Goal: Task Accomplishment & Management: Manage account settings

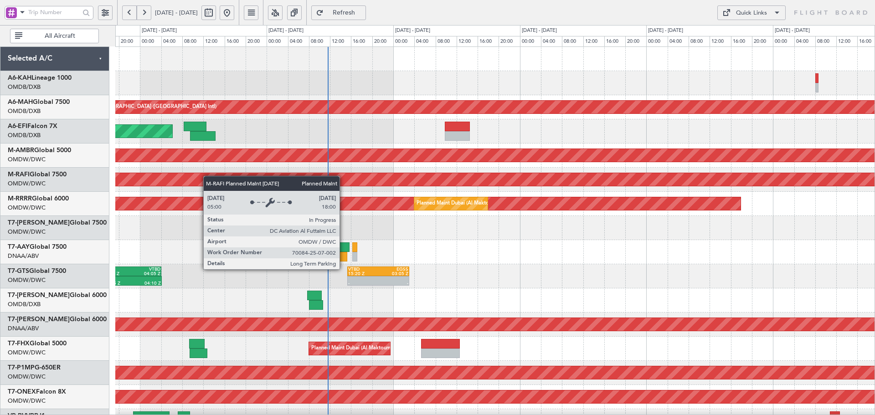
click at [185, 179] on div "Unplanned Maint [GEOGRAPHIC_DATA] ([GEOGRAPHIC_DATA] Intl) AOG Maint [GEOGRAPHI…" at bounding box center [494, 312] width 759 height 531
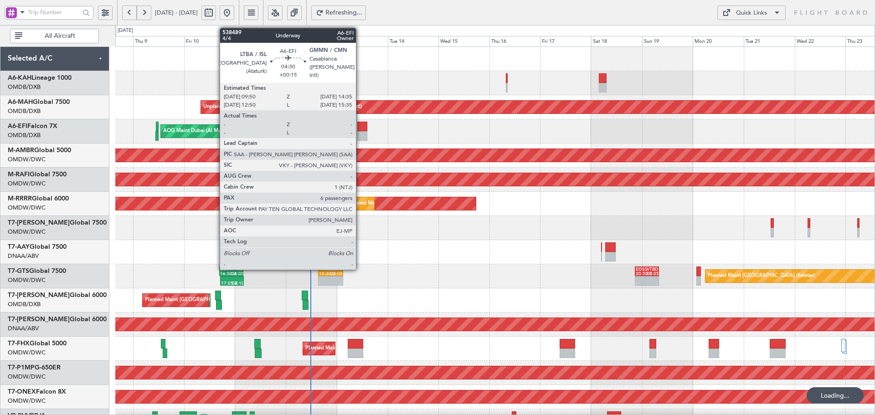
click at [360, 135] on div at bounding box center [362, 136] width 10 height 10
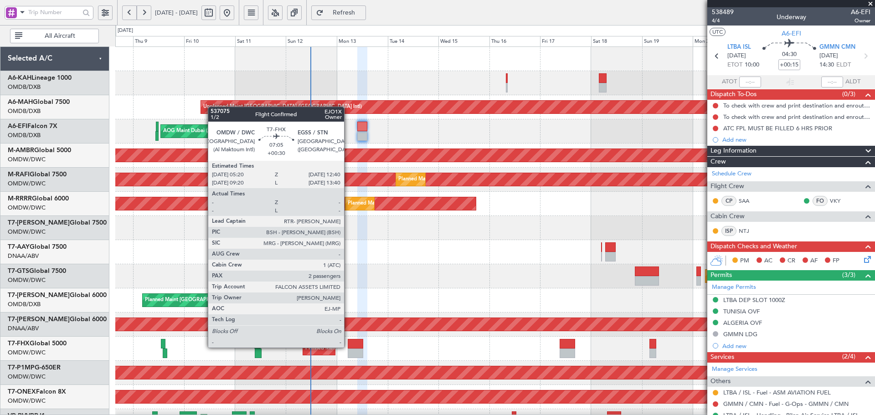
click at [348, 347] on div at bounding box center [356, 344] width 16 height 10
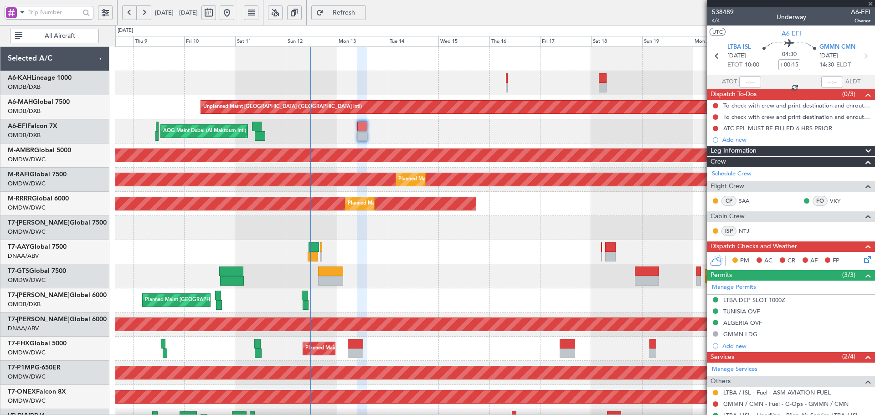
type input "+00:30"
type input "2"
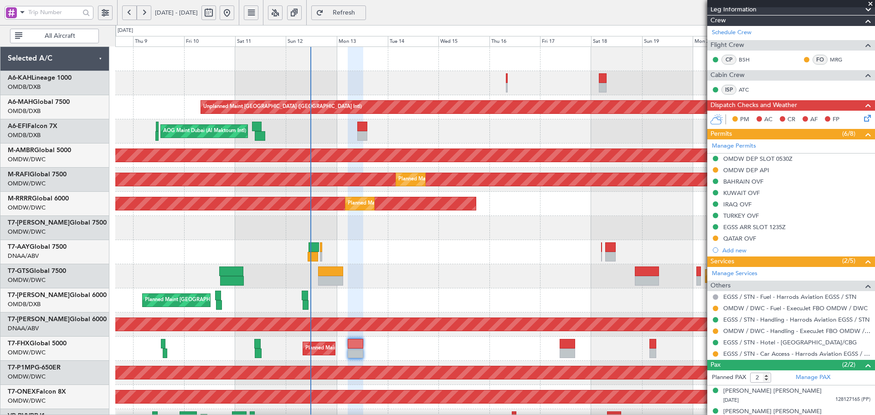
scroll to position [164, 0]
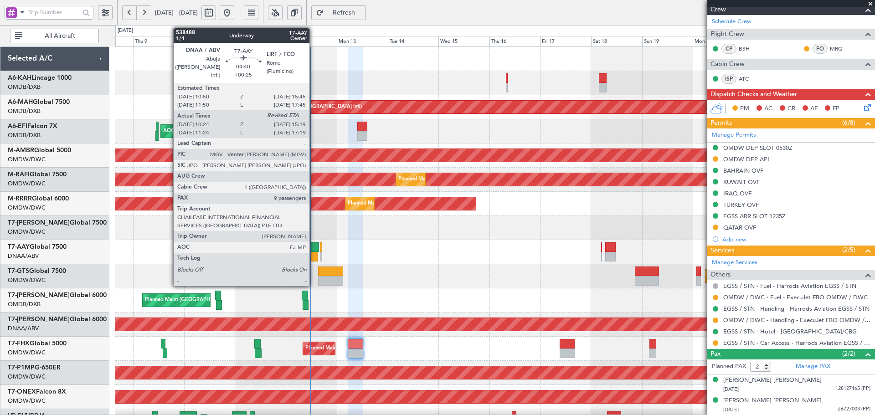
click at [313, 250] on div at bounding box center [313, 247] width 10 height 10
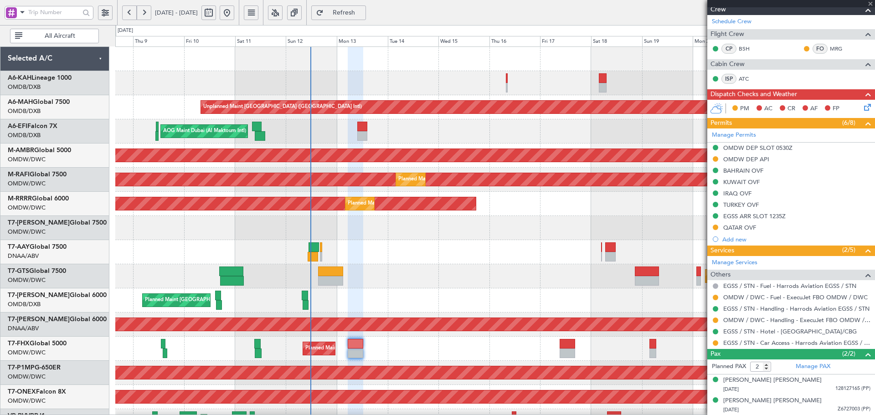
type input "+00:25"
type input "10:34"
type input "9"
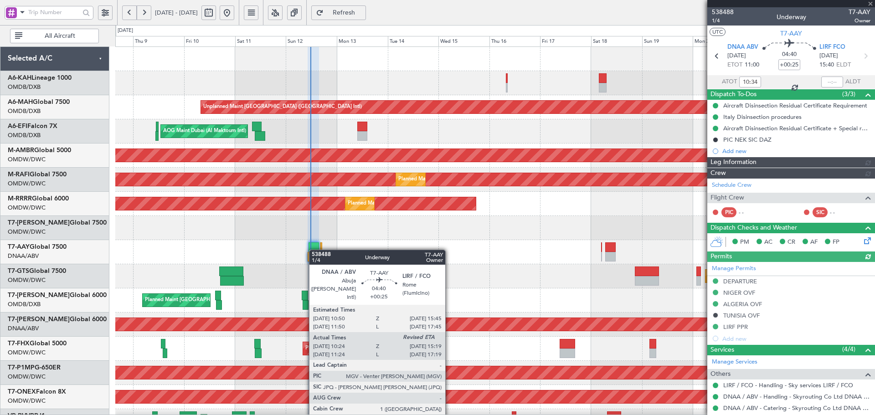
type input "Dherander Fithani (DHF)"
type input "7474"
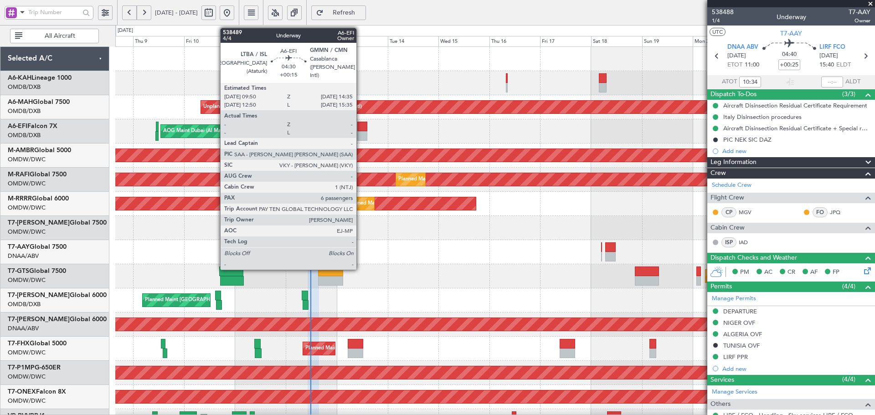
click at [360, 128] on div at bounding box center [362, 127] width 10 height 10
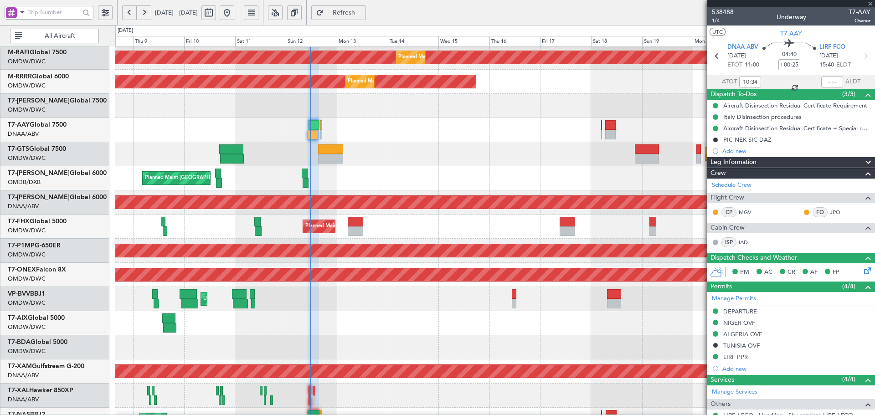
type input "+00:15"
type input "6"
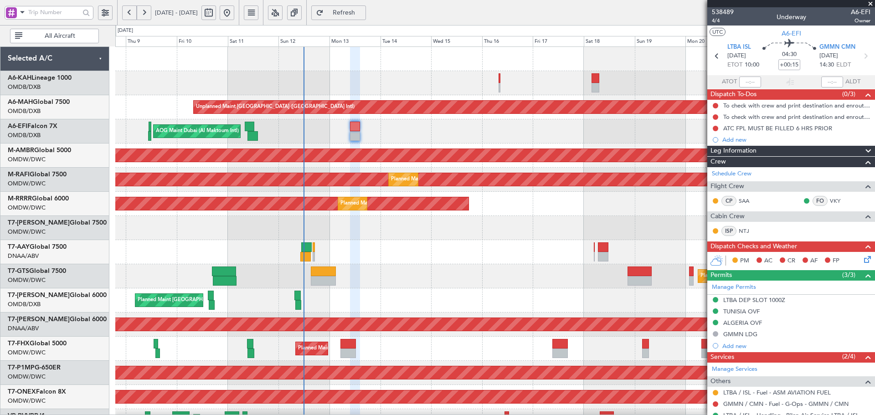
click at [424, 365] on div "Unplanned Maint Dubai (Dubai Intl) AOG Maint Dubai (Al Maktoum Intl) Planned Ma…" at bounding box center [494, 312] width 759 height 531
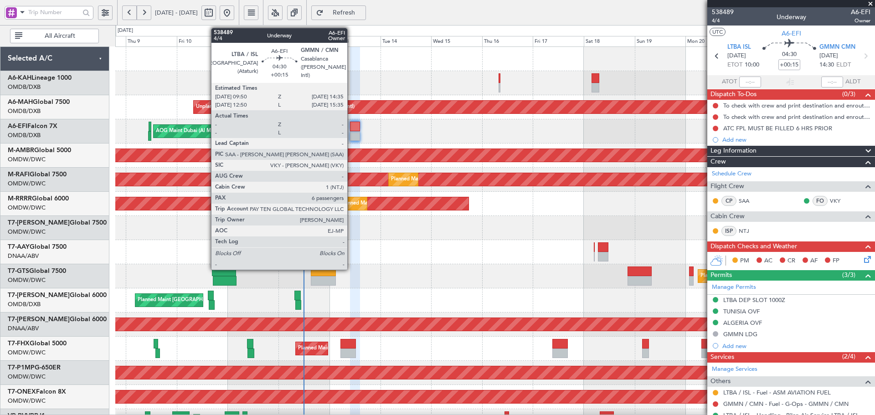
click at [352, 128] on div at bounding box center [355, 127] width 10 height 10
click at [352, 127] on div at bounding box center [355, 127] width 10 height 10
click at [355, 127] on div at bounding box center [355, 127] width 10 height 10
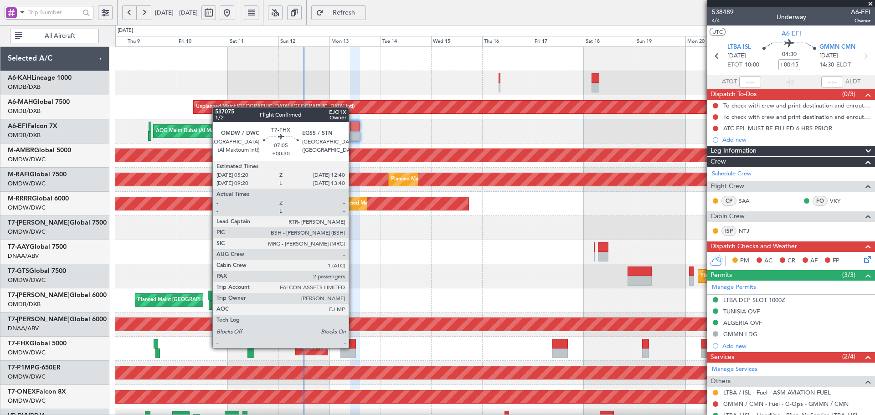
click at [353, 347] on div at bounding box center [348, 344] width 16 height 10
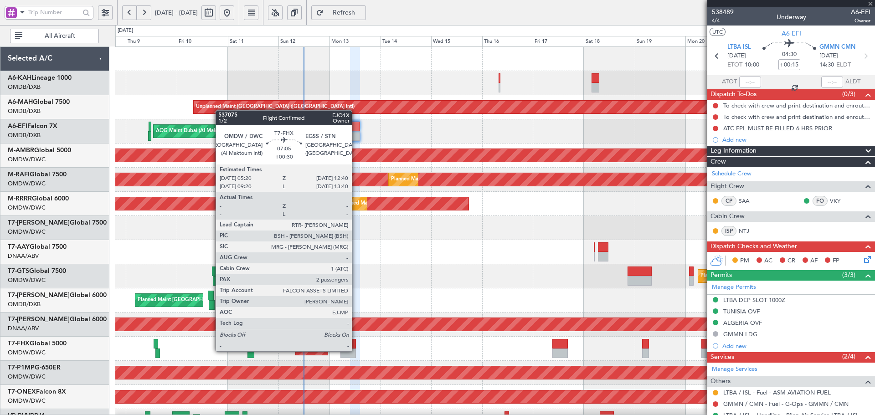
type input "+00:30"
type input "2"
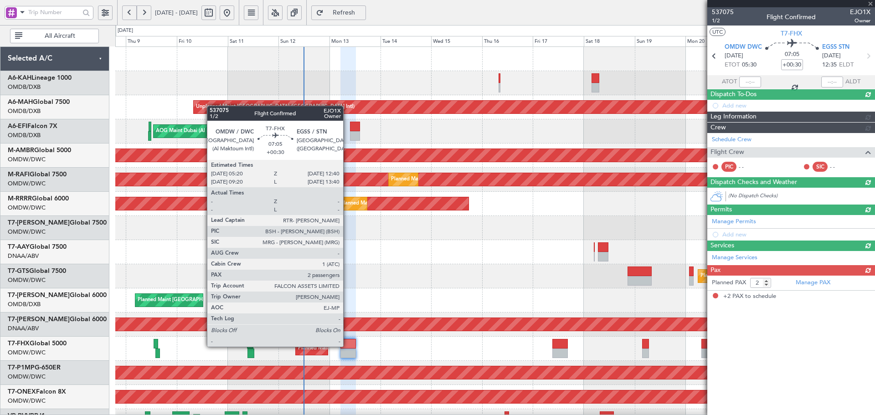
click at [347, 346] on div at bounding box center [348, 344] width 16 height 10
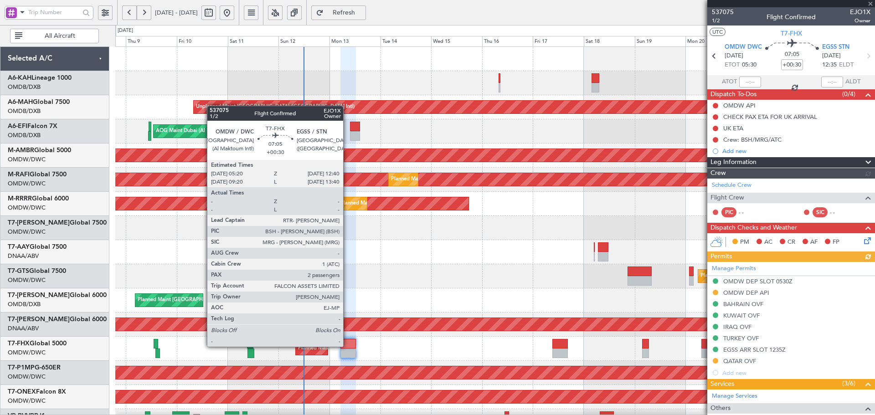
click at [347, 346] on div at bounding box center [348, 344] width 16 height 10
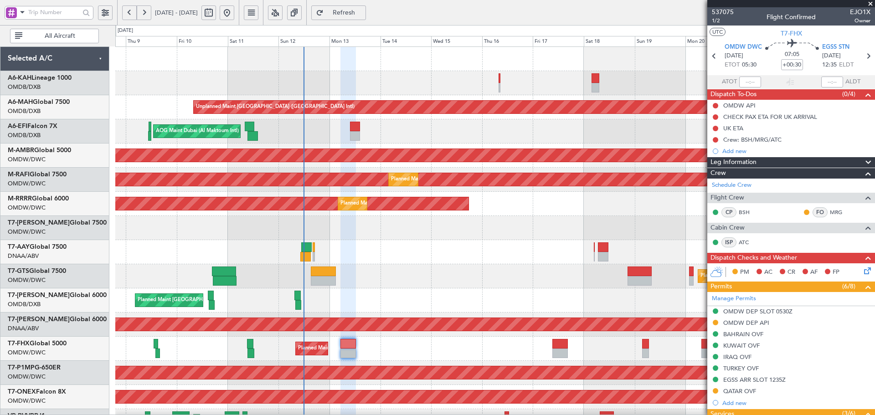
drag, startPoint x: 375, startPoint y: 12, endPoint x: 372, endPoint y: 30, distance: 18.0
click at [363, 12] on span "Refresh" at bounding box center [343, 13] width 37 height 6
click at [362, 18] on button "Refresh" at bounding box center [338, 12] width 55 height 15
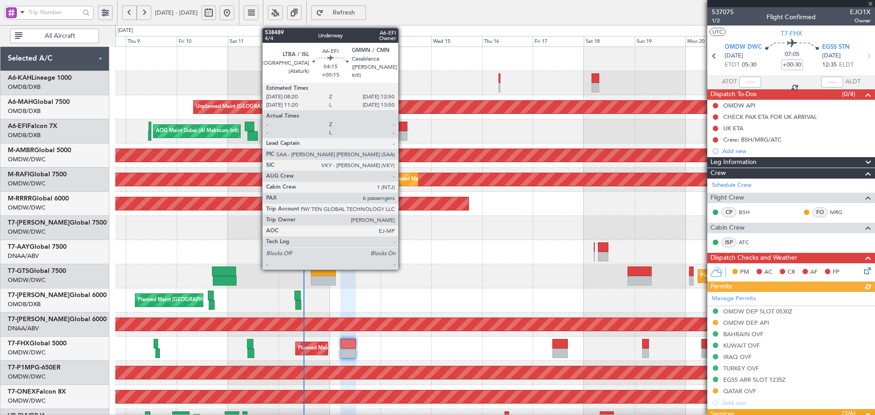
click at [402, 124] on div at bounding box center [402, 127] width 10 height 10
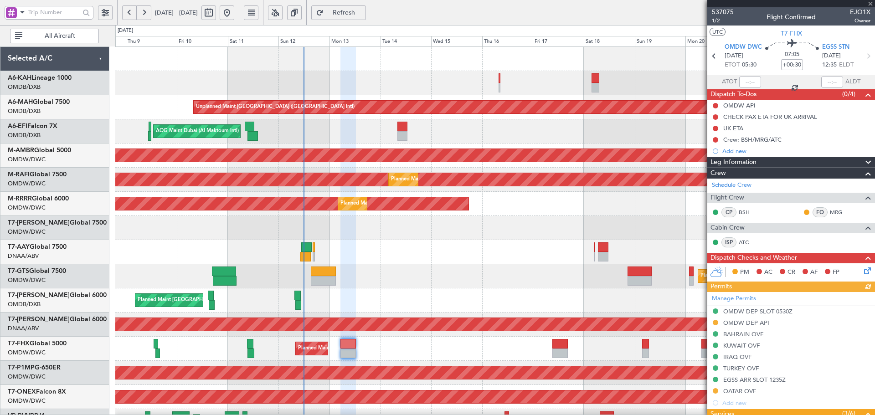
type input "+00:15"
type input "6"
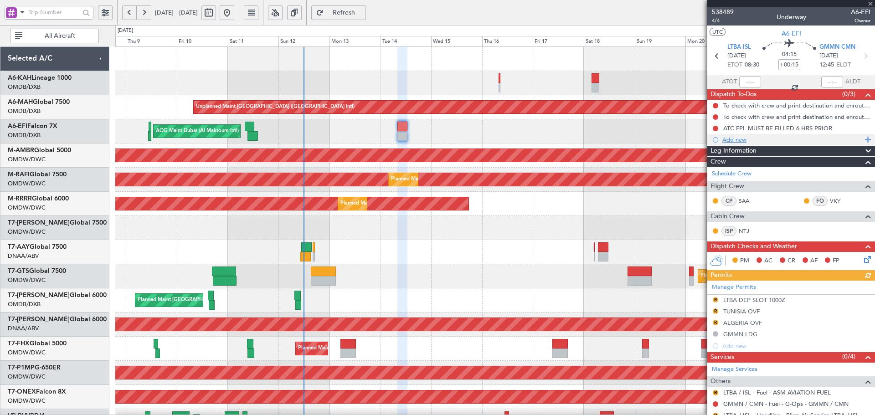
click at [738, 143] on div "Add new" at bounding box center [792, 140] width 140 height 8
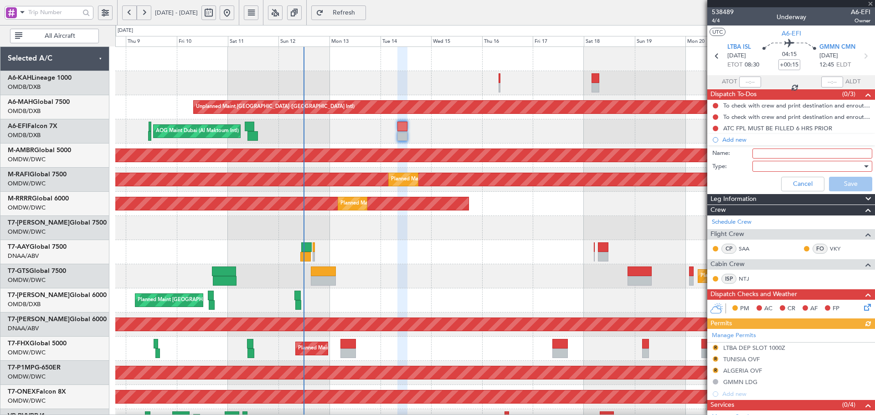
click at [754, 154] on input "Name:" at bounding box center [812, 154] width 120 height 10
click at [811, 154] on input "DEPARTURE FUEL 18,000 lbs" at bounding box center [812, 154] width 120 height 10
type input "DEPARTURE FUEL 17,000 lbs"
click at [761, 161] on div at bounding box center [809, 166] width 106 height 14
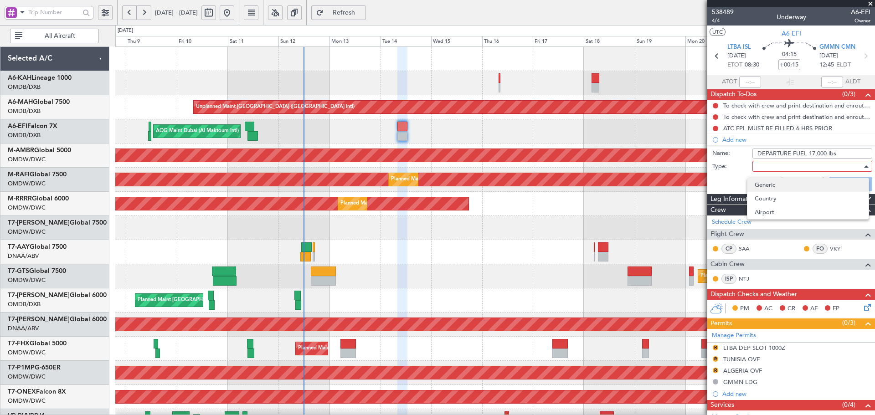
click at [761, 185] on span "Generic" at bounding box center [808, 185] width 107 height 14
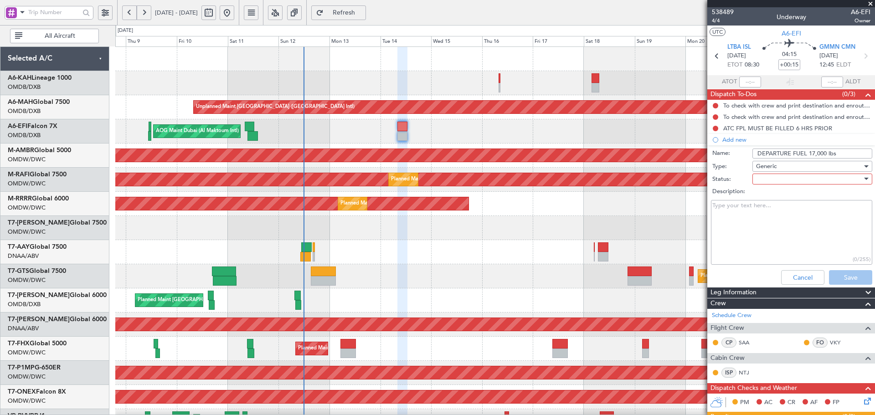
click at [766, 181] on div at bounding box center [809, 179] width 106 height 14
click at [767, 196] on span "Not Started" at bounding box center [808, 197] width 107 height 14
click at [844, 275] on button "Save" at bounding box center [850, 277] width 43 height 15
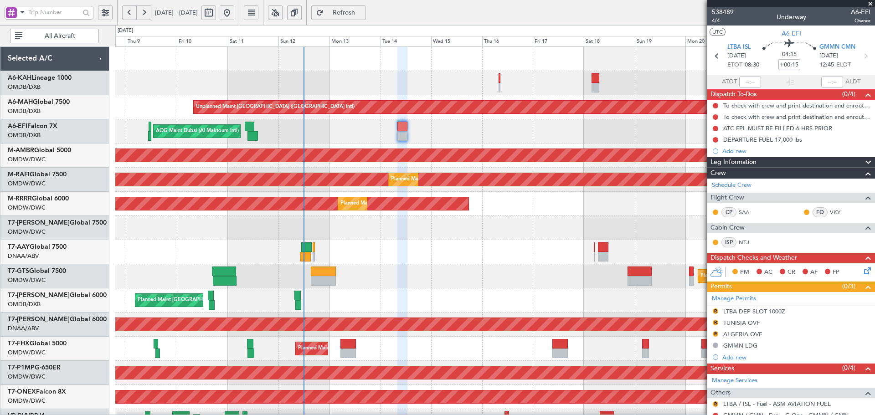
click at [363, 11] on span "Refresh" at bounding box center [343, 13] width 37 height 6
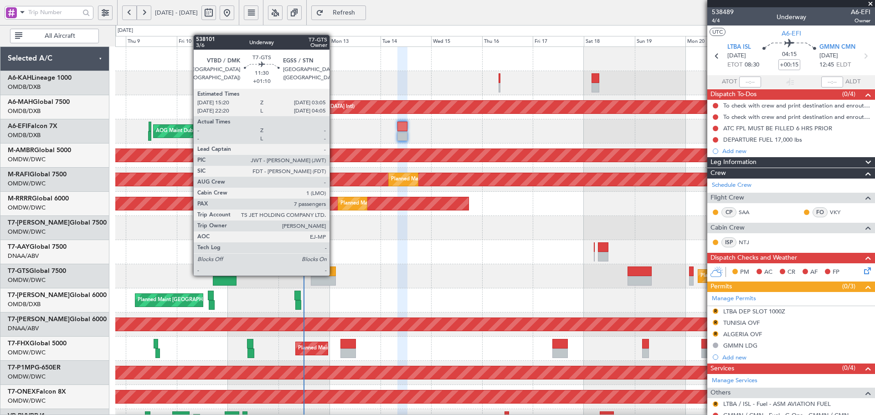
click at [334, 275] on div at bounding box center [323, 272] width 25 height 10
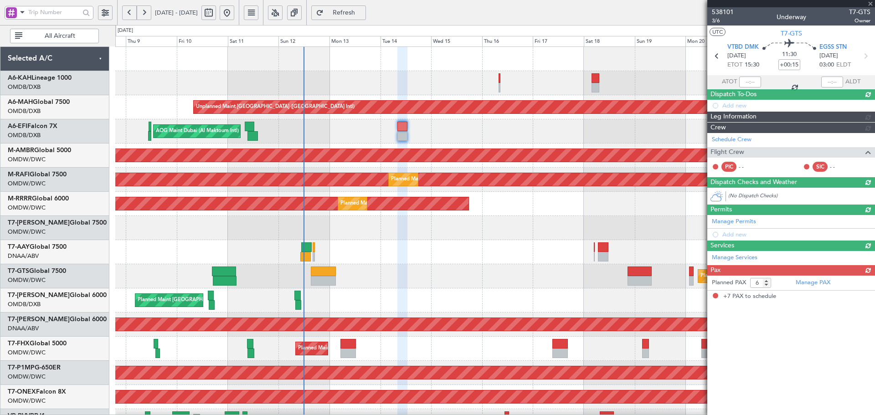
type input "+01:10"
type input "7"
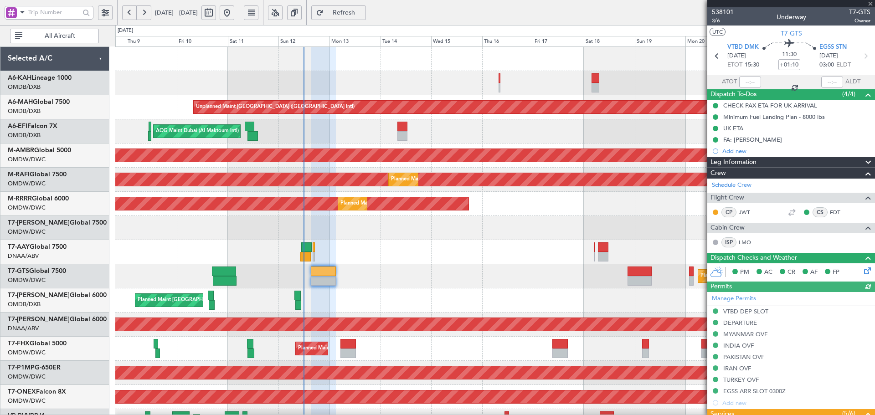
type input "Dherander Fithani (DHF)"
type input "7427"
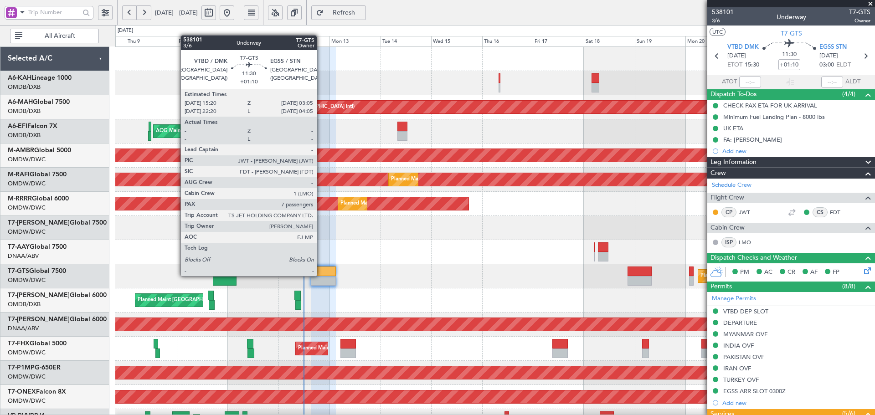
click at [321, 275] on div at bounding box center [323, 272] width 25 height 10
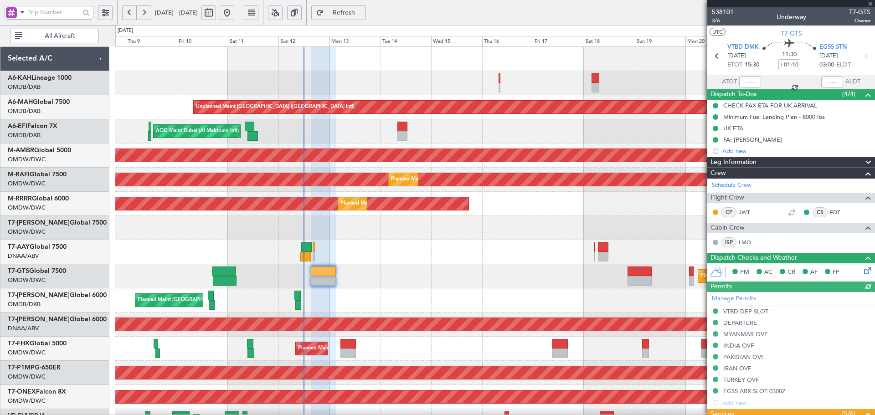
type input "Dherander Fithani (DHF)"
type input "7427"
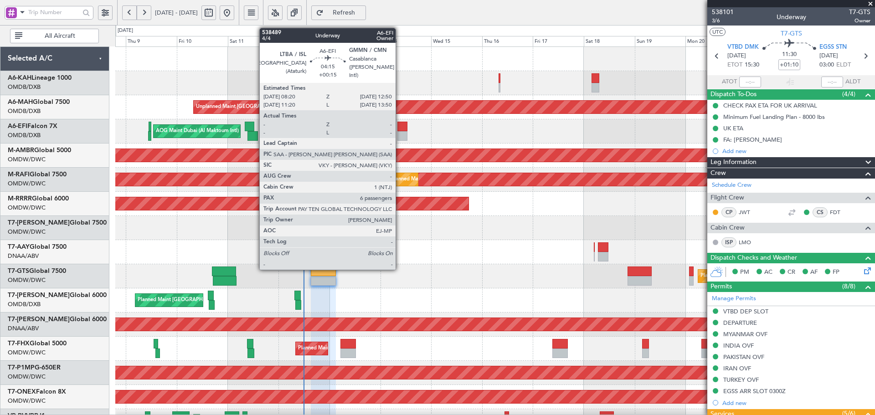
click at [394, 131] on div "AOG Maint Dubai (Al Maktoum Intl)" at bounding box center [494, 131] width 759 height 24
click at [402, 133] on div at bounding box center [402, 136] width 10 height 10
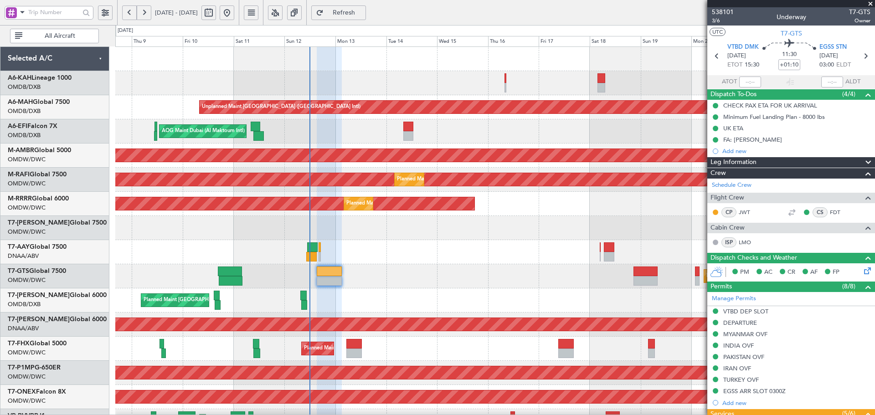
click at [360, 138] on div "AOG Maint Dubai (Al Maktoum Intl)" at bounding box center [494, 131] width 759 height 24
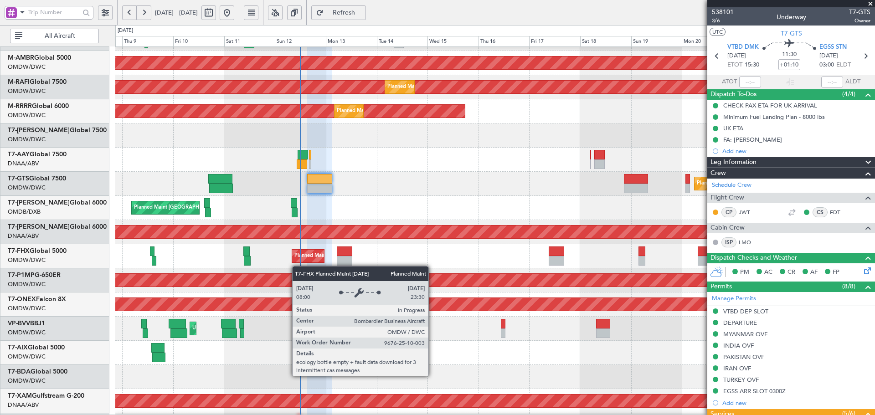
scroll to position [143, 0]
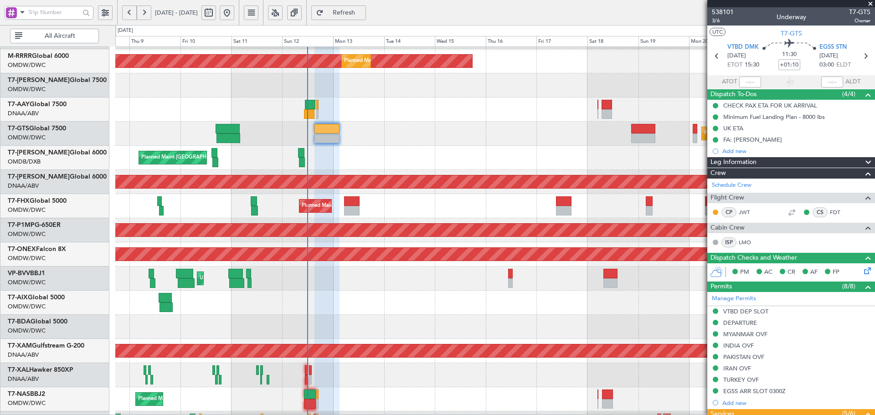
click at [304, 216] on div "Planned Maint Dubai (Al Maktoum Intl) Unplanned Maint Dubai (Al Maktoum Intl) P…" at bounding box center [494, 206] width 759 height 24
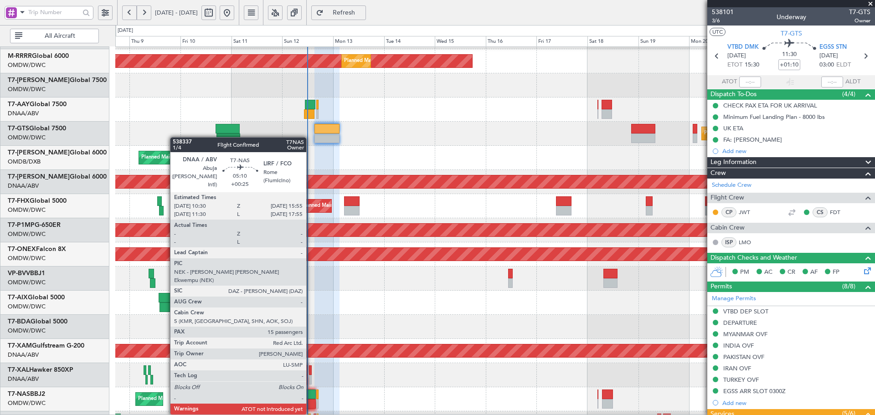
click at [310, 396] on div at bounding box center [310, 395] width 12 height 10
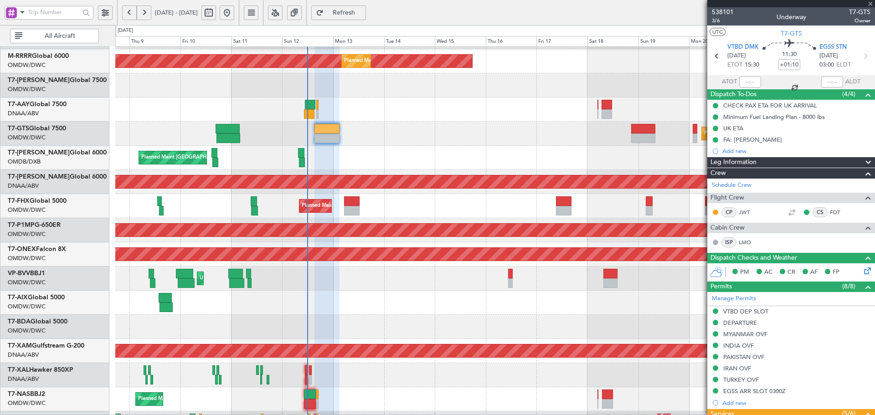
type input "+00:25"
type input "15"
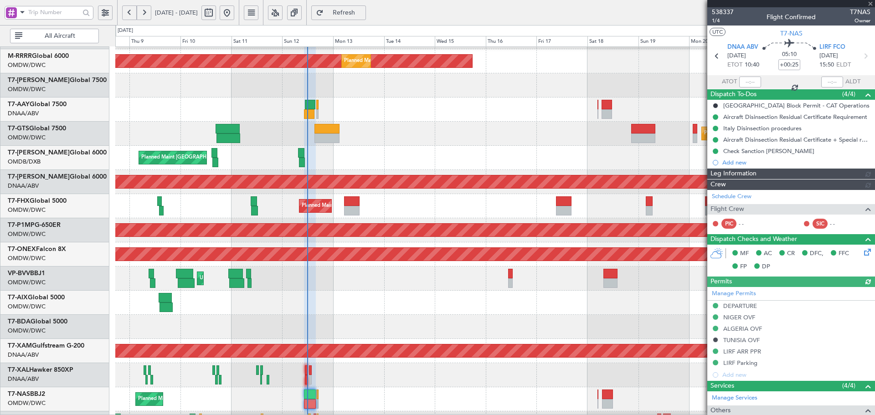
type input "Dherander Fithani (DHF)"
type input "7444"
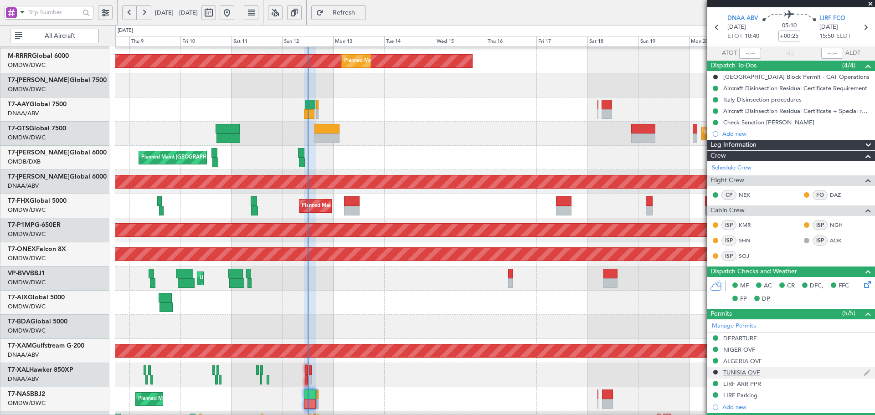
scroll to position [31, 0]
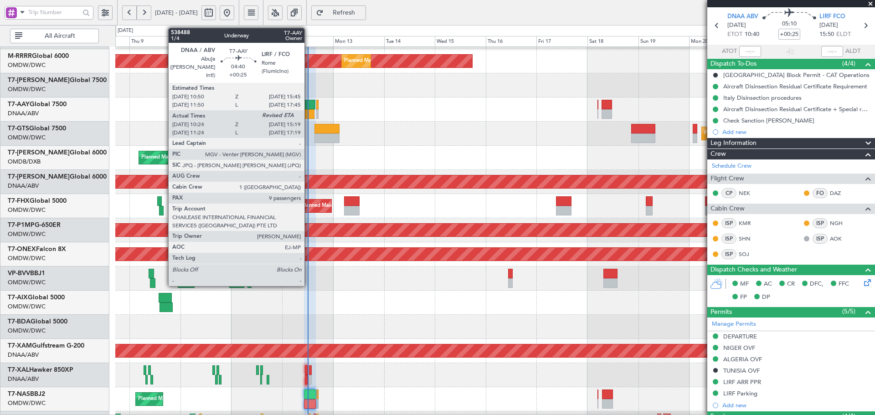
click at [308, 109] on div at bounding box center [309, 114] width 10 height 10
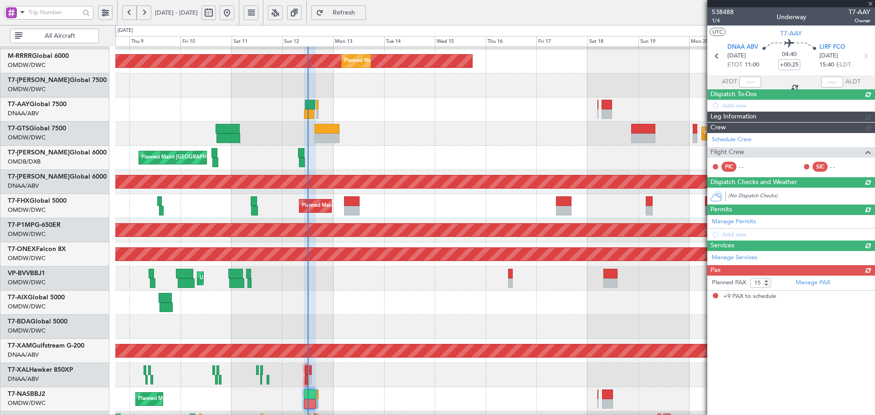
type input "10:34"
type input "9"
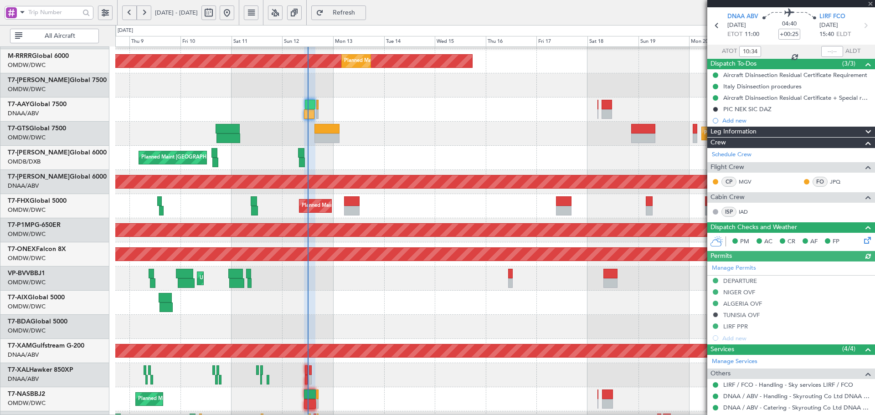
type input "Dherander Fithani (DHF)"
type input "7474"
type input "Dherander Fithani (DHF)"
type input "7474"
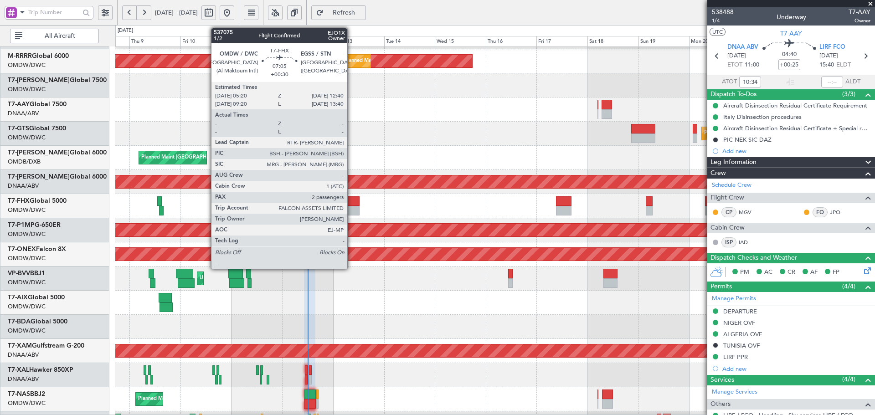
click at [351, 208] on div at bounding box center [352, 211] width 16 height 10
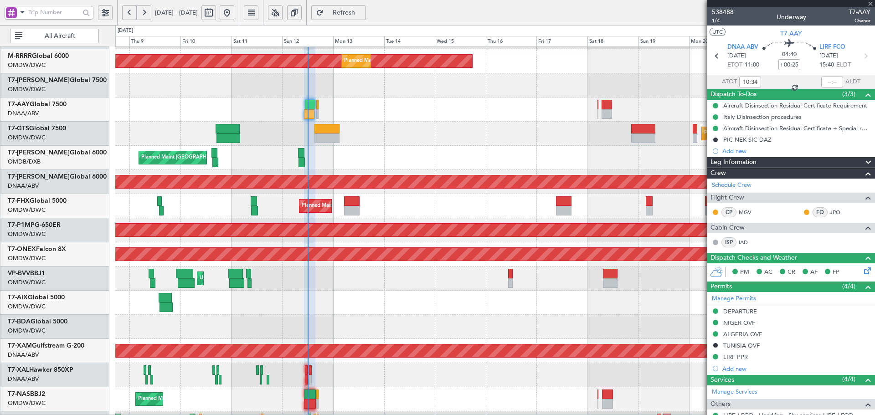
type input "+00:30"
type input "2"
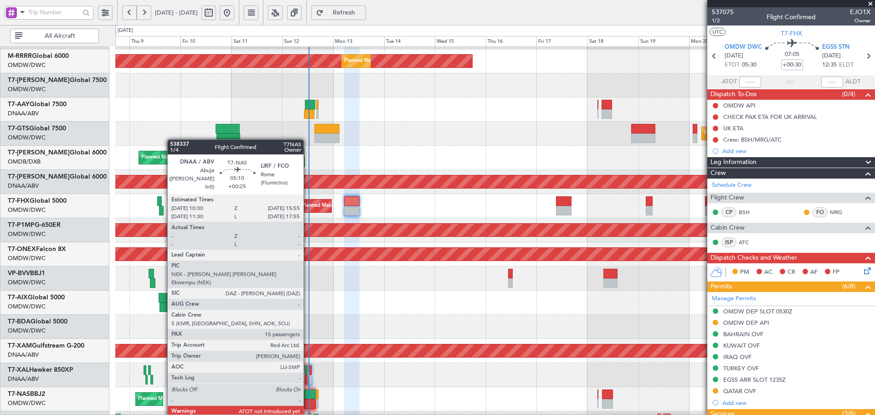
click at [308, 399] on div at bounding box center [310, 395] width 12 height 10
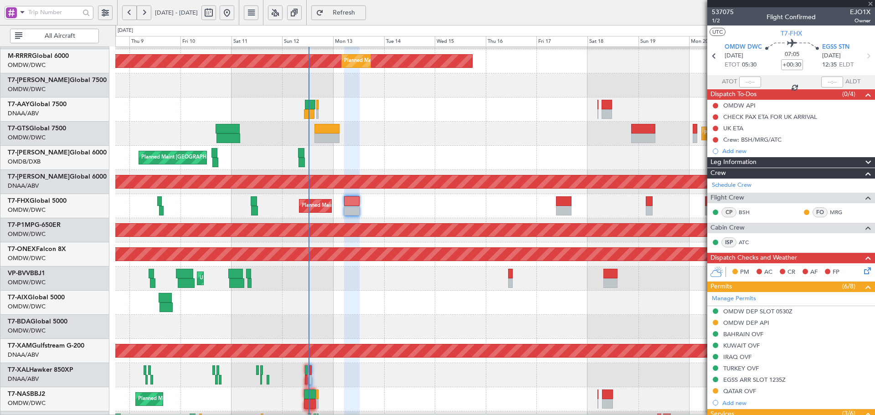
type input "+00:25"
type input "15"
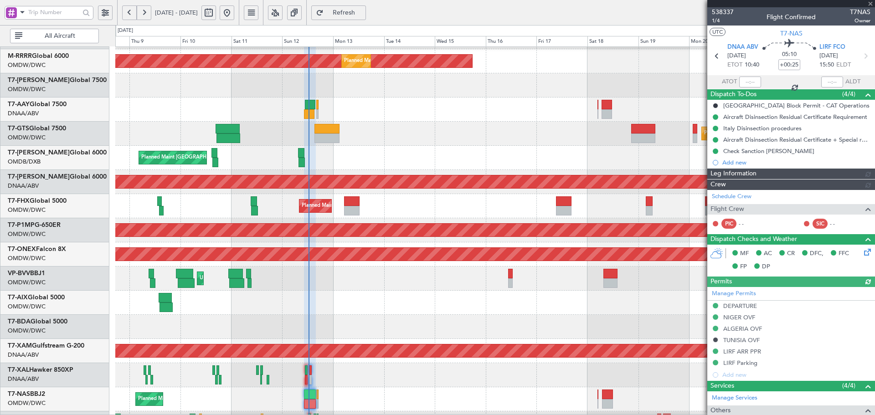
type input "Dherander Fithani (DHF)"
type input "7444"
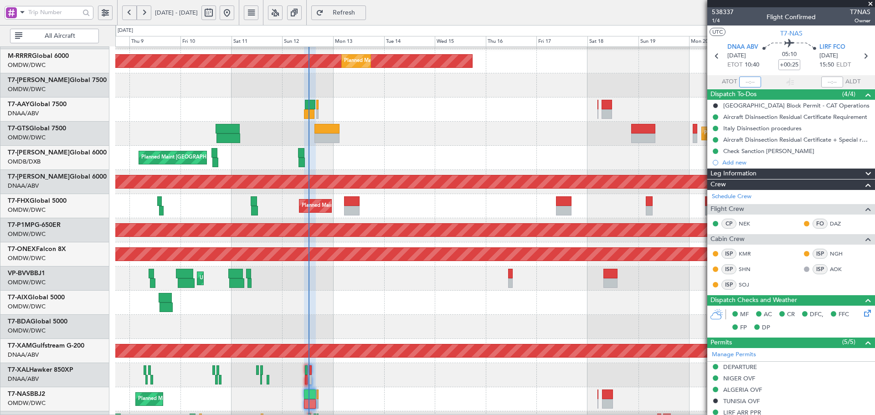
click at [750, 82] on input "text" at bounding box center [750, 82] width 22 height 11
type input "12:15"
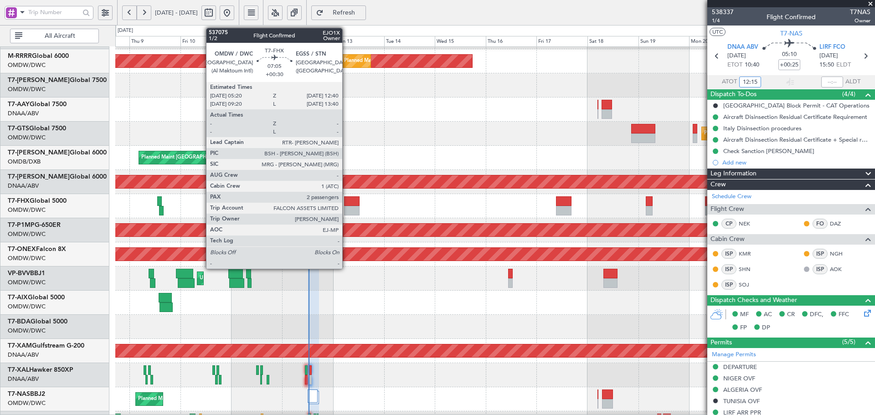
click at [346, 206] on div at bounding box center [352, 211] width 16 height 10
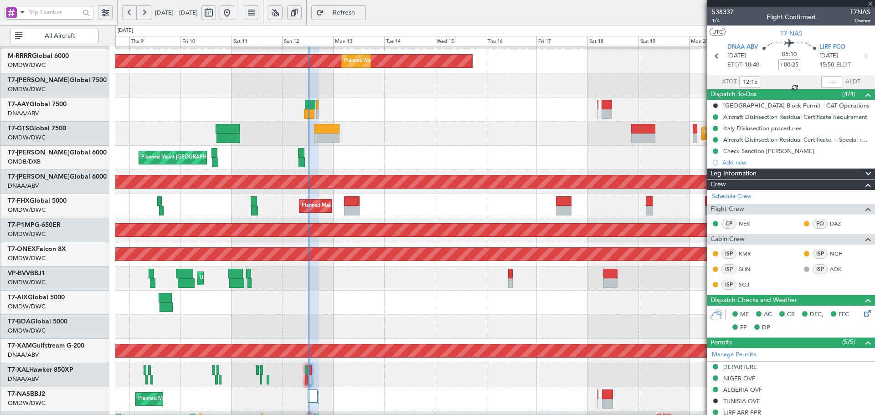
type input "+00:30"
type input "2"
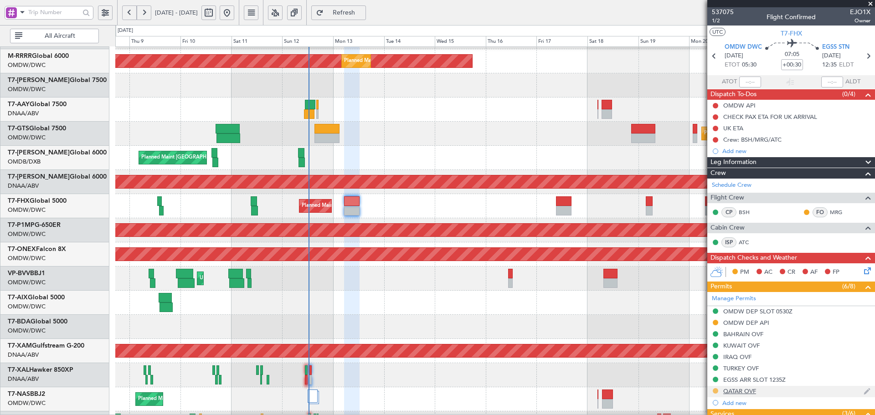
click at [714, 393] on button at bounding box center [715, 390] width 5 height 5
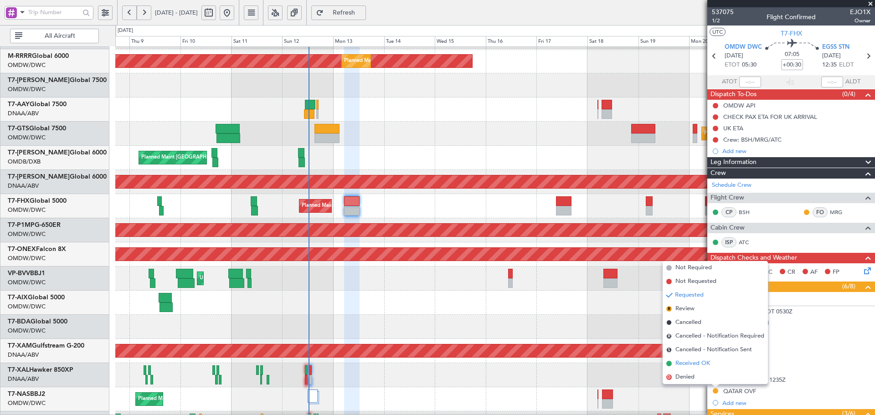
click at [702, 366] on span "Received OK" at bounding box center [692, 363] width 35 height 9
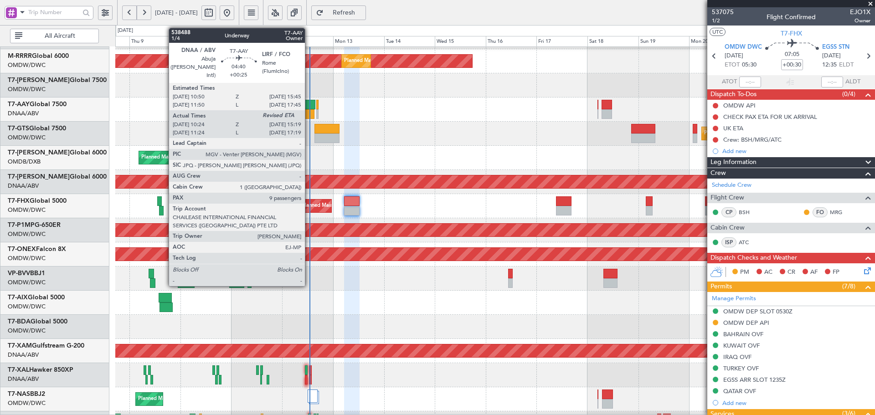
click at [309, 104] on div at bounding box center [310, 105] width 10 height 10
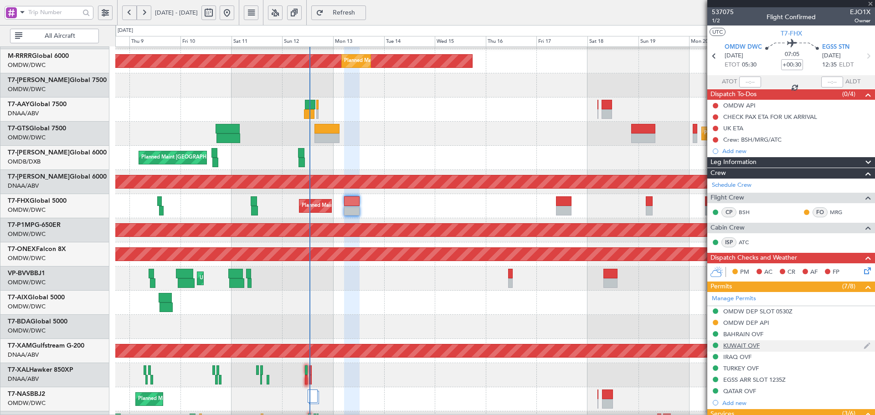
type input "+00:25"
type input "10:34"
type input "9"
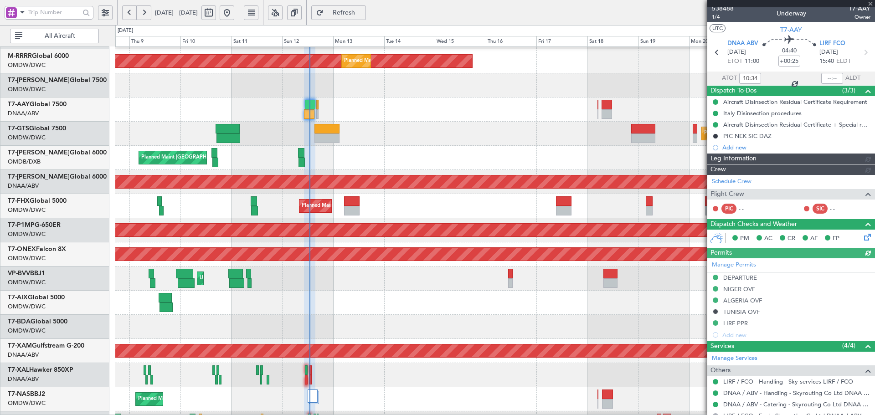
type input "Dherander Fithani (DHF)"
type input "7474"
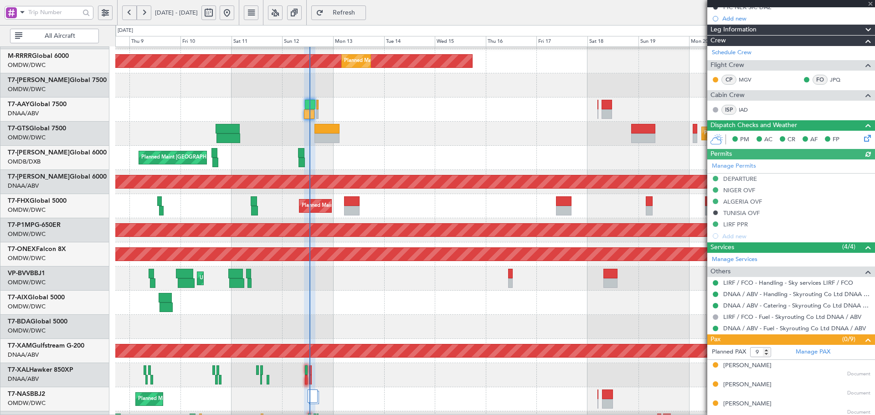
scroll to position [122, 0]
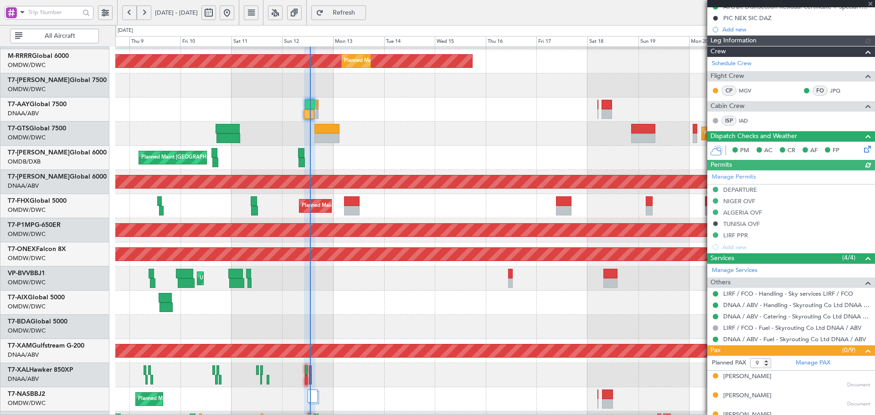
type input "Dherander Fithani (DHF)"
type input "7474"
type input "Dherander Fithani (DHF)"
type input "7474"
type input "Dherander Fithani (DHF)"
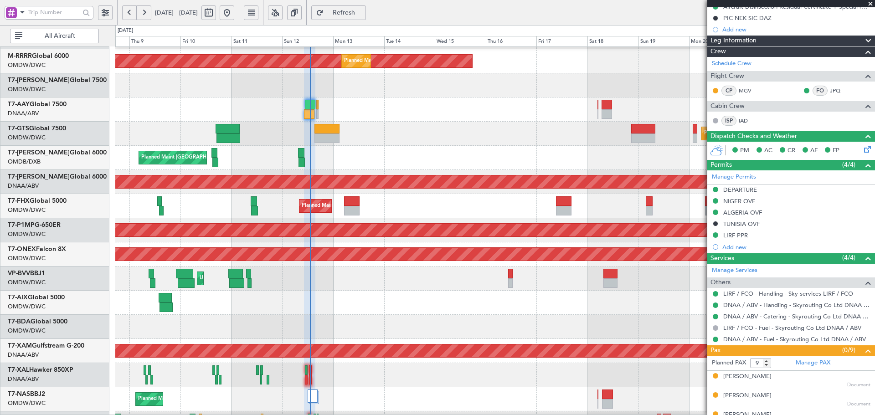
type input "7474"
type input "Dherander Fithani (DHF)"
type input "7474"
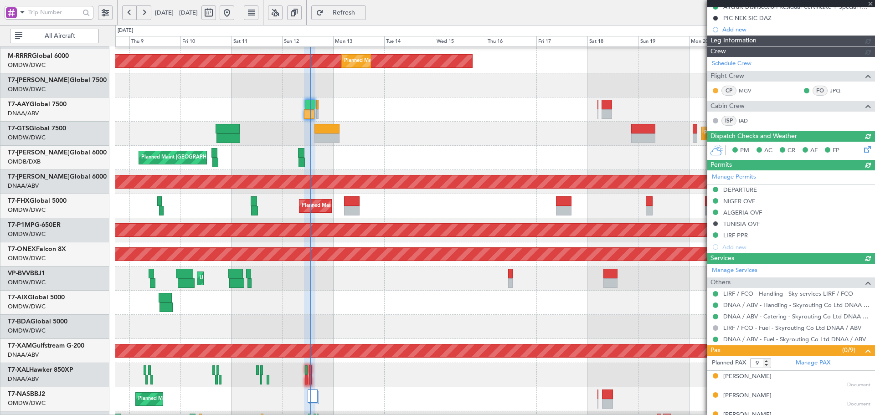
type input "Dherander Fithani (DHF)"
type input "7474"
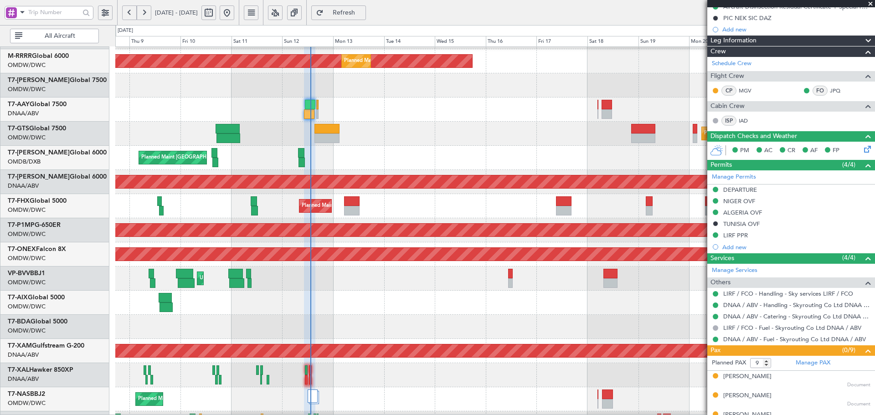
scroll to position [163, 0]
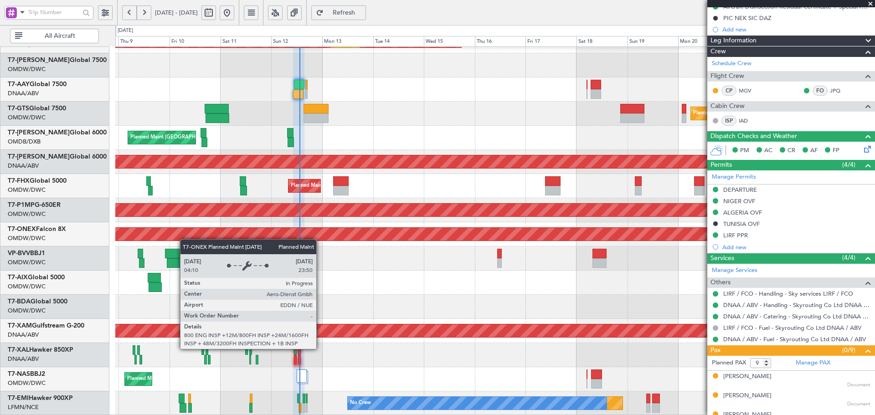
click at [185, 228] on div "Planned Maint Dubai (Al Maktoum Intl) Planned Maint Dubai (Al Maktoum Intl) Pla…" at bounding box center [494, 149] width 759 height 531
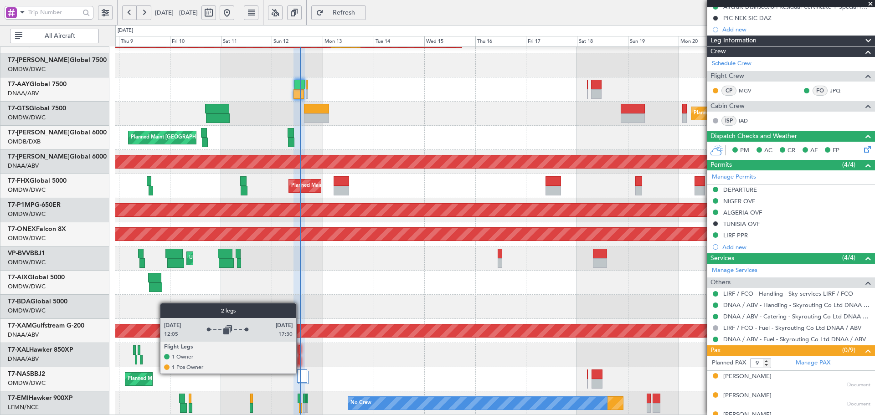
click at [300, 373] on div at bounding box center [302, 376] width 10 height 13
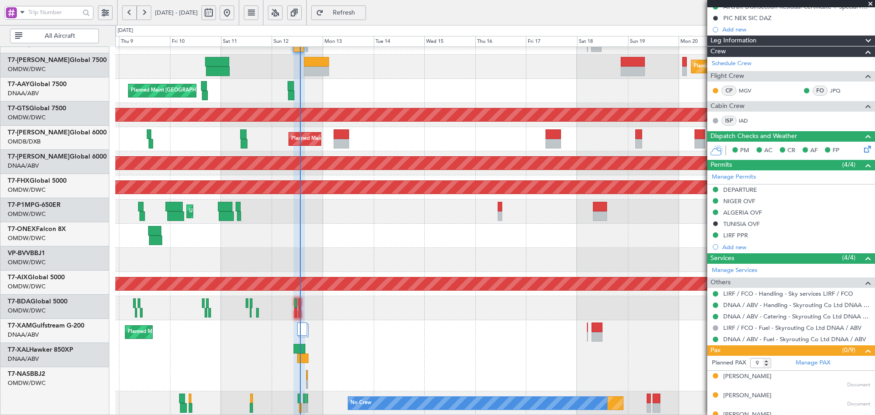
scroll to position [210, 0]
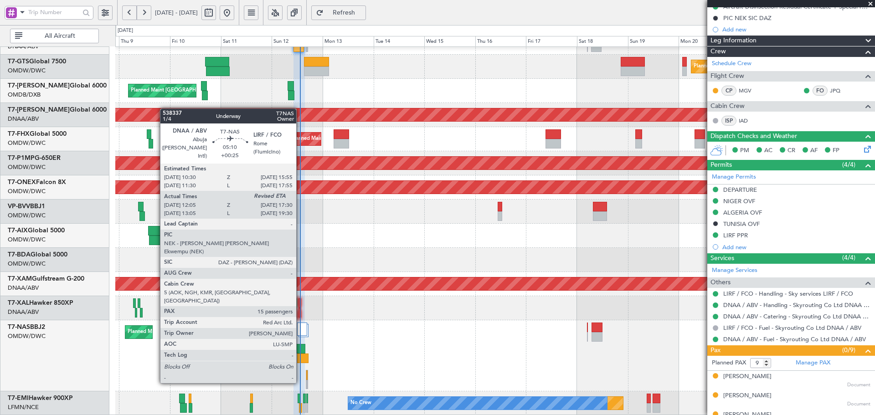
click at [302, 354] on div at bounding box center [303, 359] width 12 height 10
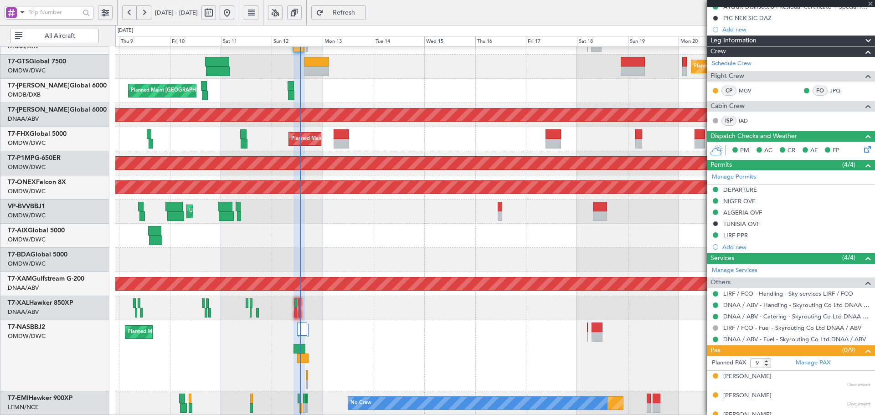
type input "12:15"
type input "15"
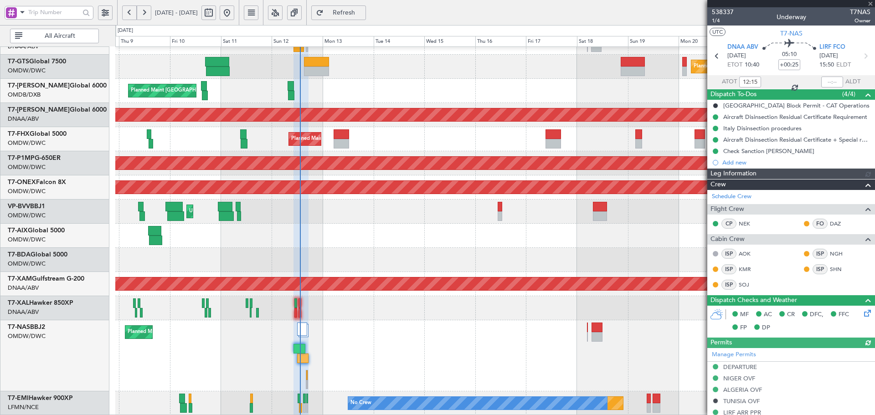
type input "Dherander Fithani (DHF)"
type input "7444"
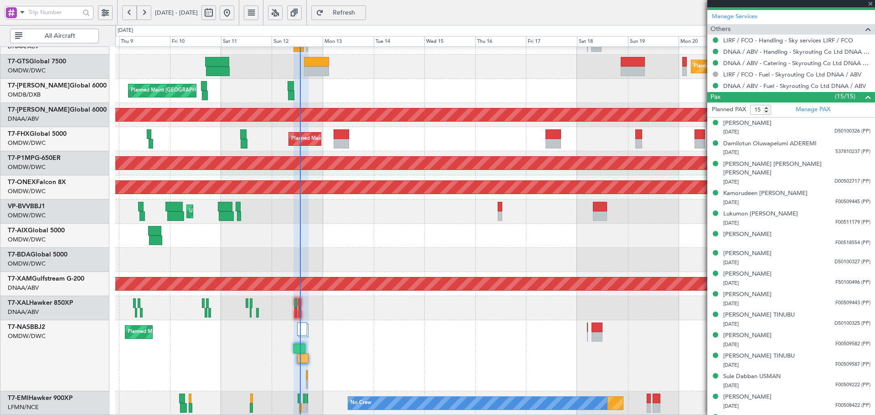
scroll to position [451, 0]
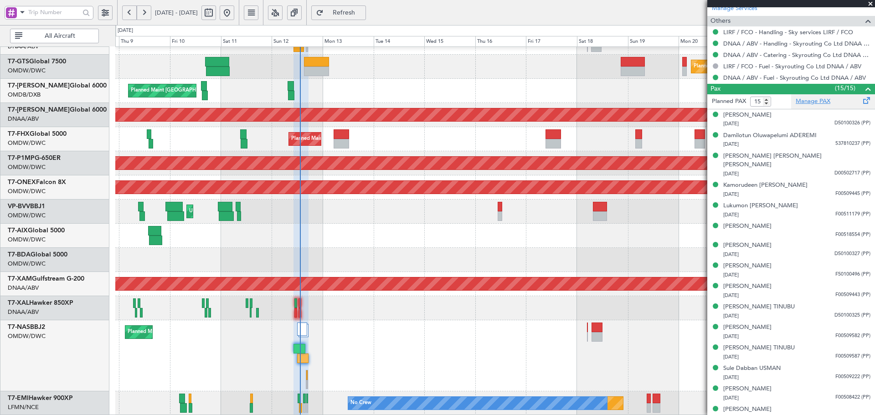
click at [809, 101] on link "Manage PAX" at bounding box center [813, 101] width 35 height 9
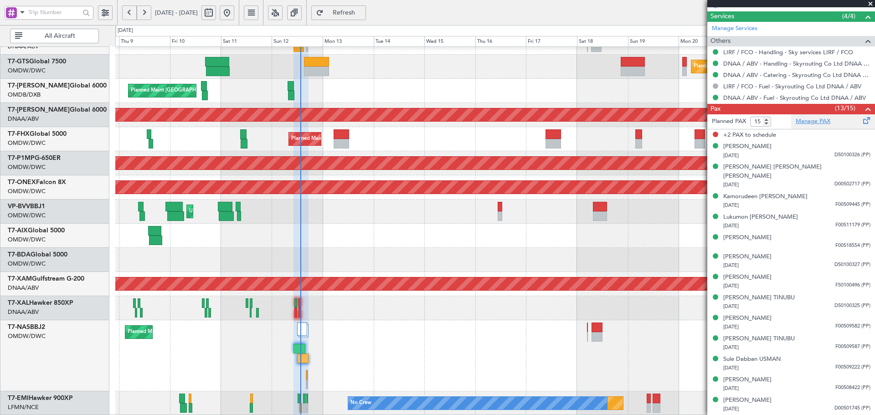
type input "Dherander Fithani (DHF)"
type input "7444"
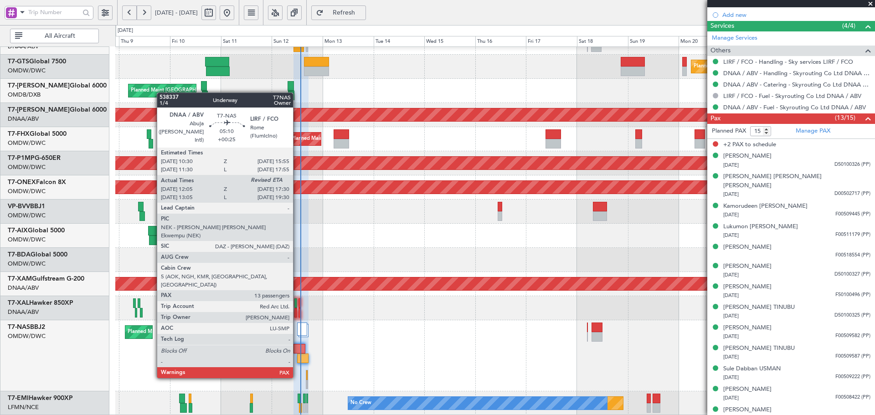
click at [297, 350] on div at bounding box center [299, 349] width 12 height 10
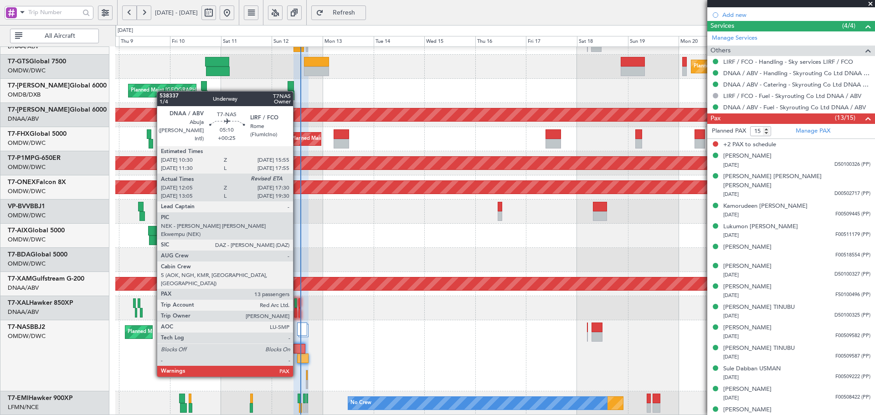
click at [297, 350] on div at bounding box center [299, 349] width 12 height 10
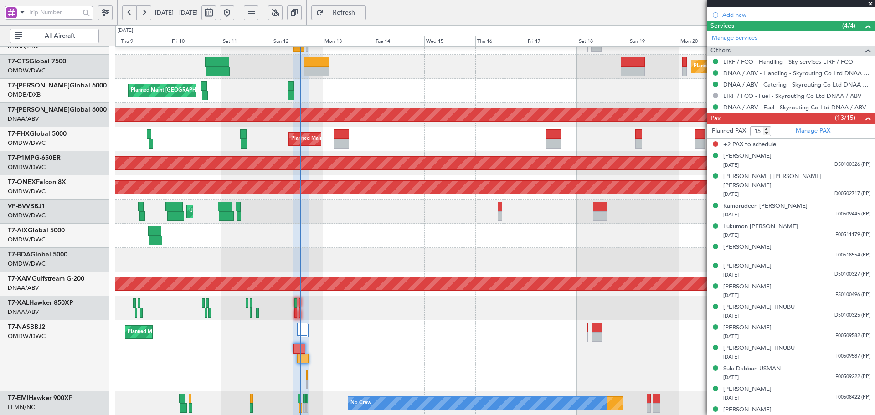
click at [361, 10] on span "Refresh" at bounding box center [343, 13] width 37 height 6
type input "13"
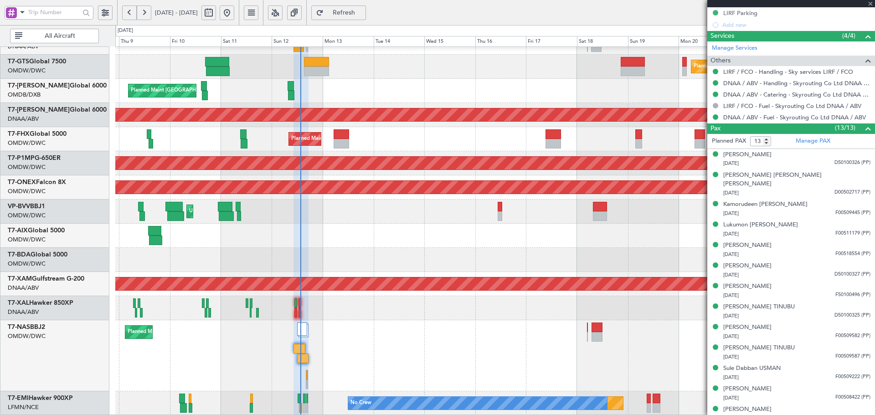
type input "Dherander Fithani (DHF)"
type input "7444"
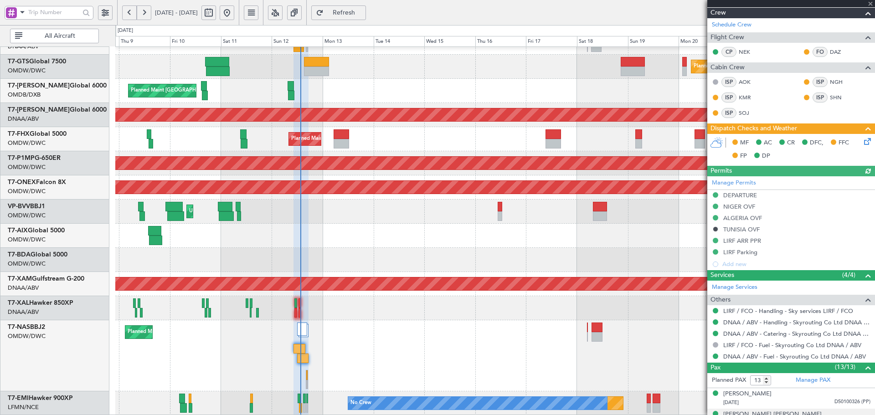
scroll to position [168, 0]
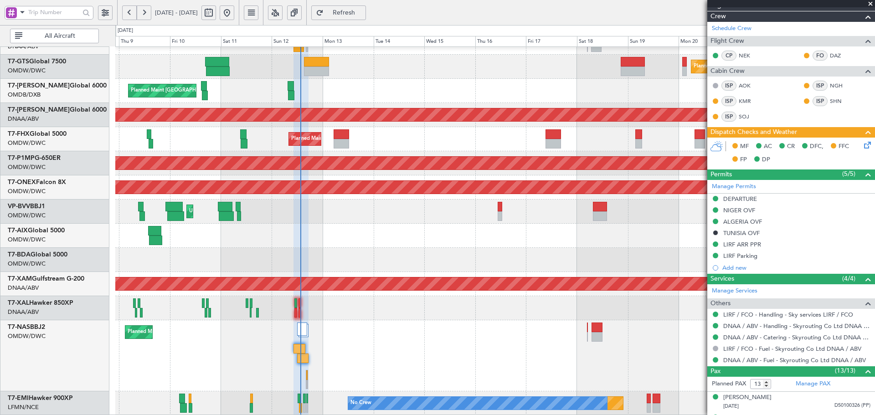
click at [862, 140] on icon at bounding box center [865, 143] width 7 height 7
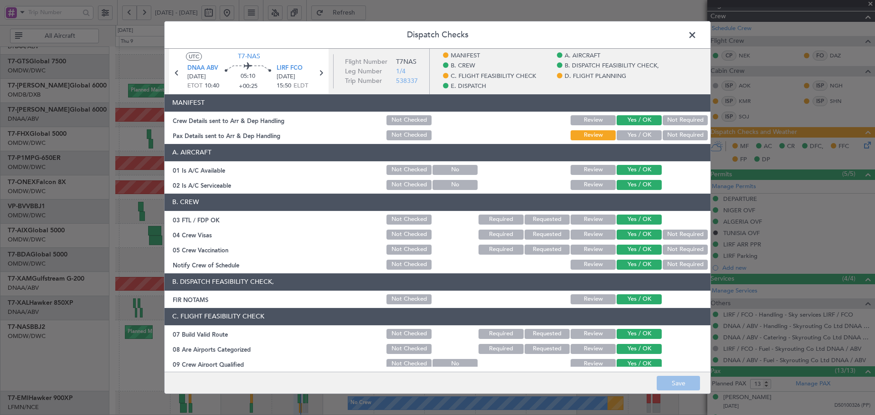
click at [624, 131] on button "Yes / OK" at bounding box center [639, 135] width 45 height 10
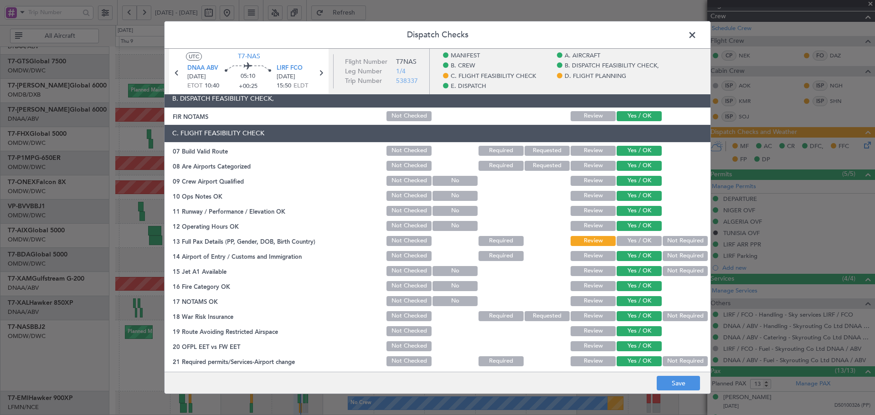
scroll to position [213, 0]
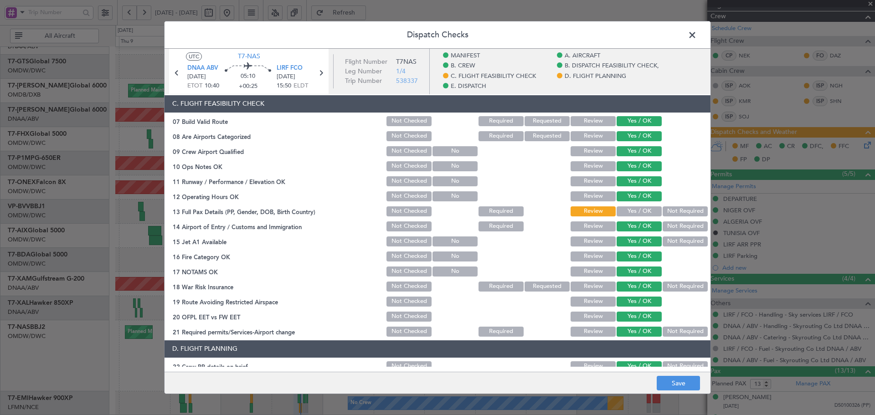
click at [627, 206] on button "Yes / OK" at bounding box center [639, 211] width 45 height 10
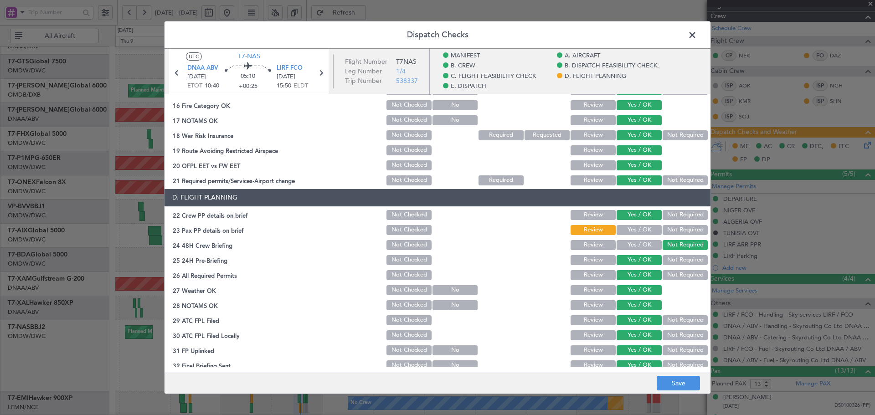
scroll to position [365, 0]
click at [637, 227] on button "Yes / OK" at bounding box center [639, 230] width 45 height 10
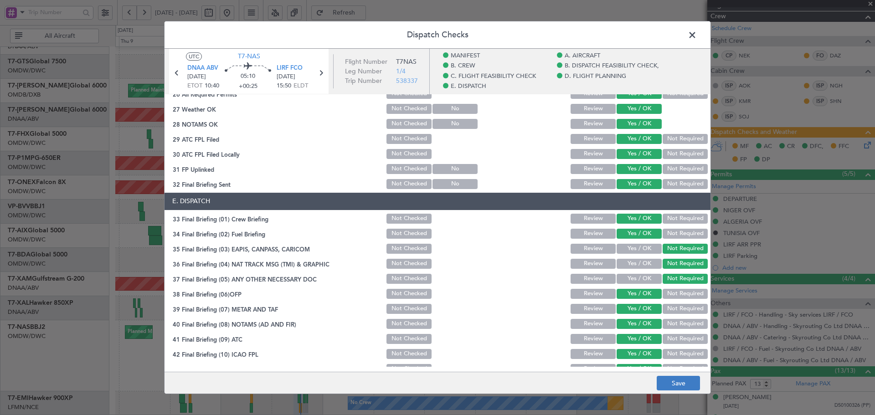
scroll to position [541, 0]
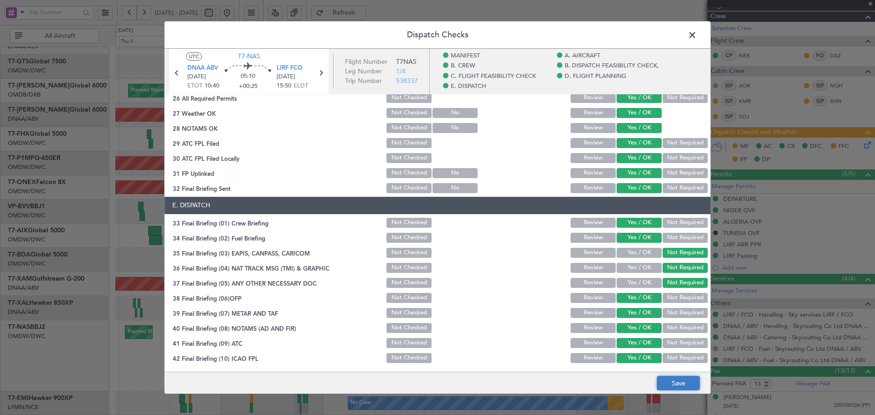
click at [660, 379] on button "Save" at bounding box center [678, 383] width 43 height 15
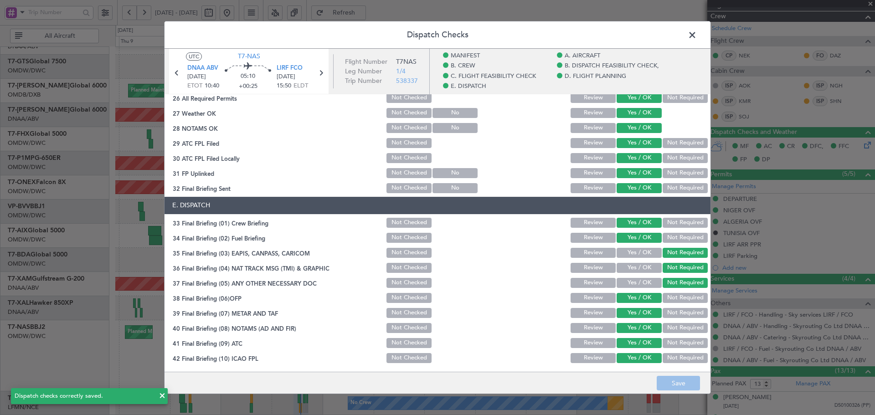
click at [697, 36] on span at bounding box center [697, 37] width 0 height 18
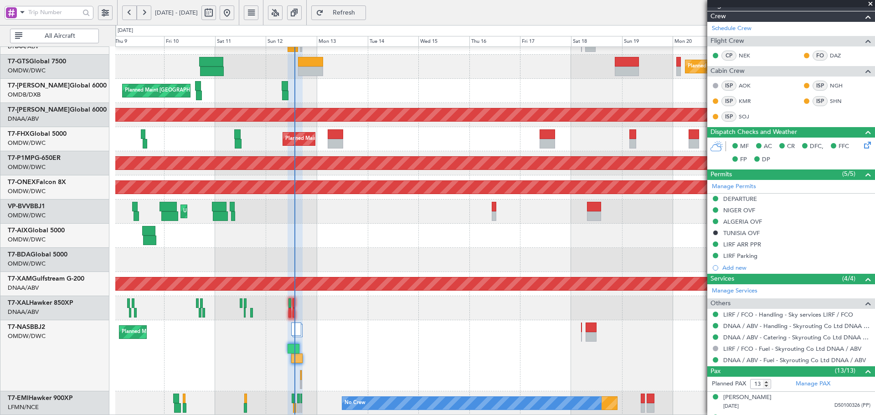
click at [260, 311] on div "Planned Maint [GEOGRAPHIC_DATA] (Seletar) Planned Maint [GEOGRAPHIC_DATA] ([GEO…" at bounding box center [494, 126] width 759 height 578
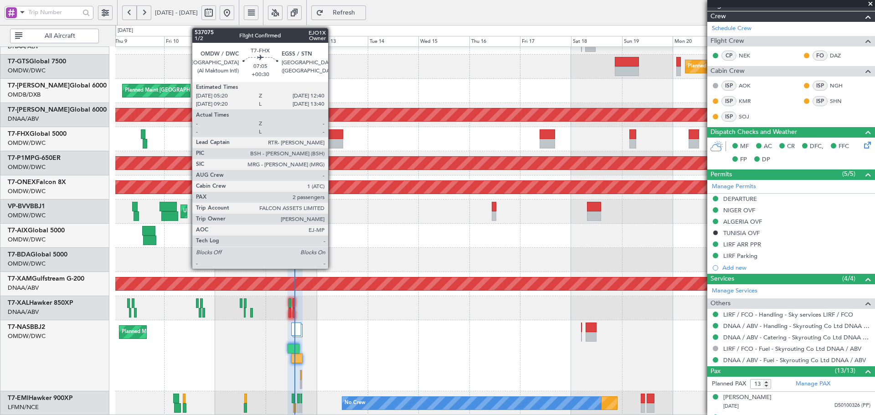
click at [332, 136] on div at bounding box center [336, 134] width 16 height 10
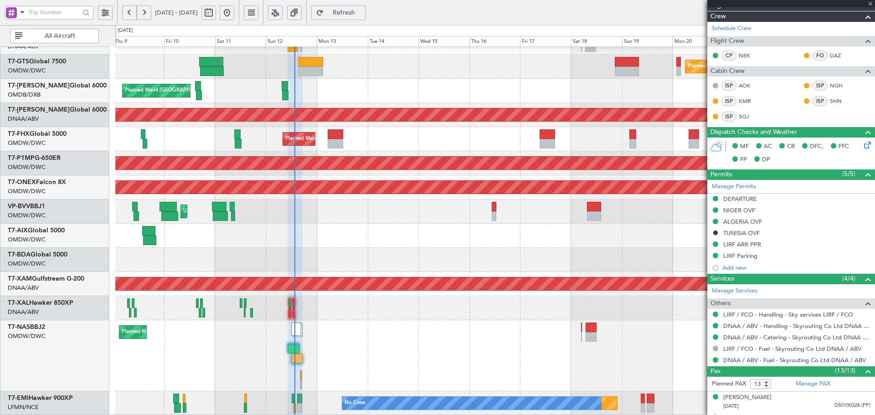
type input "+00:30"
type input "2"
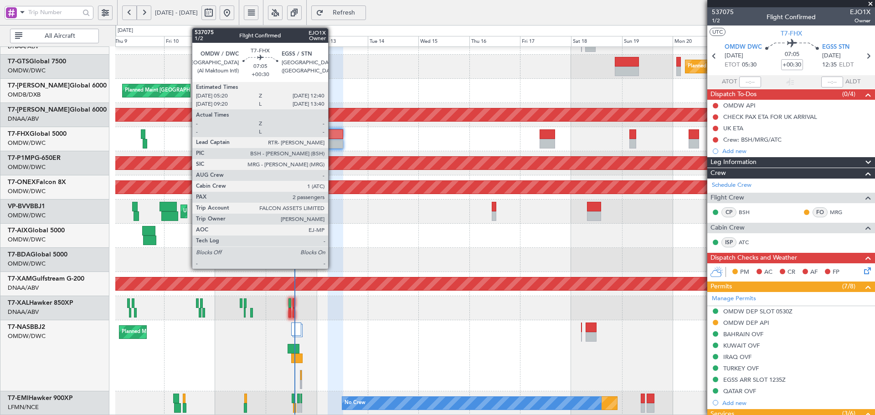
click at [332, 140] on div at bounding box center [336, 144] width 16 height 10
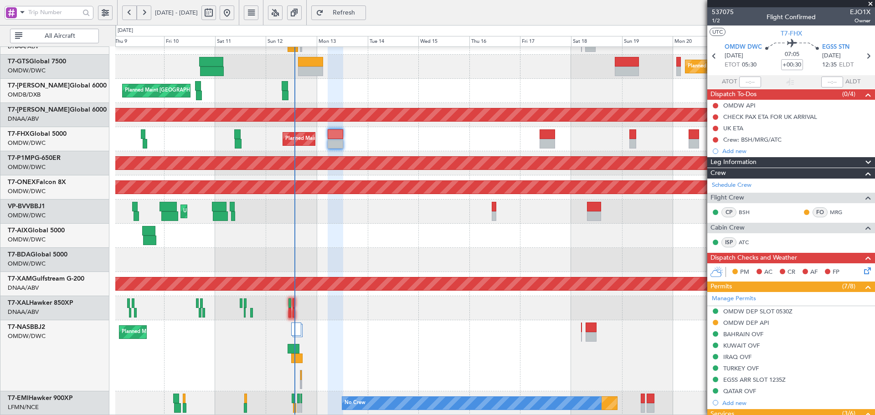
click at [363, 14] on span "Refresh" at bounding box center [343, 13] width 37 height 6
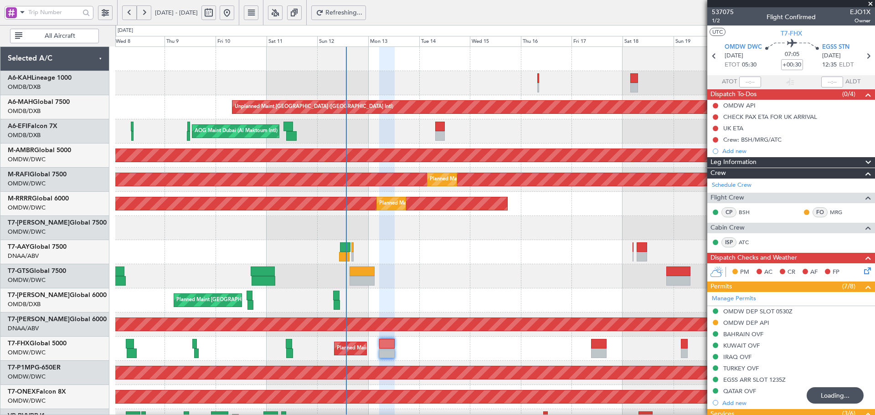
click at [406, 303] on div "Unplanned Maint Dubai (Dubai Intl) AOG Maint Dubai (Al Maktoum Intl) AOG Maint …" at bounding box center [494, 336] width 759 height 578
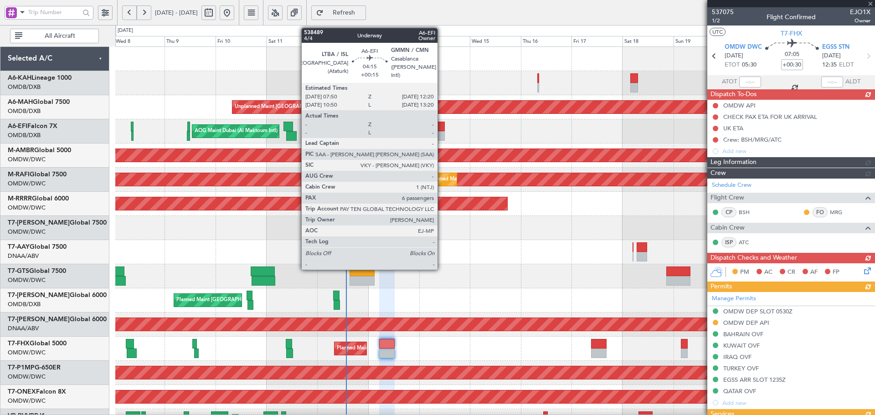
click at [442, 128] on div at bounding box center [440, 127] width 10 height 10
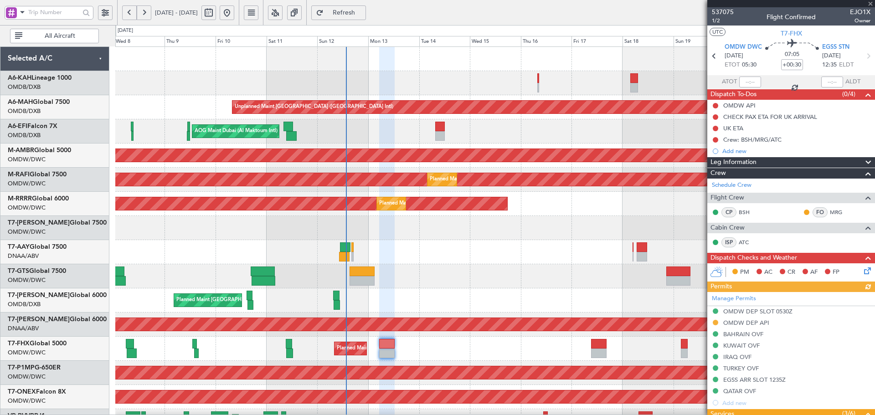
type input "+00:15"
type input "6"
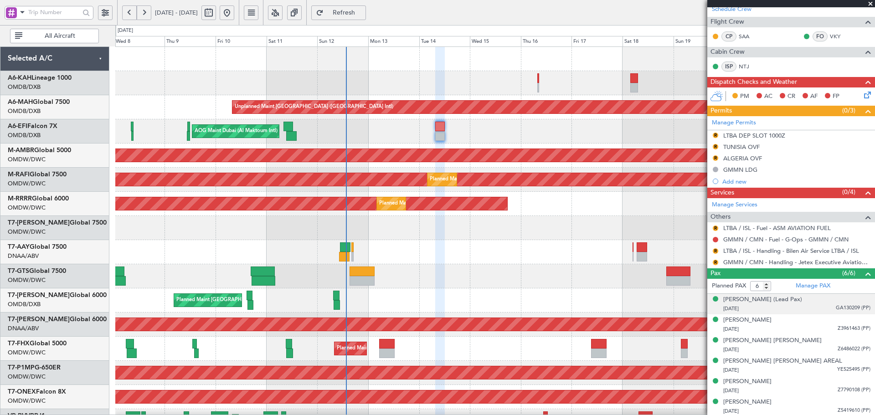
scroll to position [177, 0]
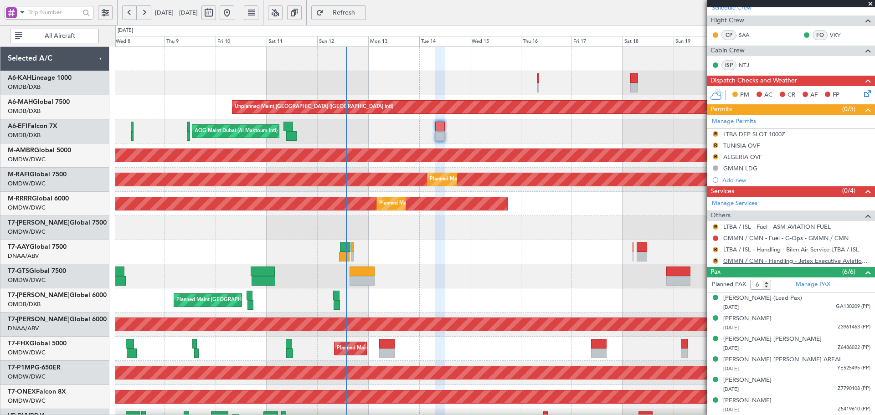
click at [761, 262] on link "GMMN / CMN - Handling - Jetex Executive Aviation [GEOGRAPHIC_DATA] GMMN / CMN" at bounding box center [796, 261] width 147 height 8
click at [714, 262] on button "R" at bounding box center [715, 260] width 5 height 5
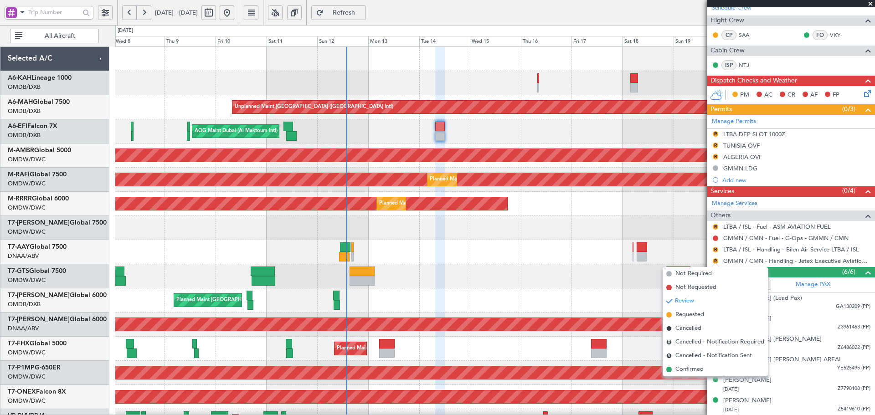
drag, startPoint x: 683, startPoint y: 318, endPoint x: 714, endPoint y: 271, distance: 55.6
click at [684, 315] on span "Requested" at bounding box center [689, 314] width 29 height 9
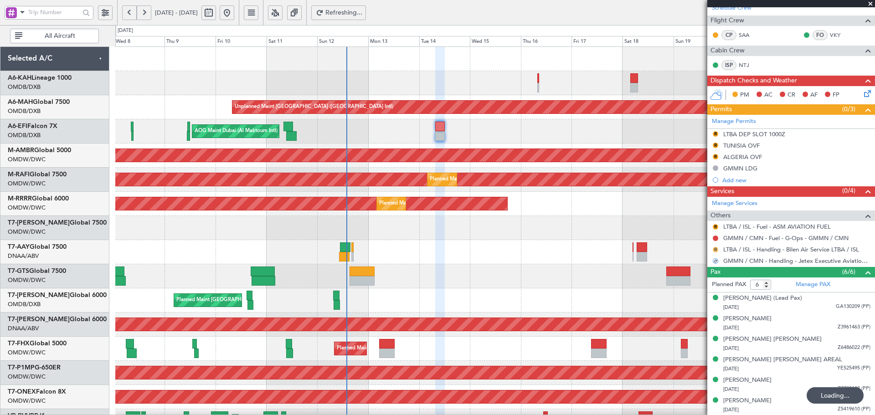
click at [717, 247] on button "R" at bounding box center [715, 249] width 5 height 5
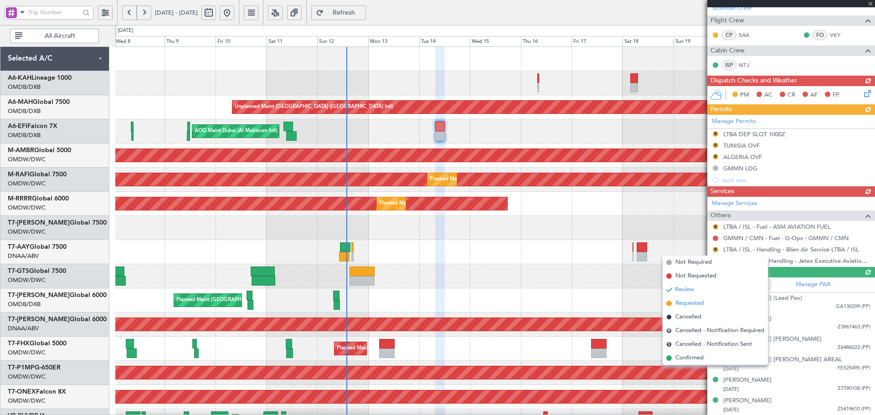
click at [691, 303] on span "Requested" at bounding box center [689, 303] width 29 height 9
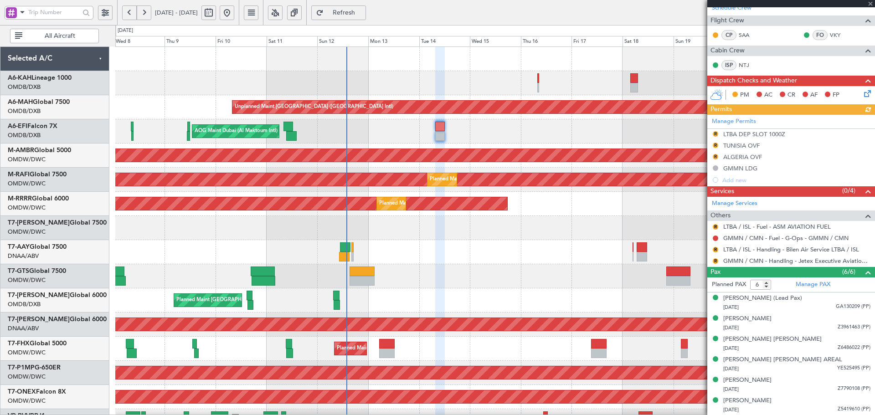
click at [718, 156] on div "Manage Permits R LTBA DEP SLOT 1000Z R TUNISIA OVF R ALGERIA OVF GMMN LDG Add n…" at bounding box center [791, 150] width 168 height 71
click at [715, 155] on button "R" at bounding box center [715, 156] width 5 height 5
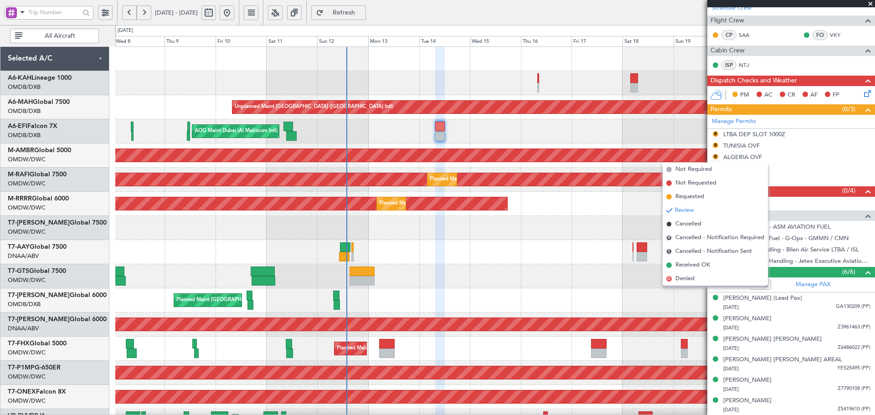
drag, startPoint x: 689, startPoint y: 195, endPoint x: 706, endPoint y: 174, distance: 27.5
click at [690, 195] on span "Requested" at bounding box center [689, 196] width 29 height 9
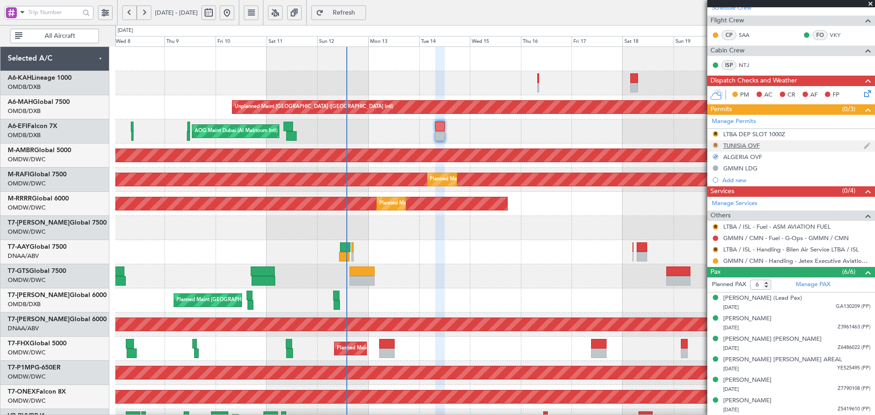
click at [716, 143] on button "R" at bounding box center [715, 145] width 5 height 5
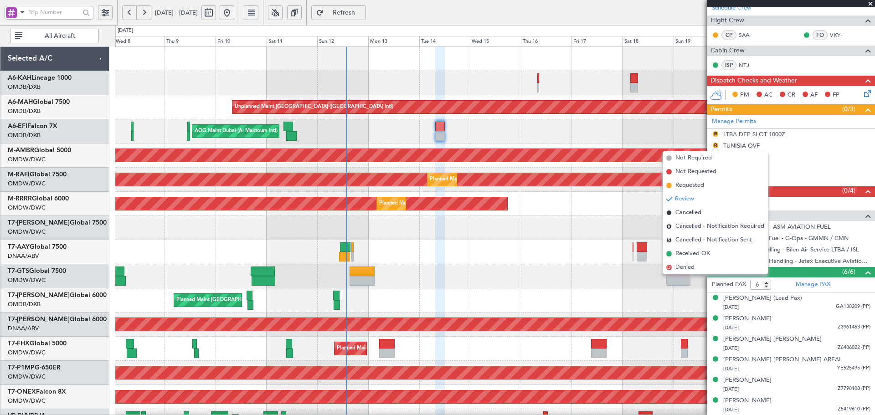
drag, startPoint x: 698, startPoint y: 186, endPoint x: 703, endPoint y: 182, distance: 5.8
click at [699, 185] on span "Requested" at bounding box center [689, 185] width 29 height 9
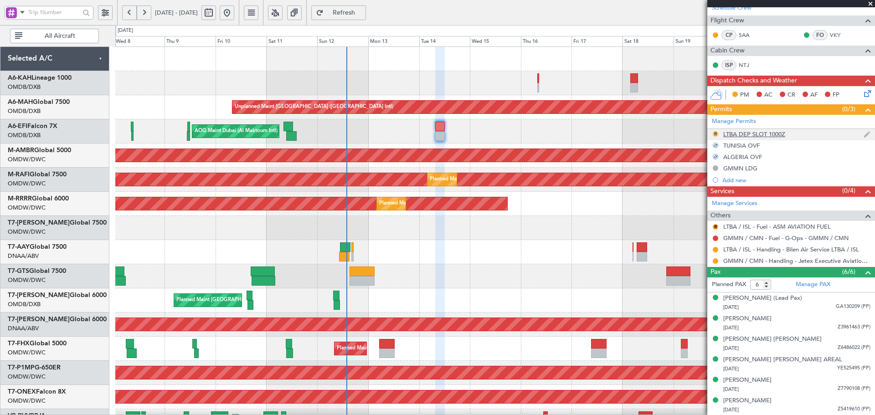
click at [714, 133] on button "R" at bounding box center [715, 133] width 5 height 5
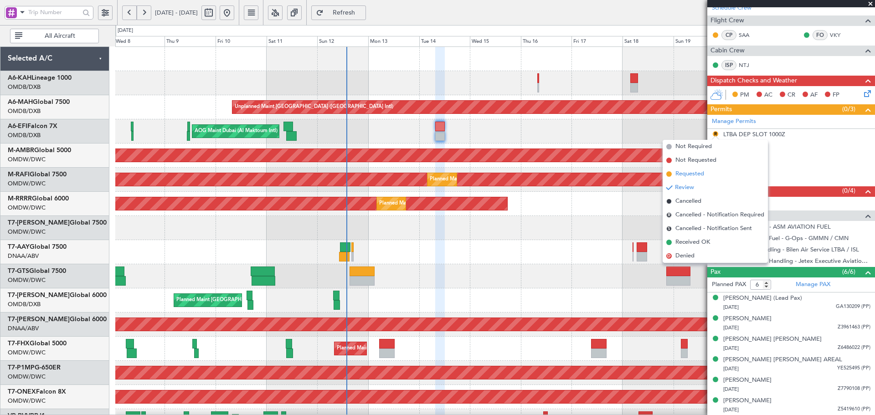
click at [696, 174] on span "Requested" at bounding box center [689, 174] width 29 height 9
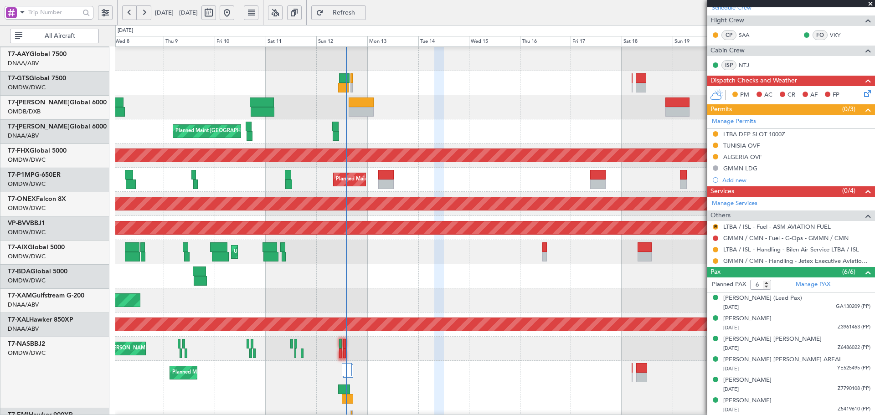
scroll to position [210, 0]
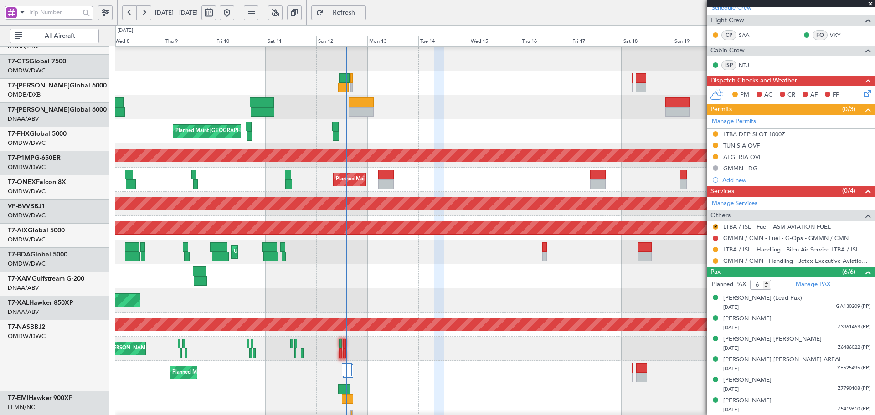
click at [419, 144] on div "AOG Maint Dubai (Al Maktoum Intl) Planned Maint [GEOGRAPHIC_DATA] (Al Maktoum I…" at bounding box center [494, 156] width 759 height 24
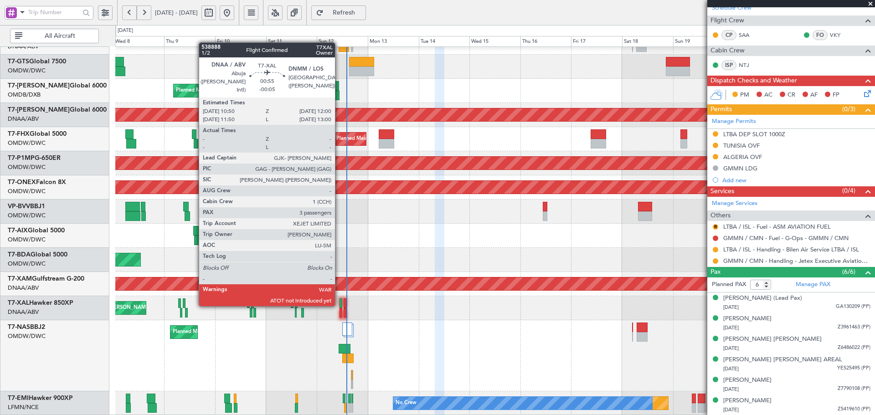
click at [339, 304] on div at bounding box center [340, 303] width 3 height 10
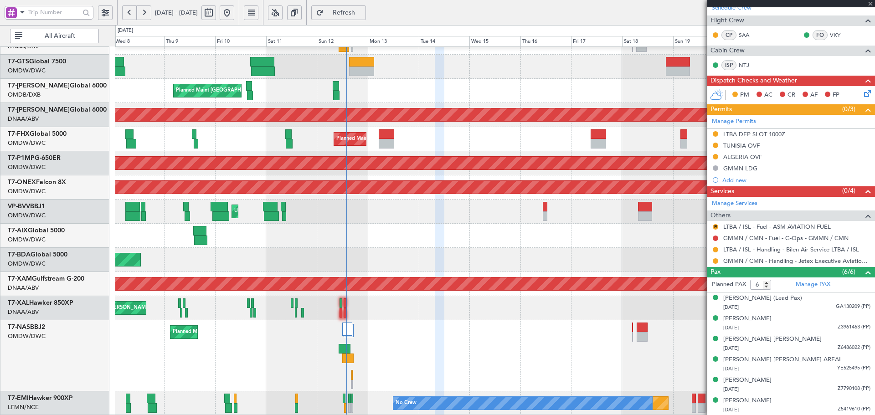
type input "-00:05"
type input "3"
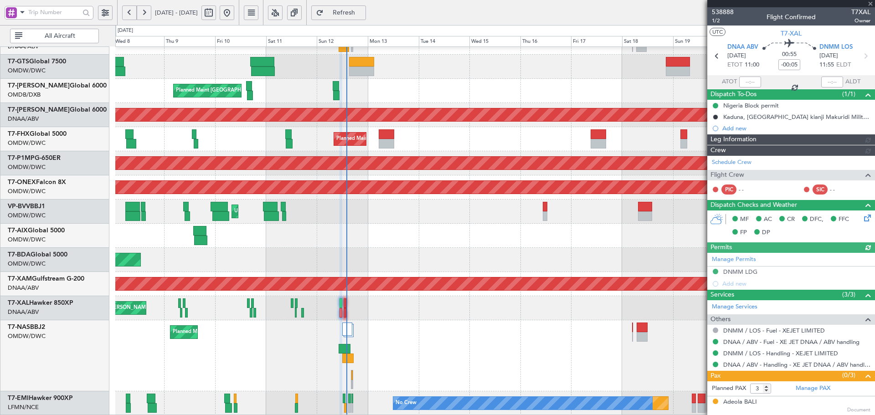
type input "Dherander Fithani (DHF)"
type input "7542"
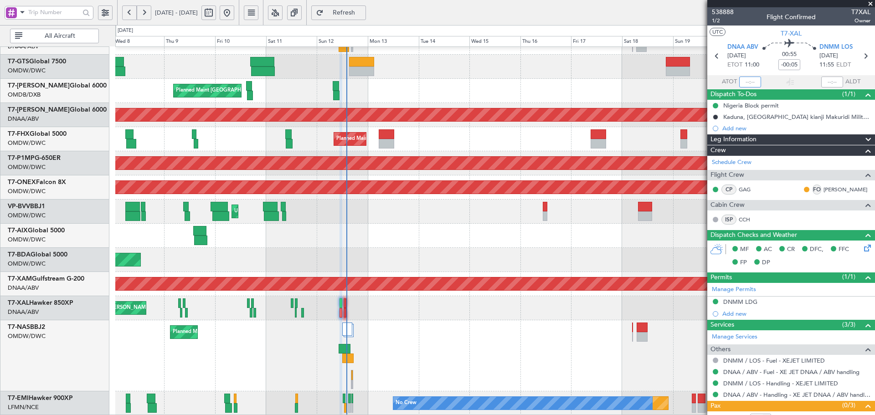
click at [746, 82] on input "text" at bounding box center [750, 82] width 22 height 11
type input "13:46"
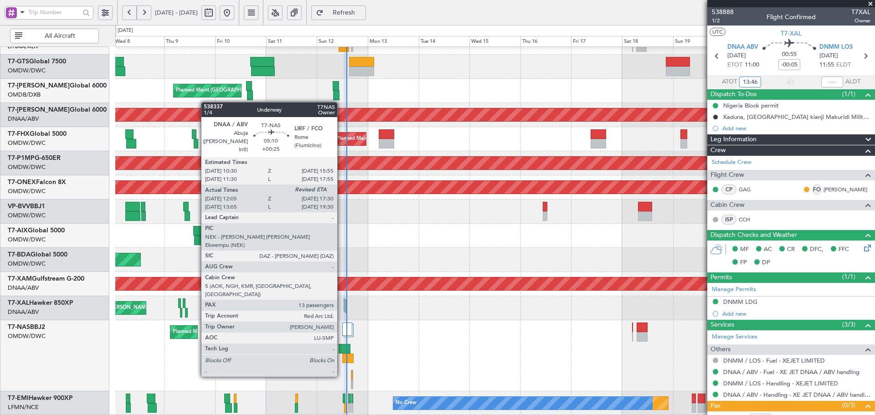
click at [341, 350] on div at bounding box center [345, 349] width 12 height 10
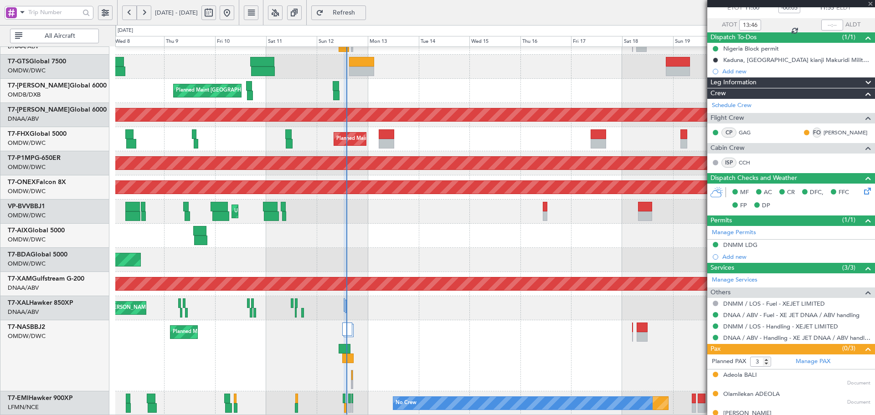
scroll to position [61, 0]
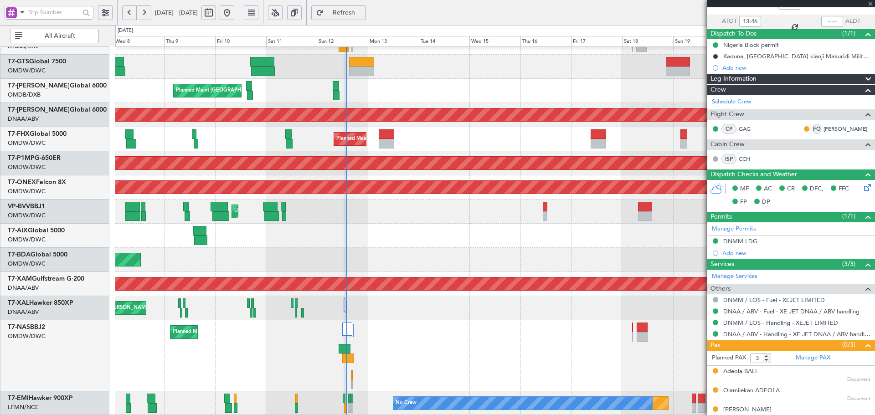
type input "+00:25"
type input "12:15"
type input "13"
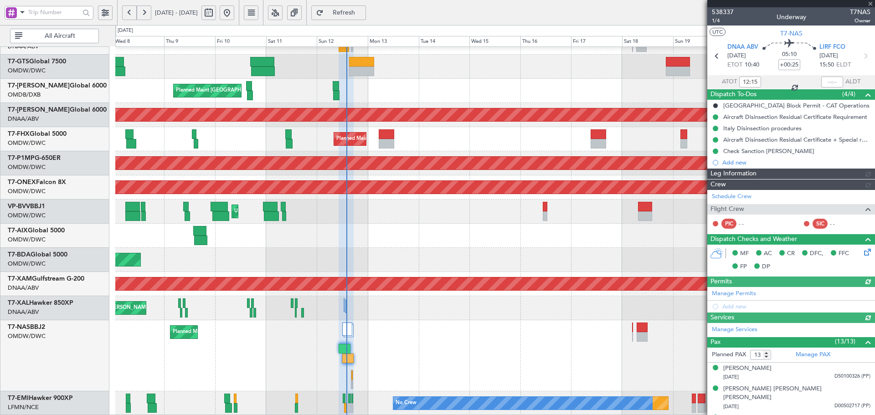
type input "Dherander Fithani (DHF)"
type input "7444"
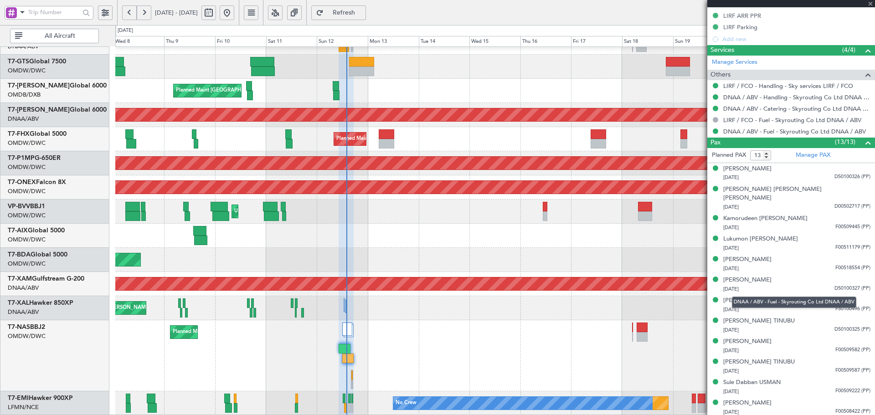
scroll to position [411, 0]
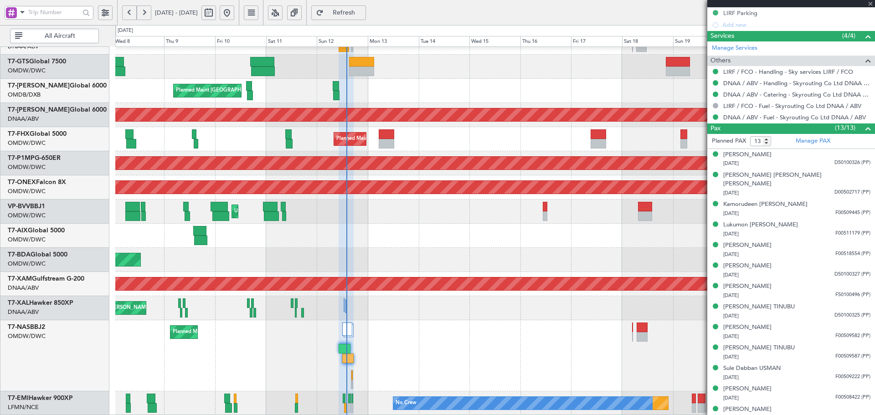
type input "Dherander Fithani (DHF)"
type input "7444"
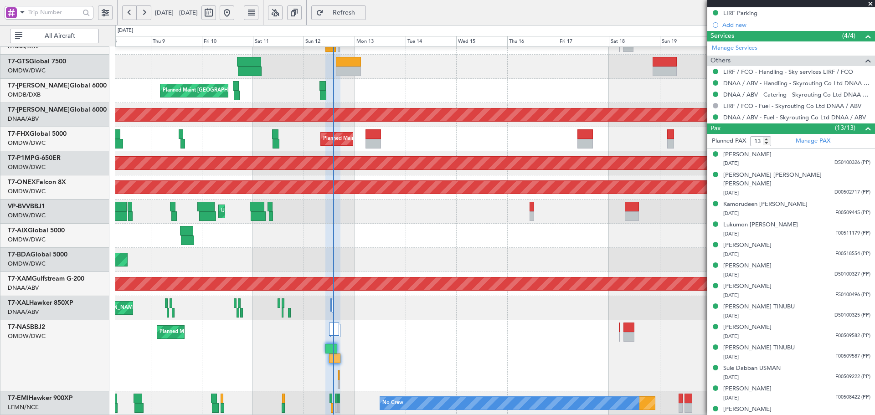
click at [279, 209] on div "Planned Maint Singapore (Seletar) Planned Maint Dubai (Dubai Intl) Planned Main…" at bounding box center [494, 126] width 759 height 578
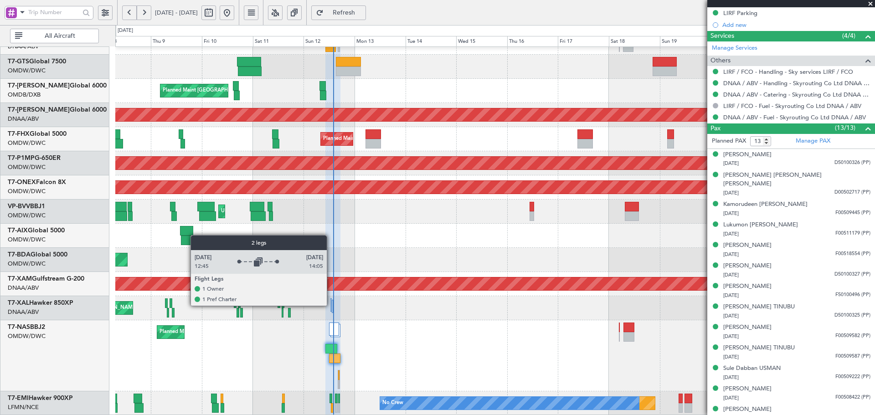
click at [331, 305] on div at bounding box center [331, 304] width 2 height 13
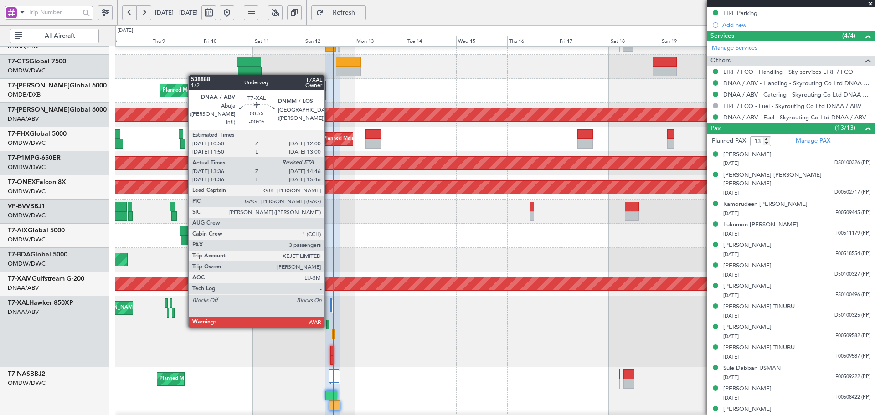
click at [329, 325] on div at bounding box center [327, 325] width 3 height 10
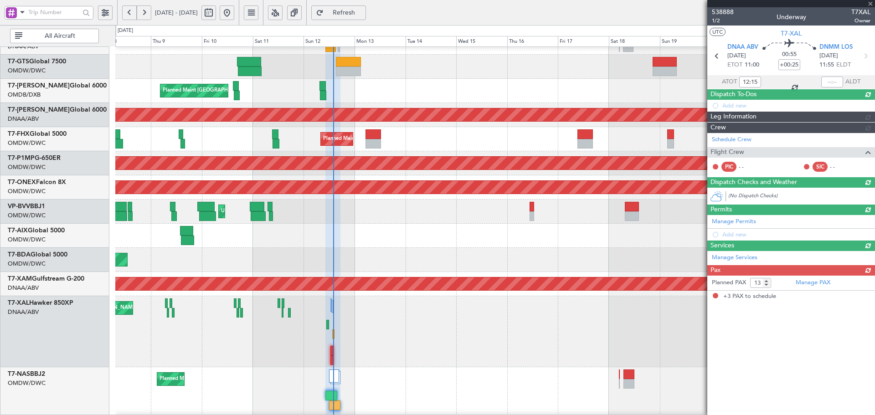
type input "-00:05"
type input "13:46"
type input "3"
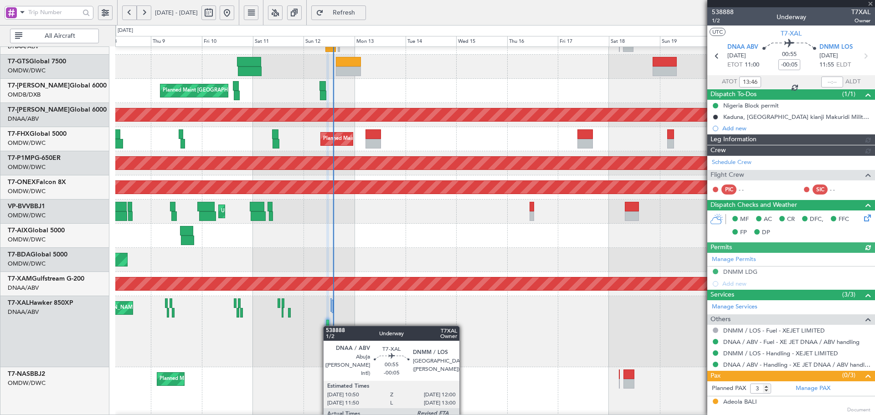
type input "Dherander Fithani (DHF)"
type input "7542"
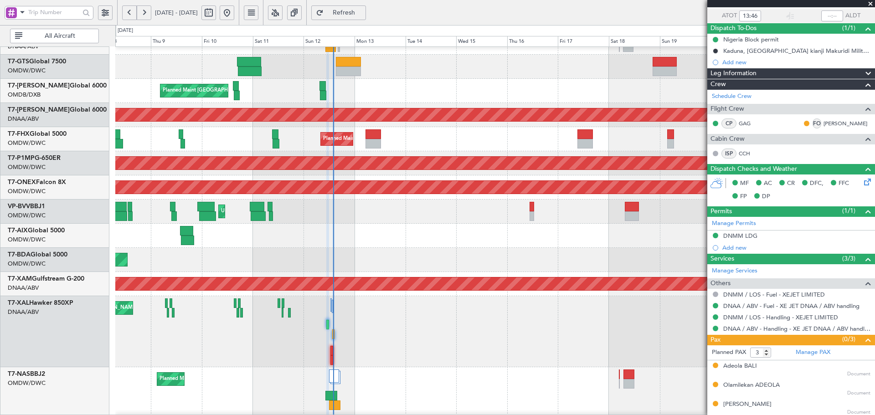
scroll to position [68, 0]
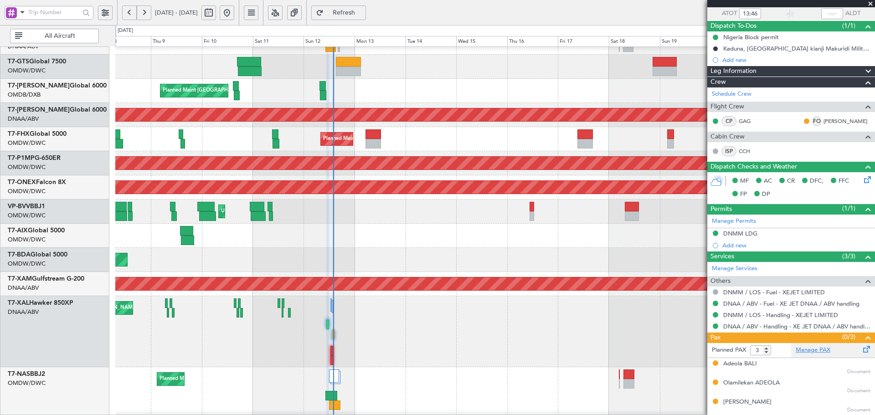
click at [811, 349] on link "Manage PAX" at bounding box center [813, 350] width 35 height 9
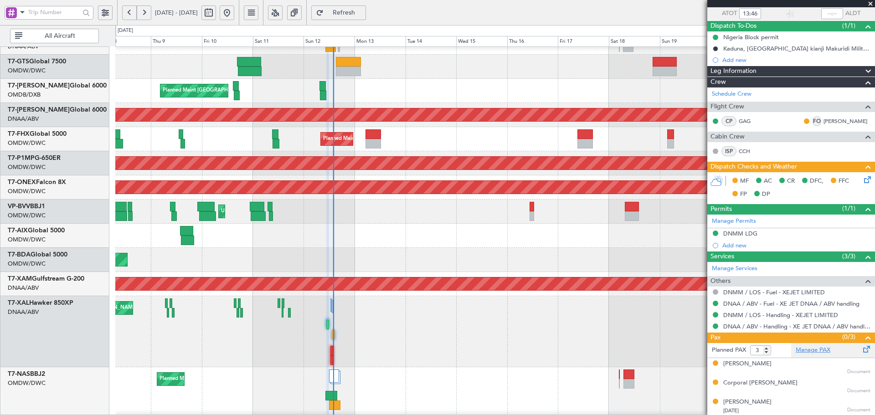
type input "Dherander Fithani (DHF)"
type input "7542"
type input "6"
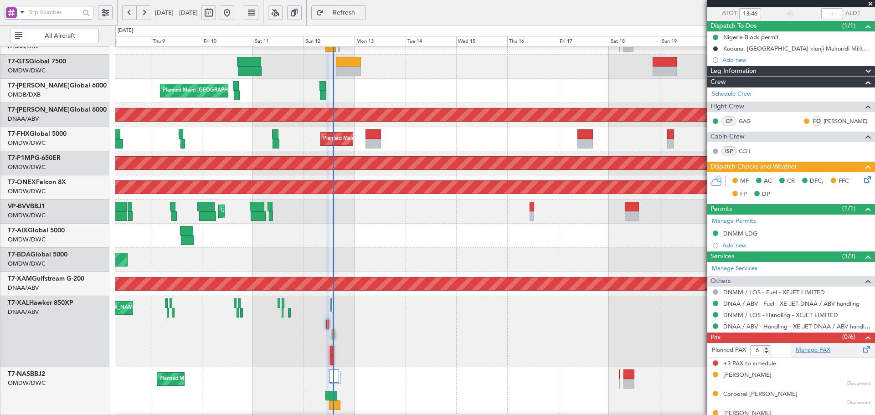
click at [817, 351] on link "Manage PAX" at bounding box center [813, 350] width 35 height 9
type input "Dherander Fithani (DHF)"
type input "7542"
click at [363, 11] on span "Refresh" at bounding box center [343, 13] width 37 height 6
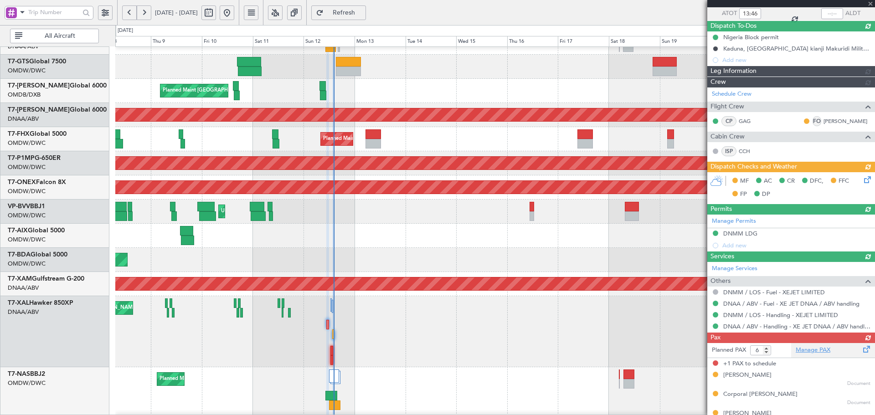
type input "7"
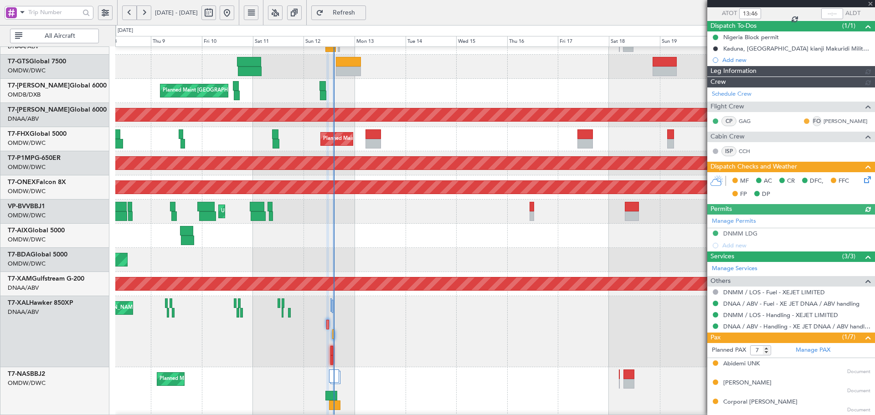
type input "Dherander Fithani (DHF)"
type input "7542"
click at [862, 182] on icon at bounding box center [865, 178] width 7 height 7
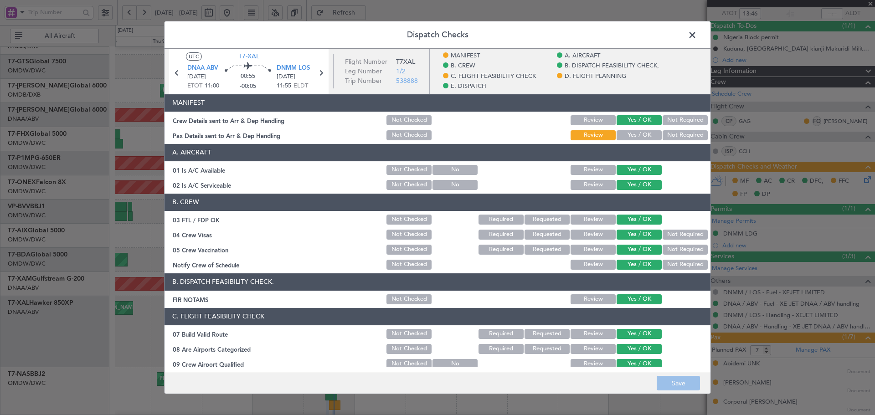
click at [631, 139] on button "Yes / OK" at bounding box center [639, 135] width 45 height 10
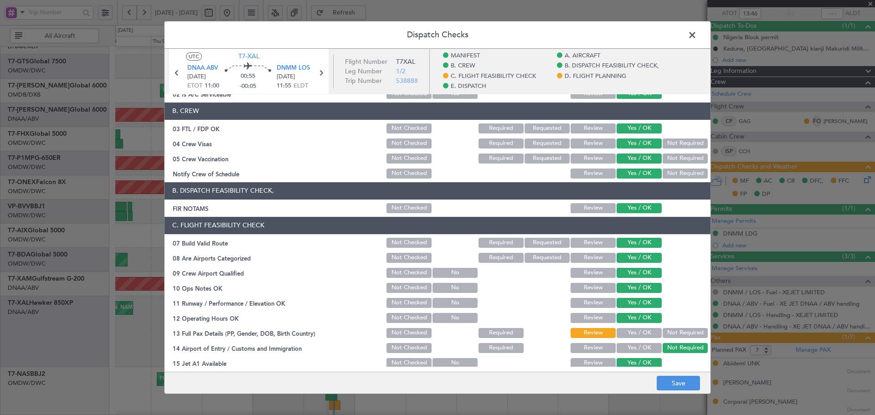
click at [637, 332] on button "Yes / OK" at bounding box center [639, 333] width 45 height 10
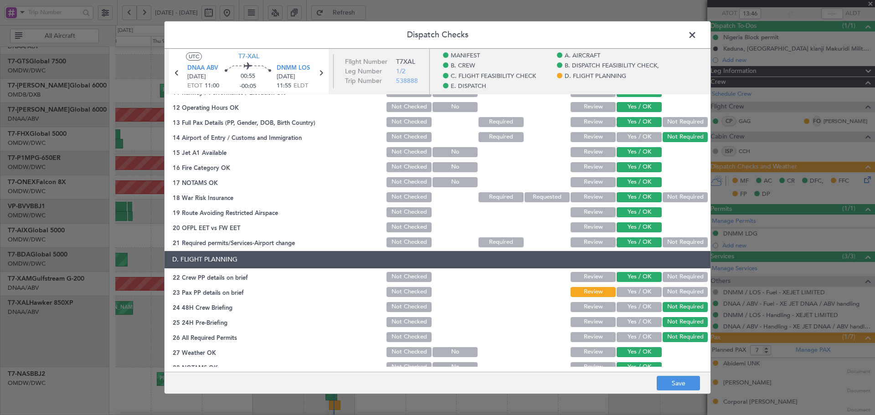
scroll to position [304, 0]
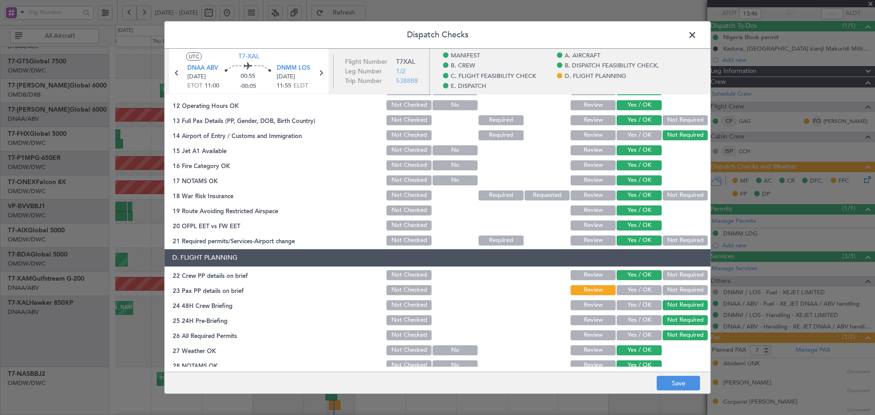
click at [632, 292] on button "Yes / OK" at bounding box center [639, 290] width 45 height 10
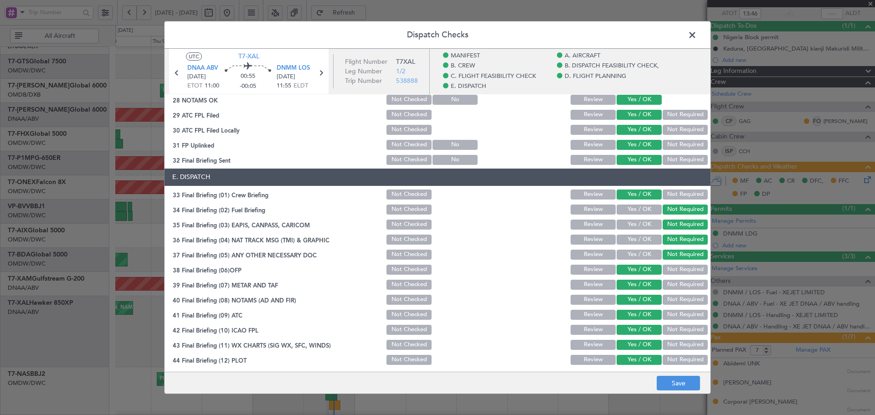
scroll to position [571, 0]
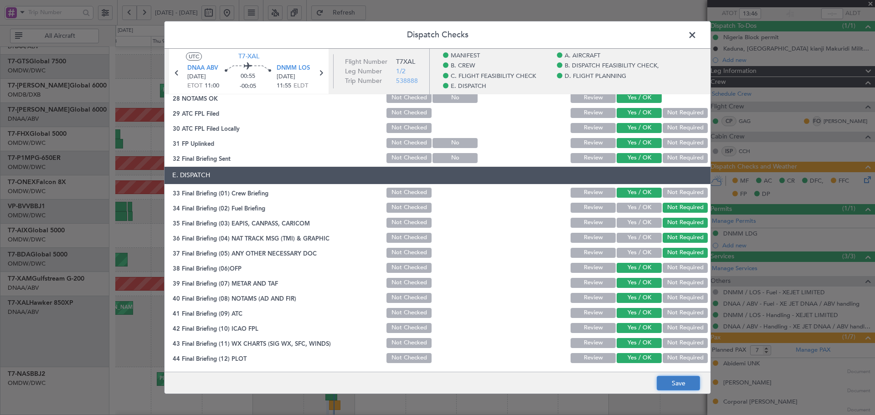
click at [673, 387] on button "Save" at bounding box center [678, 383] width 43 height 15
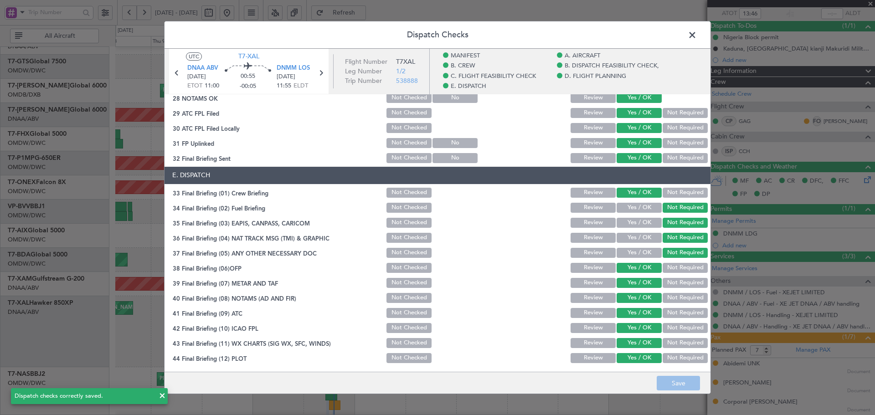
click at [697, 34] on span at bounding box center [697, 37] width 0 height 18
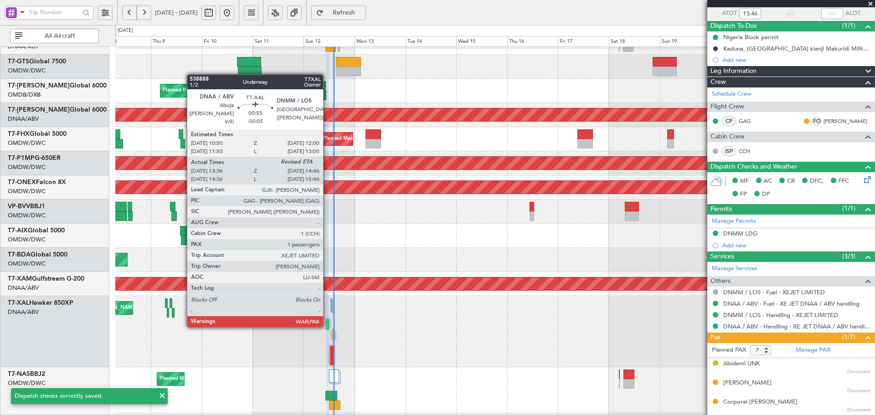
click at [327, 325] on div at bounding box center [327, 325] width 3 height 10
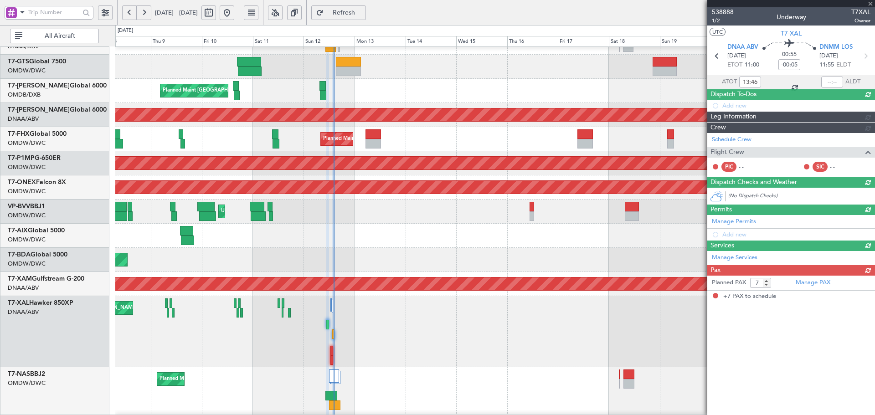
scroll to position [0, 0]
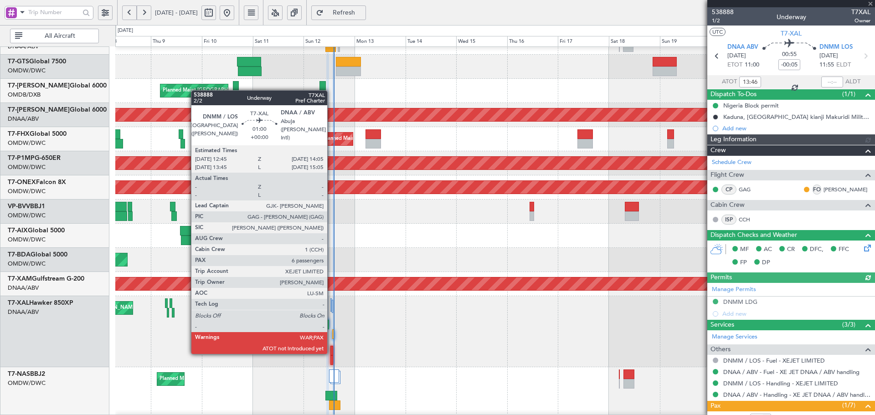
type input "Dherander Fithani (DHF)"
type input "7542"
click at [331, 352] on div at bounding box center [331, 351] width 3 height 10
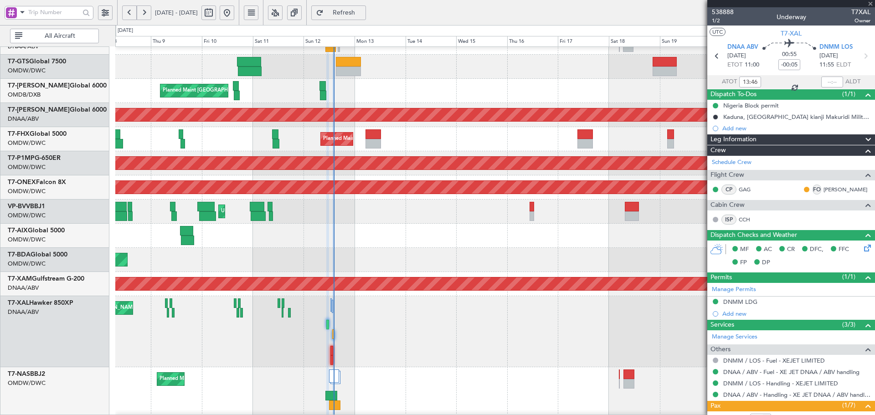
type input "6"
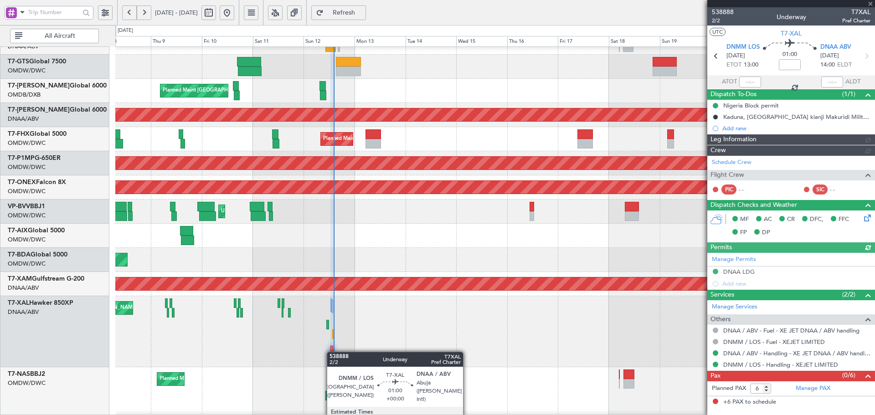
type input "Dherander Fithani (DHF)"
type input "7543"
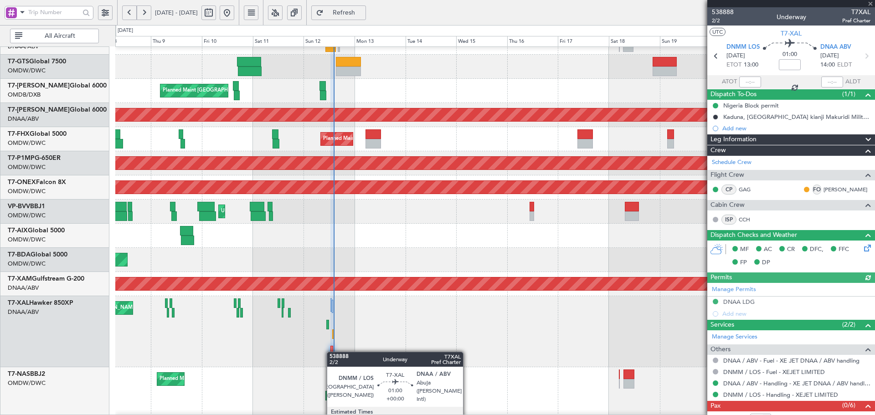
click at [331, 352] on div at bounding box center [331, 351] width 3 height 10
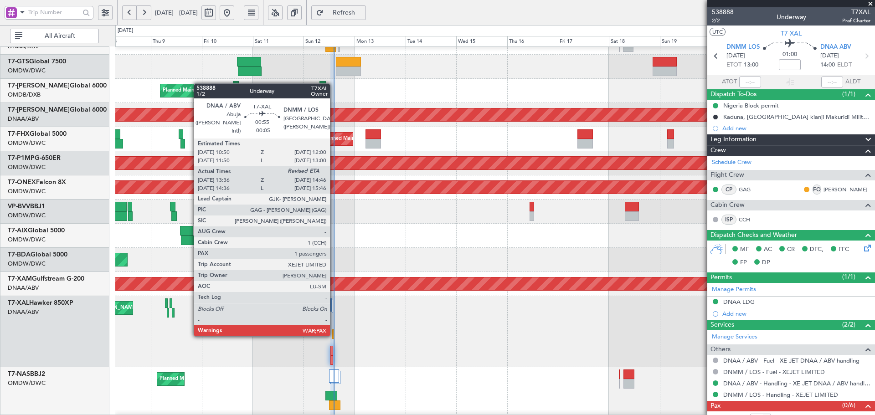
click at [334, 334] on div at bounding box center [333, 334] width 3 height 10
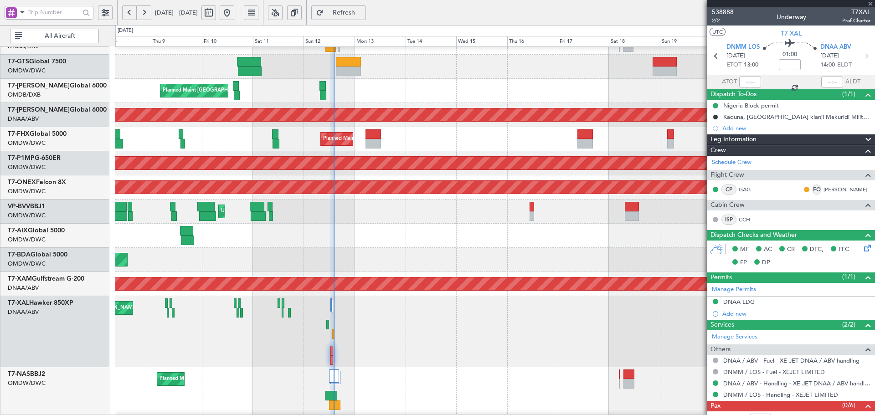
type input "-00:05"
type input "13:46"
type input "7"
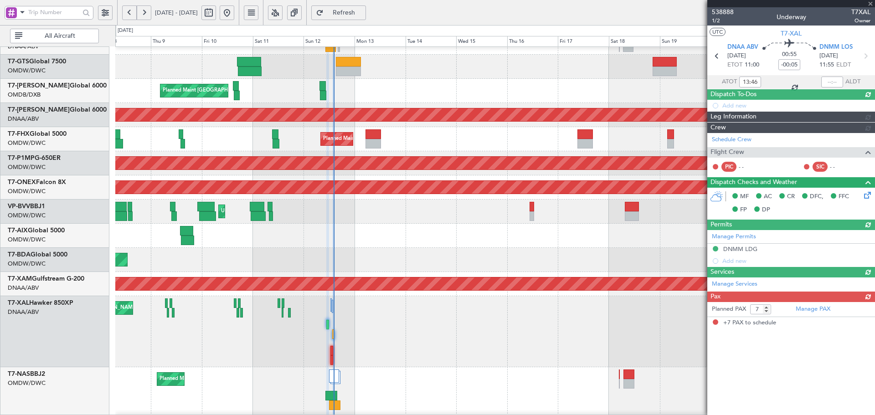
type input "Dherander Fithani (DHF)"
type input "7542"
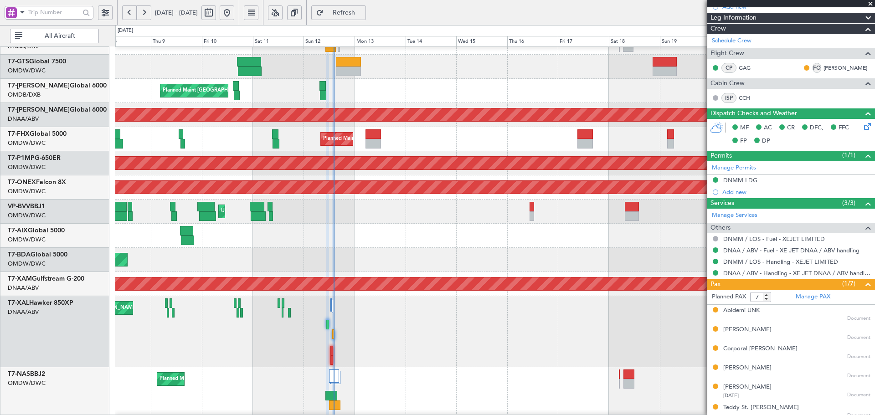
scroll to position [148, 0]
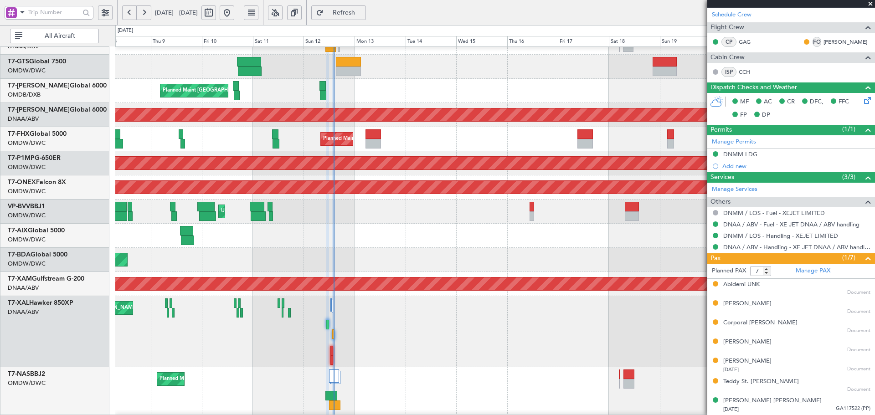
click at [363, 15] on span "Refresh" at bounding box center [343, 13] width 37 height 6
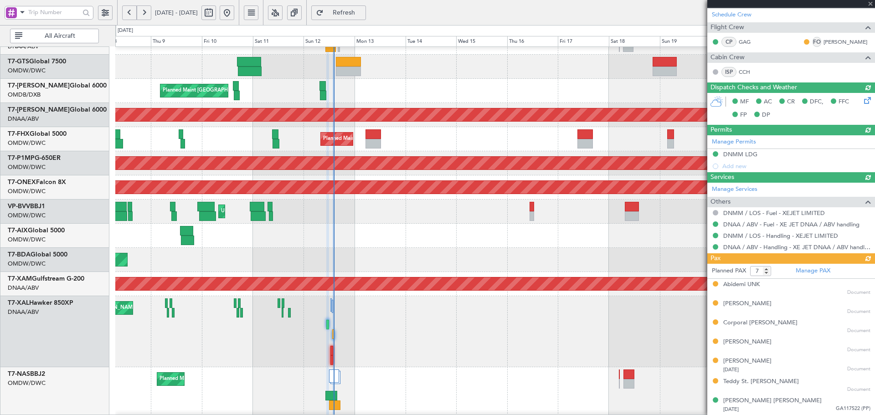
type input "Dherander Fithani (DHF)"
type input "7542"
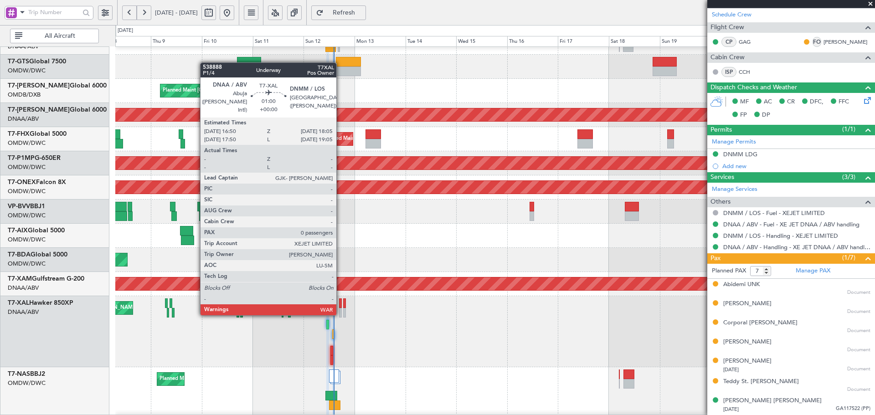
click at [340, 313] on div at bounding box center [340, 313] width 3 height 10
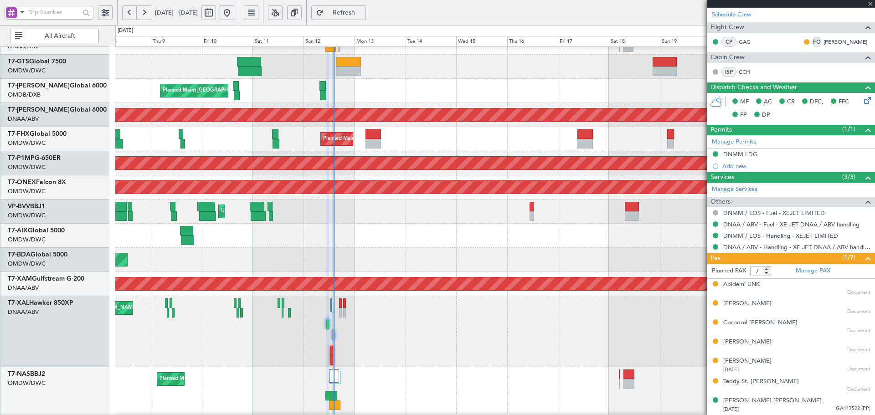
type input "0"
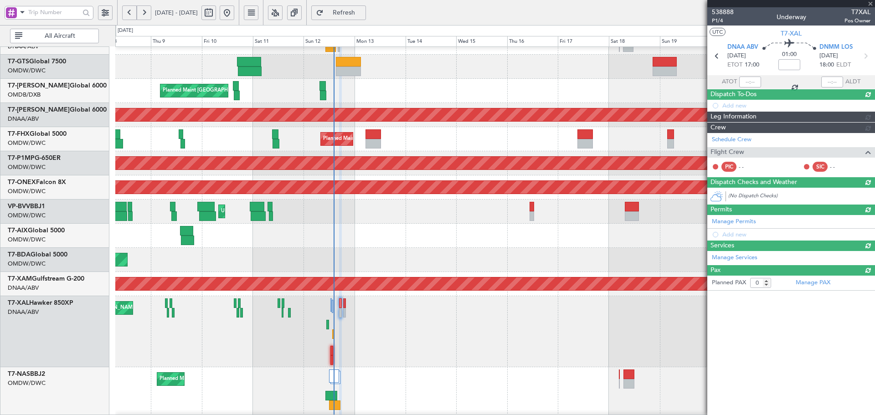
scroll to position [0, 0]
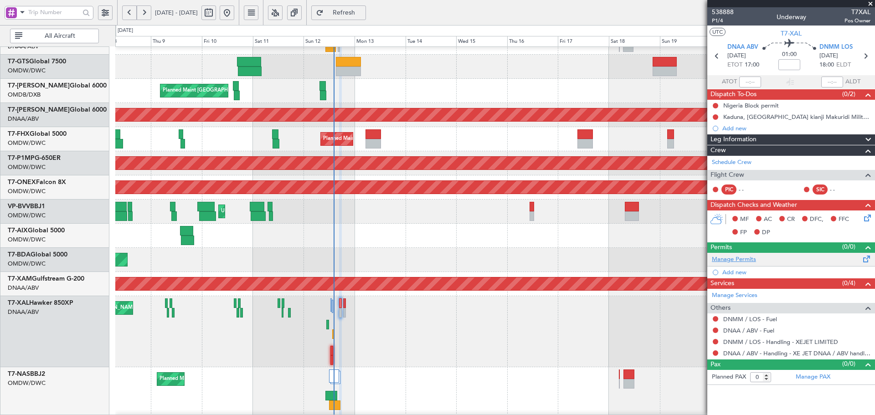
click at [720, 257] on link "Manage Permits" at bounding box center [734, 259] width 44 height 9
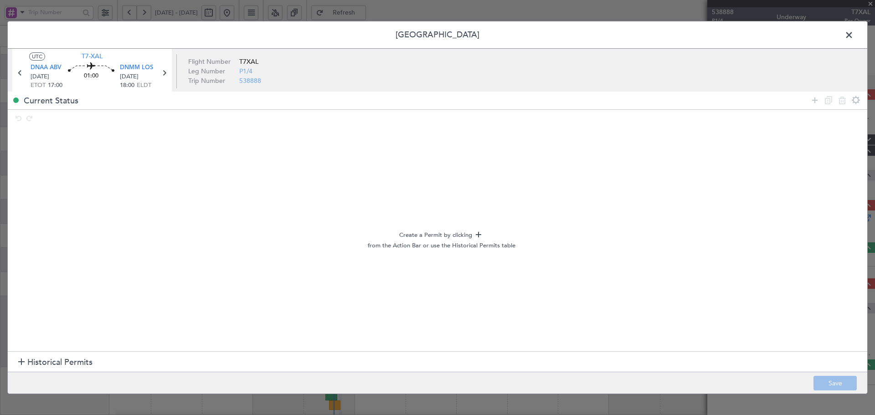
click at [34, 361] on span "Historical Permits" at bounding box center [59, 362] width 65 height 12
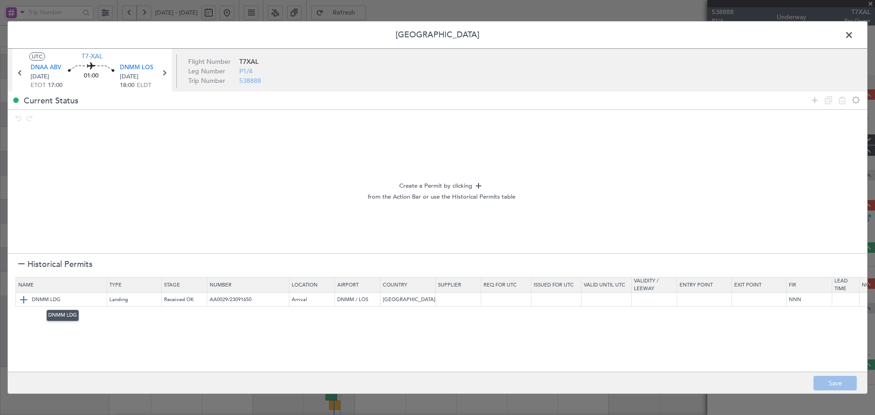
click at [22, 298] on img at bounding box center [23, 299] width 11 height 11
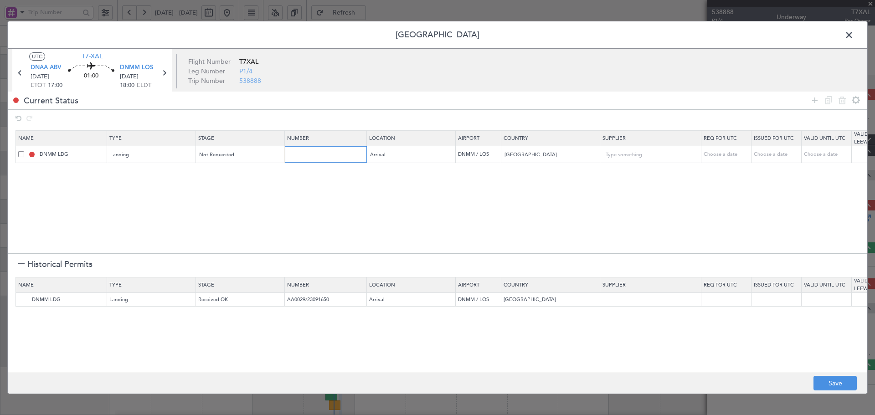
click at [313, 154] on input "text" at bounding box center [326, 154] width 79 height 8
paste input "AA0032 29091557"
click at [308, 154] on input "AA0032 29091557" at bounding box center [326, 154] width 79 height 8
type input "AA0032/29091557"
click at [240, 151] on div "Not Requested" at bounding box center [238, 155] width 76 height 14
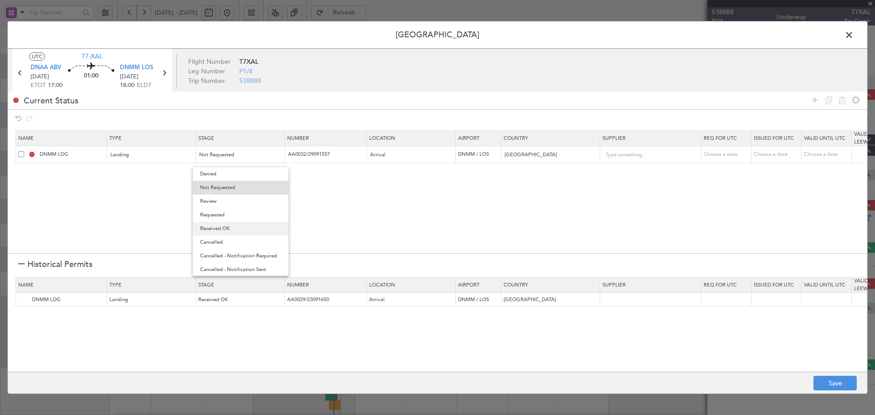
click at [237, 226] on span "Received OK" at bounding box center [240, 229] width 81 height 14
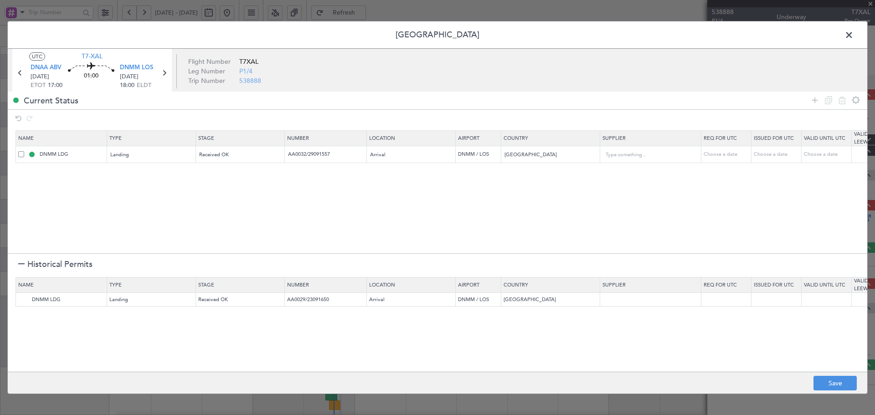
click at [525, 222] on section "Name Type Stage Number Location Airport Country Supplier Req For Utc Issued For…" at bounding box center [437, 190] width 859 height 125
click at [23, 263] on div at bounding box center [21, 265] width 6 height 6
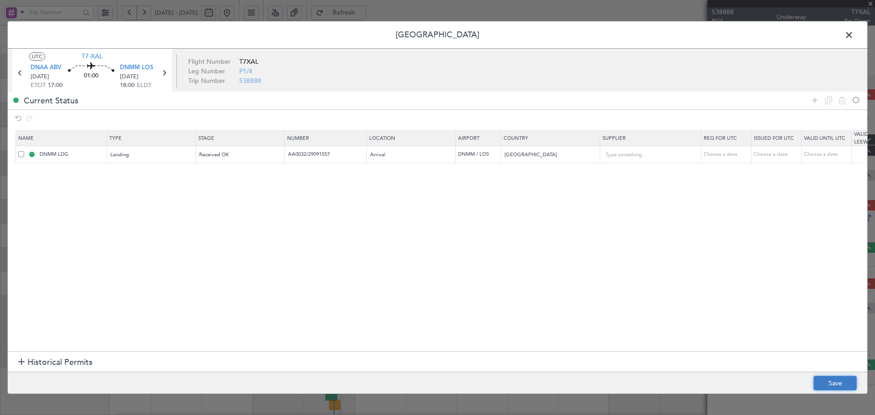
click at [826, 379] on button "Save" at bounding box center [834, 383] width 43 height 15
type input "NNN"
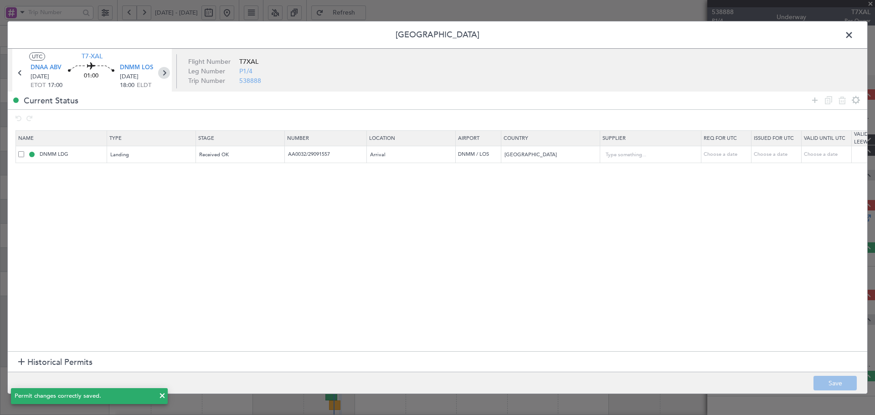
click at [164, 77] on icon at bounding box center [164, 73] width 12 height 12
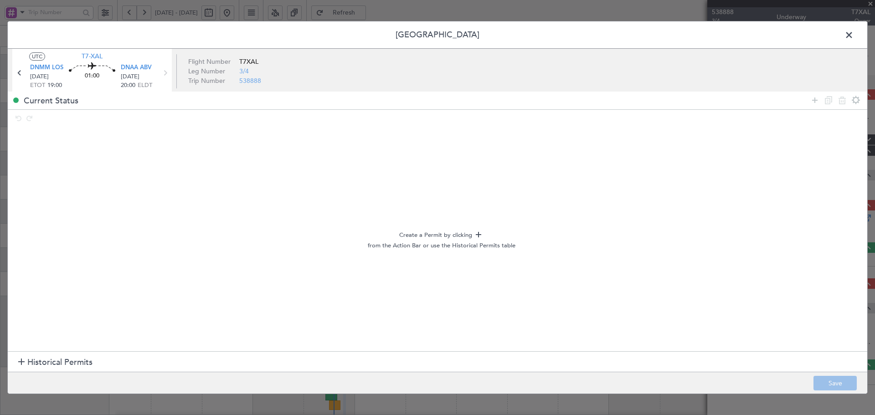
click at [44, 362] on span "Historical Permits" at bounding box center [59, 362] width 65 height 12
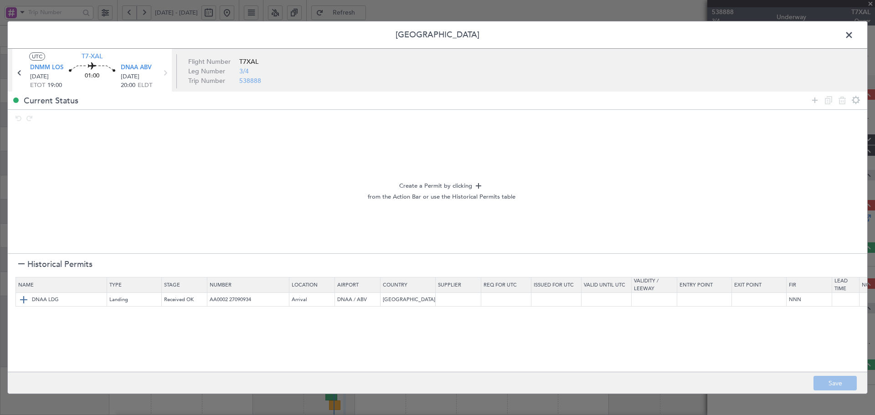
click at [19, 298] on img at bounding box center [23, 299] width 11 height 11
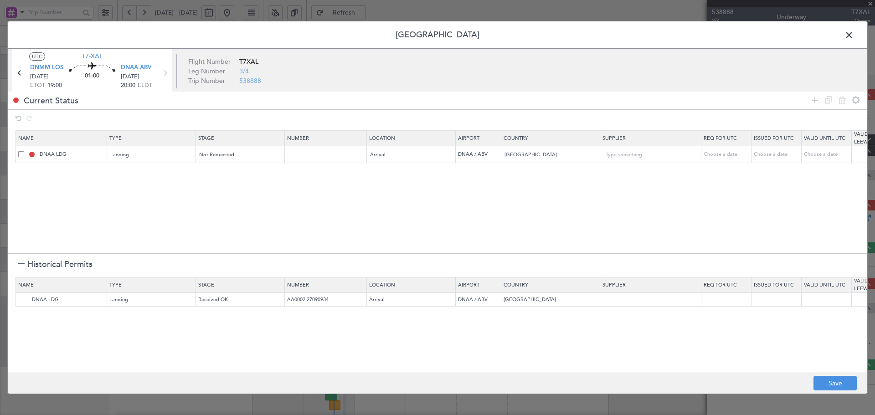
click at [319, 150] on td at bounding box center [326, 154] width 82 height 17
click at [319, 151] on input "text" at bounding box center [326, 154] width 79 height 8
paste input "AA0032 29091557"
click at [309, 154] on input "AA0032 29091557" at bounding box center [326, 154] width 79 height 8
type input "AA0032/29091557"
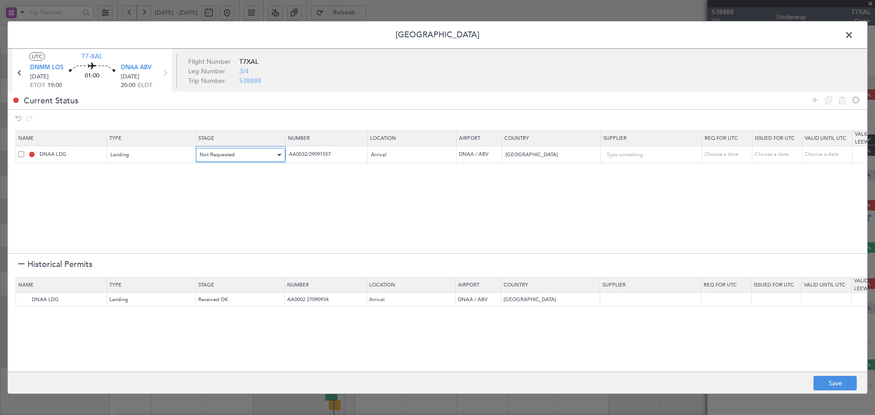
click at [214, 157] on span "Not Requested" at bounding box center [217, 154] width 35 height 7
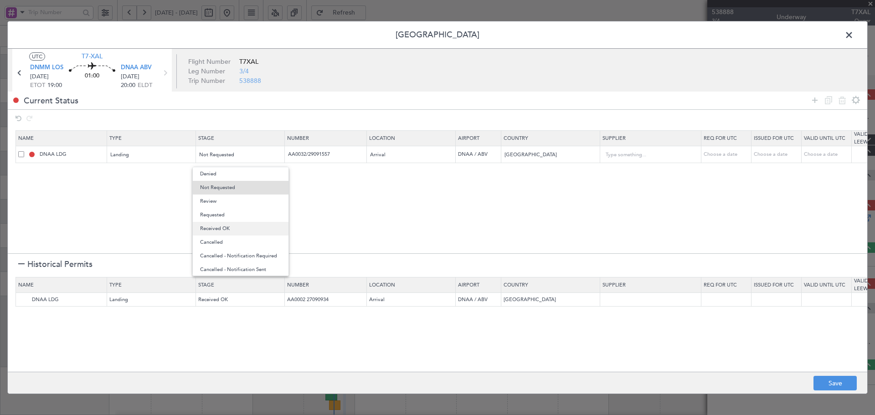
click at [231, 224] on span "Received OK" at bounding box center [240, 229] width 81 height 14
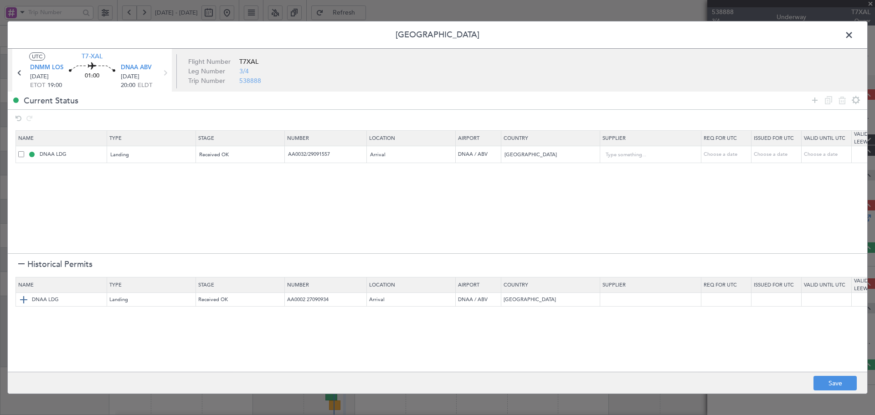
drag, startPoint x: 20, startPoint y: 261, endPoint x: 462, endPoint y: 346, distance: 450.5
click at [21, 262] on div at bounding box center [21, 265] width 6 height 6
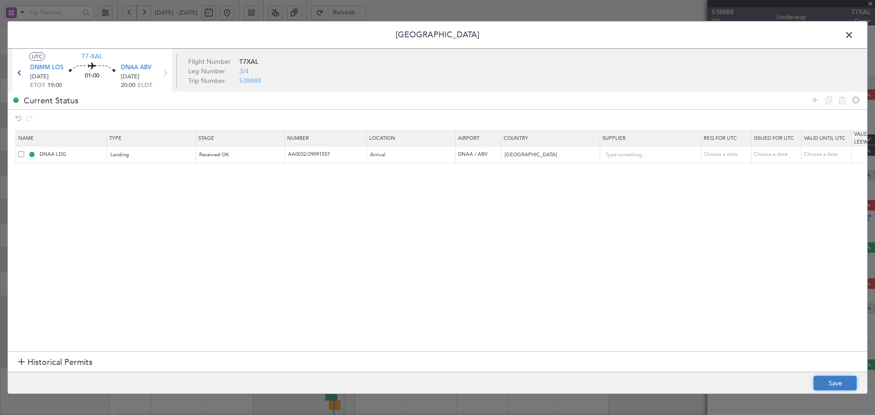
click at [832, 384] on button "Save" at bounding box center [834, 383] width 43 height 15
type input "NNN"
click at [853, 36] on span at bounding box center [853, 37] width 0 height 18
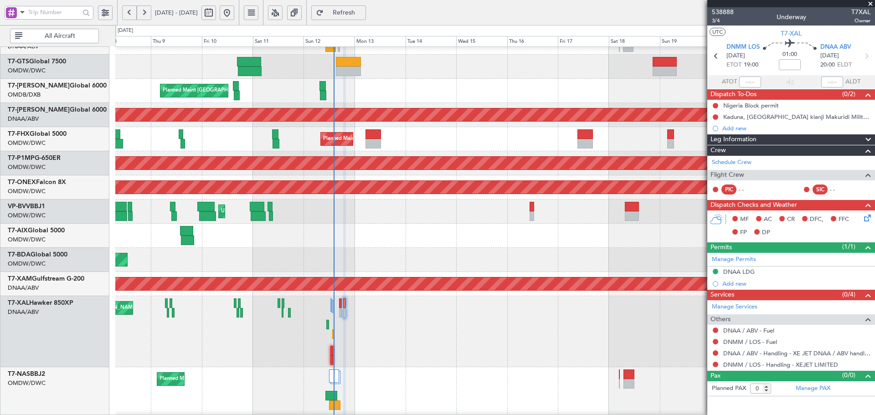
click at [357, 9] on button "Refresh" at bounding box center [338, 12] width 55 height 15
click at [765, 341] on link "DNMM / LOS - Fuel" at bounding box center [750, 342] width 54 height 8
click at [769, 330] on link "DNAA / ABV - Fuel" at bounding box center [748, 331] width 51 height 8
click at [360, 8] on button "Refresh" at bounding box center [338, 12] width 55 height 15
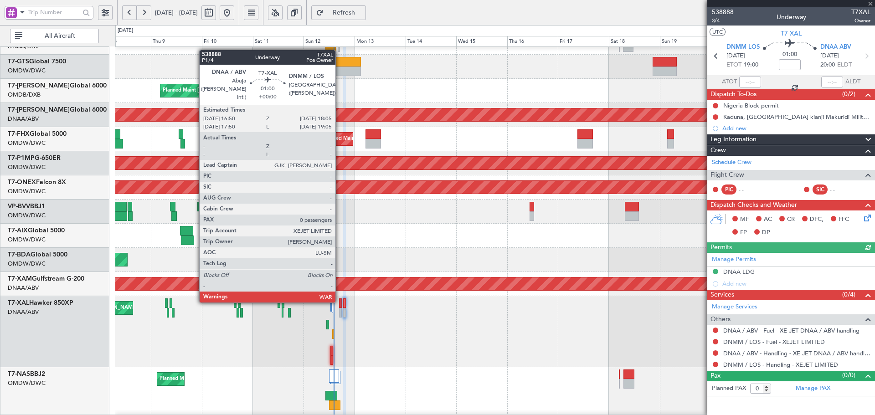
click at [339, 301] on div at bounding box center [340, 303] width 3 height 10
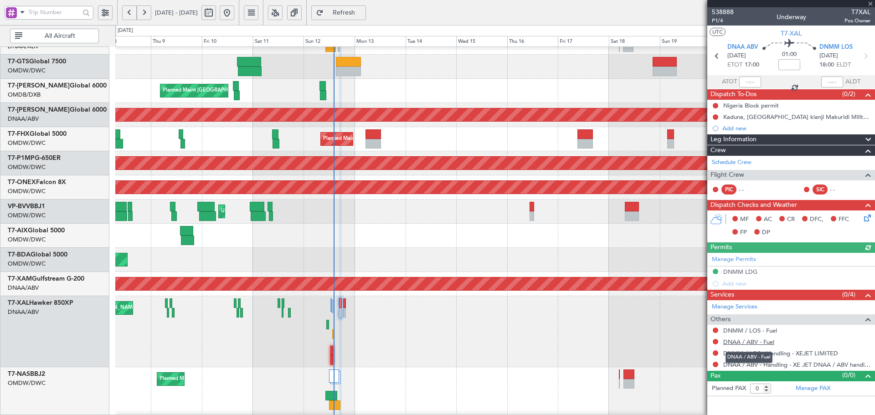
click at [771, 343] on link "DNAA / ABV - Fuel" at bounding box center [748, 342] width 51 height 8
click at [752, 331] on link "DNMM / LOS - Fuel" at bounding box center [750, 331] width 54 height 8
click at [363, 11] on span "Refresh" at bounding box center [343, 13] width 37 height 6
click at [715, 365] on button at bounding box center [715, 364] width 5 height 5
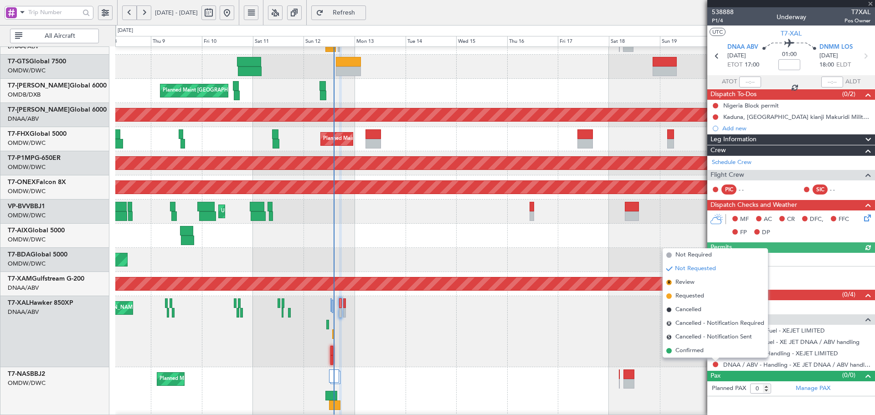
click at [700, 355] on span "Confirmed" at bounding box center [689, 350] width 28 height 9
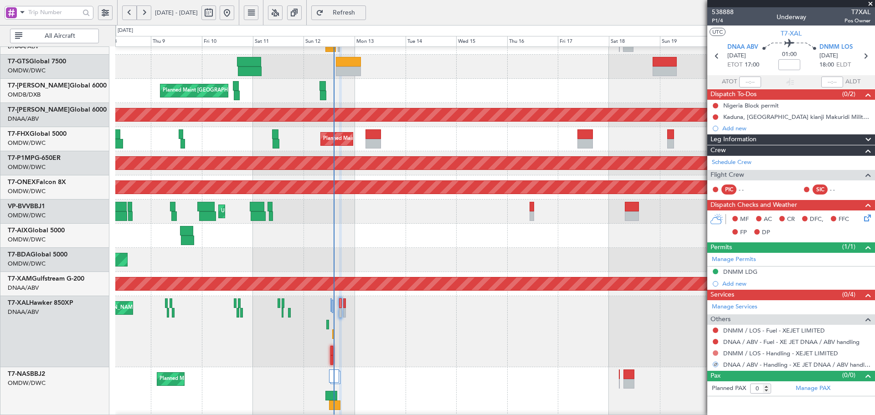
click at [716, 353] on button at bounding box center [715, 352] width 5 height 5
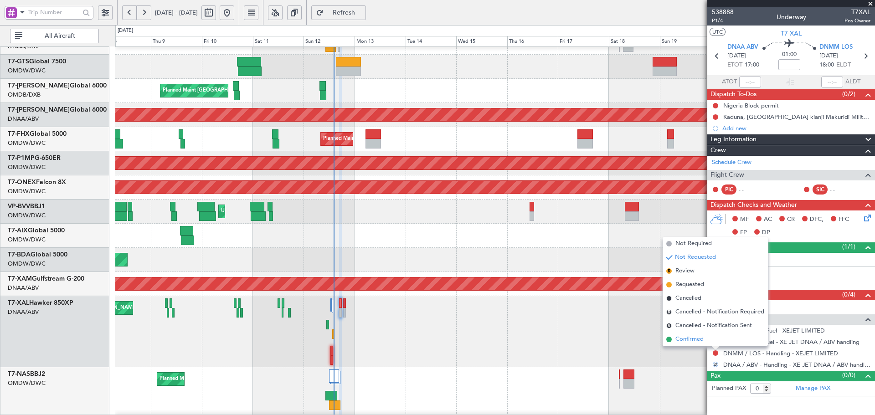
click at [682, 338] on span "Confirmed" at bounding box center [689, 339] width 28 height 9
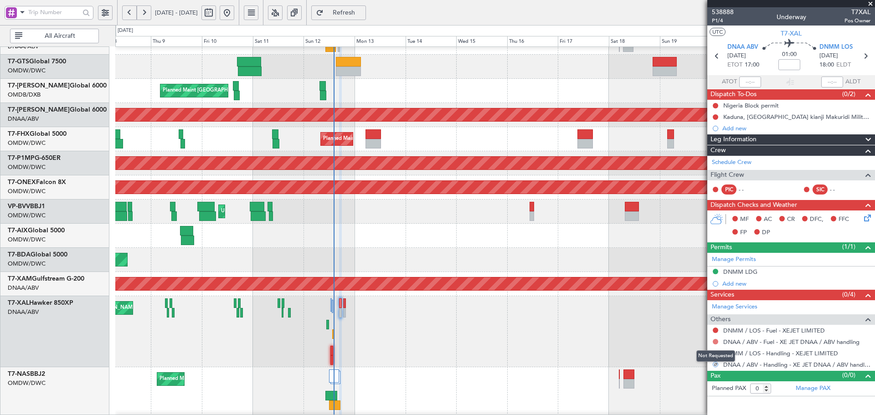
click at [716, 340] on button at bounding box center [715, 341] width 5 height 5
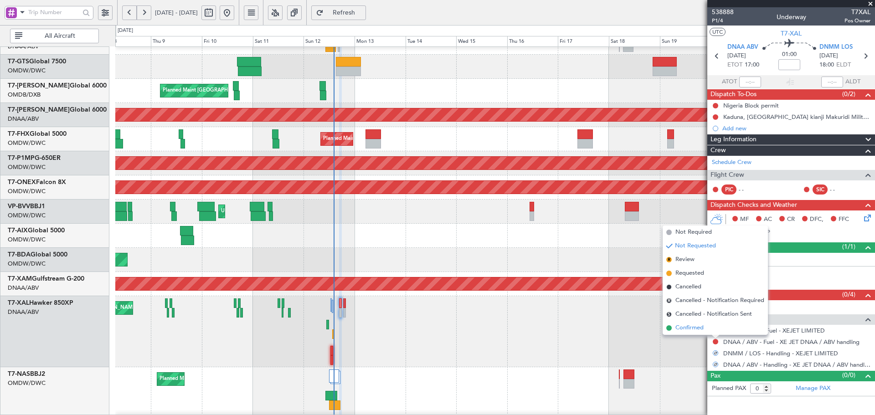
click at [683, 329] on span "Confirmed" at bounding box center [689, 328] width 28 height 9
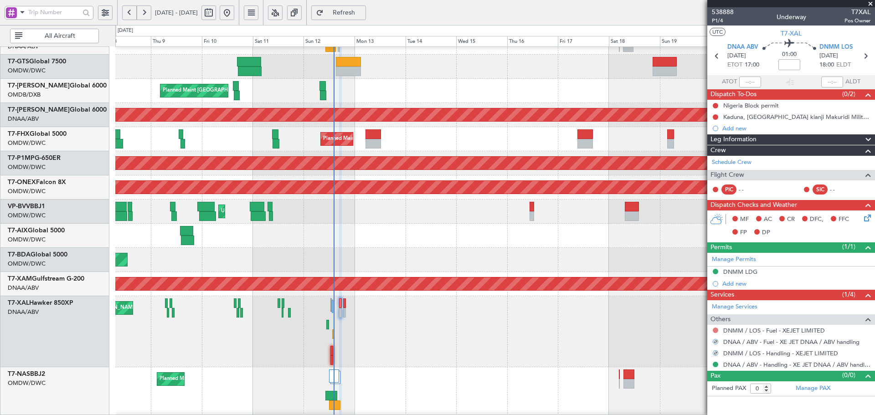
click at [715, 329] on button at bounding box center [715, 330] width 5 height 5
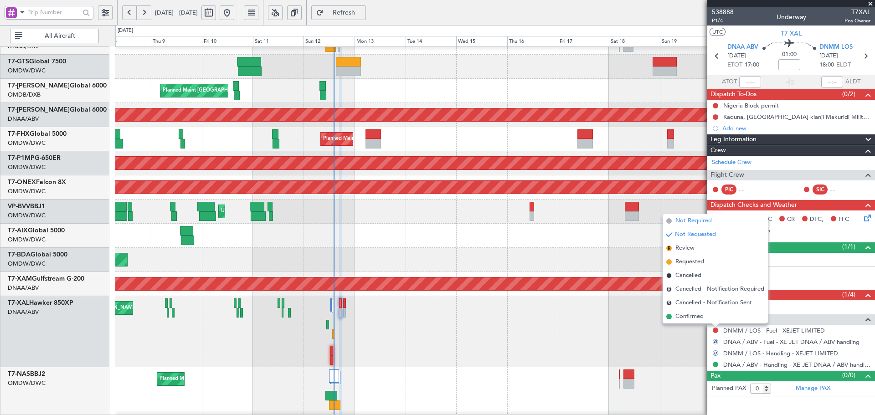
click at [689, 221] on span "Not Required" at bounding box center [693, 220] width 36 height 9
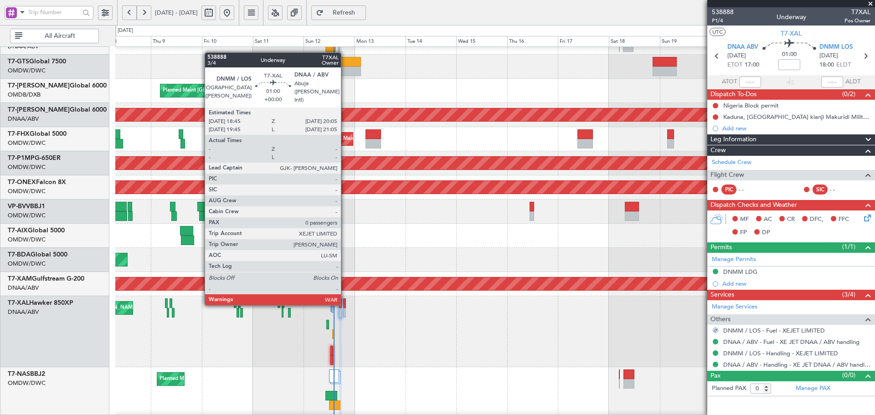
click at [345, 303] on div at bounding box center [344, 303] width 3 height 10
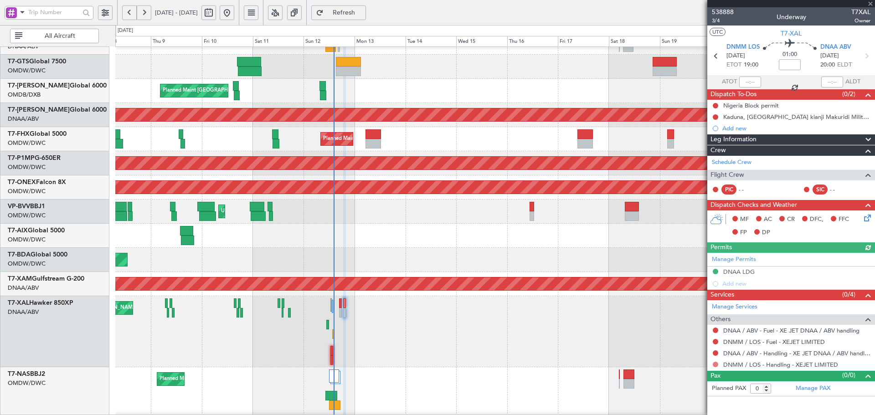
click at [717, 365] on button at bounding box center [715, 364] width 5 height 5
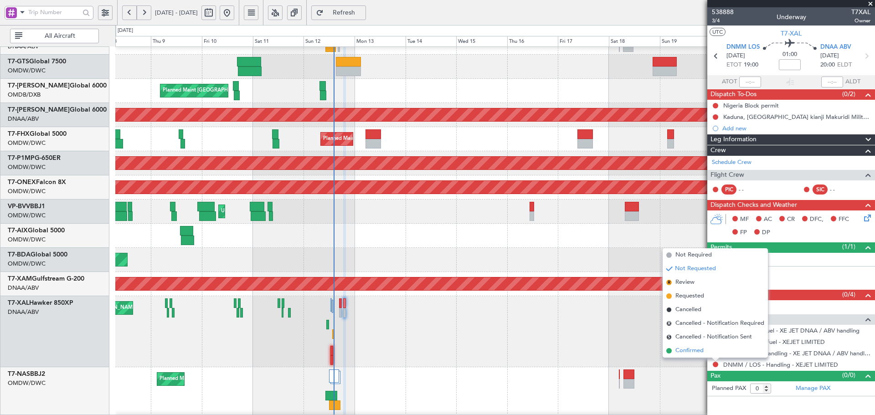
click at [700, 355] on li "Confirmed" at bounding box center [715, 351] width 105 height 14
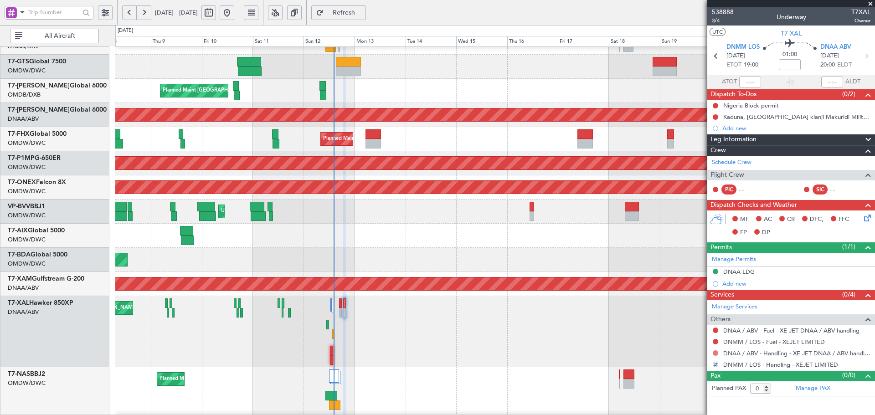
click at [716, 352] on button at bounding box center [715, 352] width 5 height 5
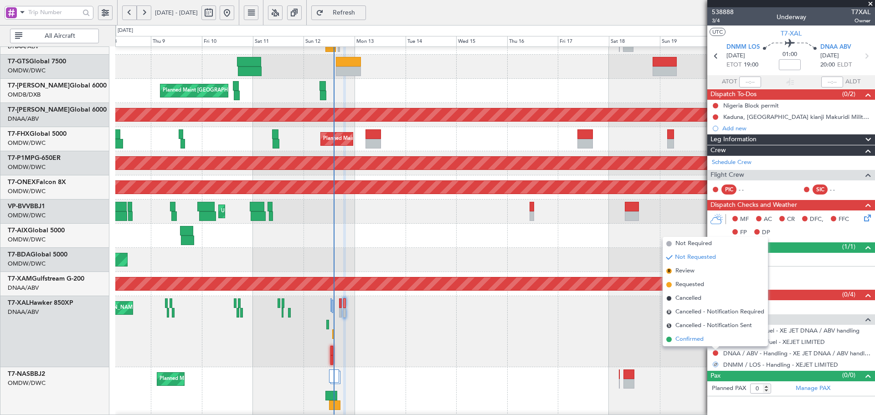
click at [695, 335] on span "Confirmed" at bounding box center [689, 339] width 28 height 9
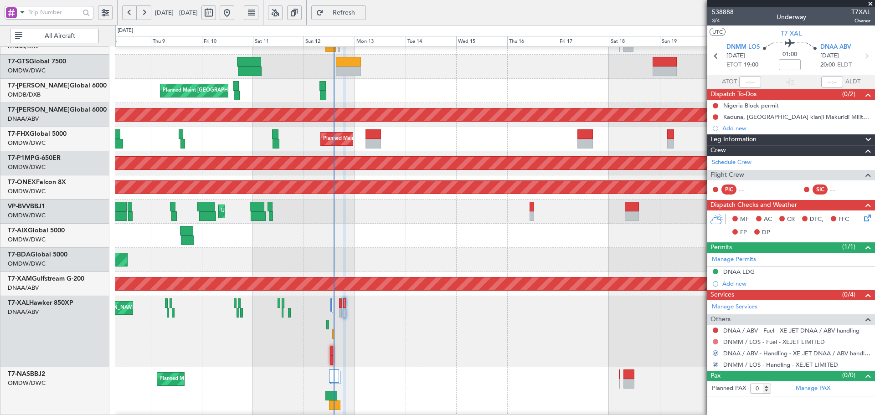
click at [714, 339] on button at bounding box center [715, 341] width 5 height 5
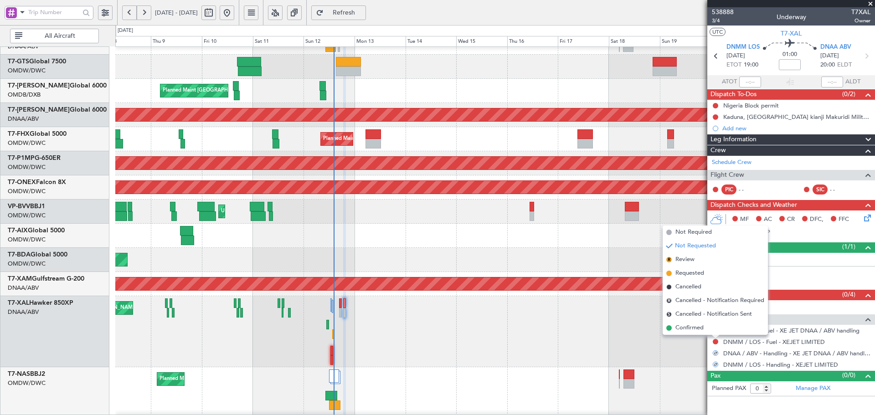
click at [676, 236] on span "Not Required" at bounding box center [693, 232] width 36 height 9
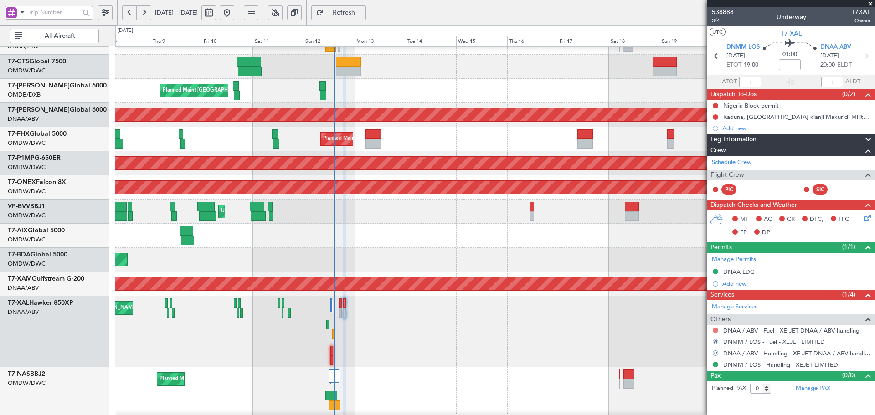
click at [715, 328] on button at bounding box center [715, 330] width 5 height 5
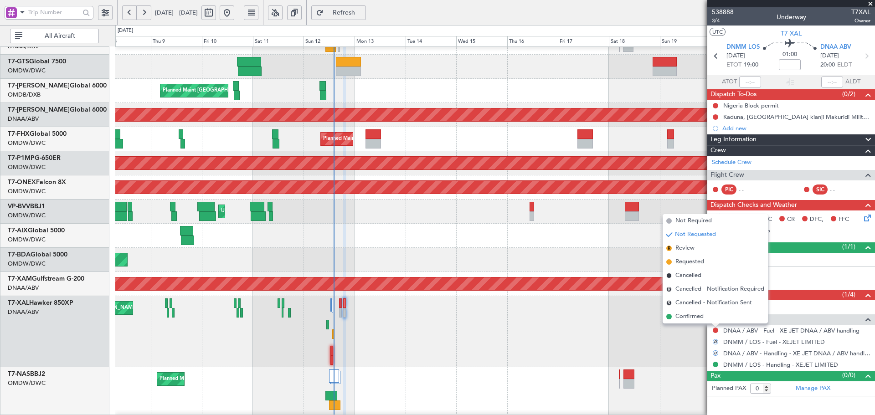
drag, startPoint x: 682, startPoint y: 221, endPoint x: 594, endPoint y: 293, distance: 113.7
click at [682, 221] on span "Not Required" at bounding box center [693, 220] width 36 height 9
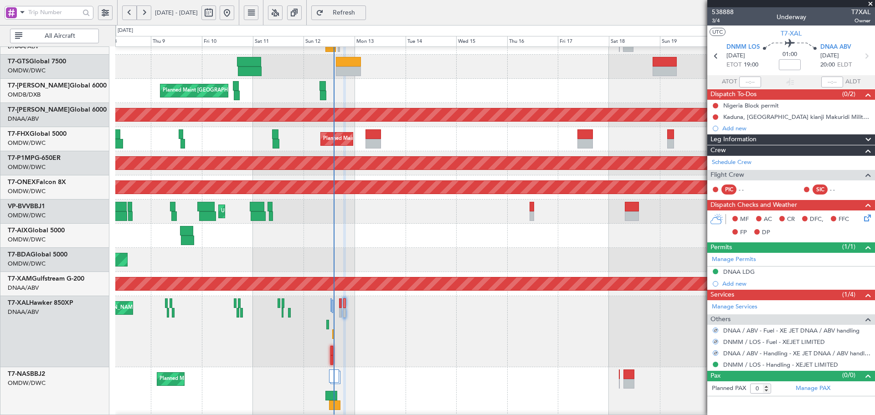
click at [546, 344] on div "[PERSON_NAME] ([PERSON_NAME] Intl)" at bounding box center [494, 331] width 759 height 71
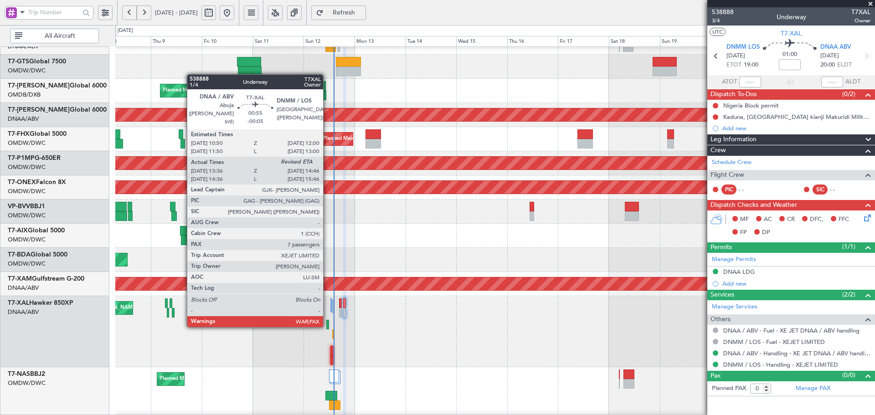
click at [327, 325] on div at bounding box center [327, 325] width 3 height 10
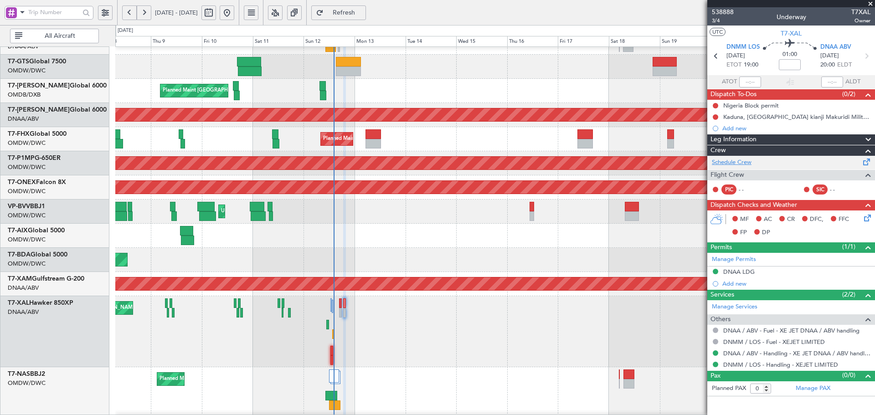
click at [736, 164] on link "Schedule Crew" at bounding box center [732, 162] width 40 height 9
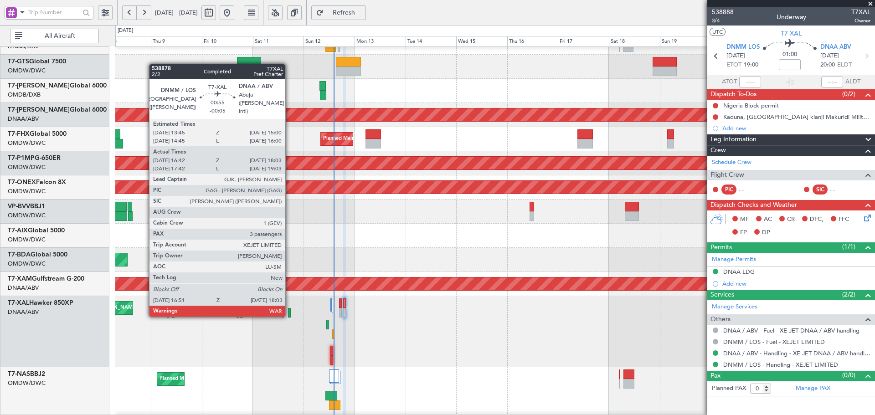
click at [289, 314] on div at bounding box center [289, 313] width 3 height 10
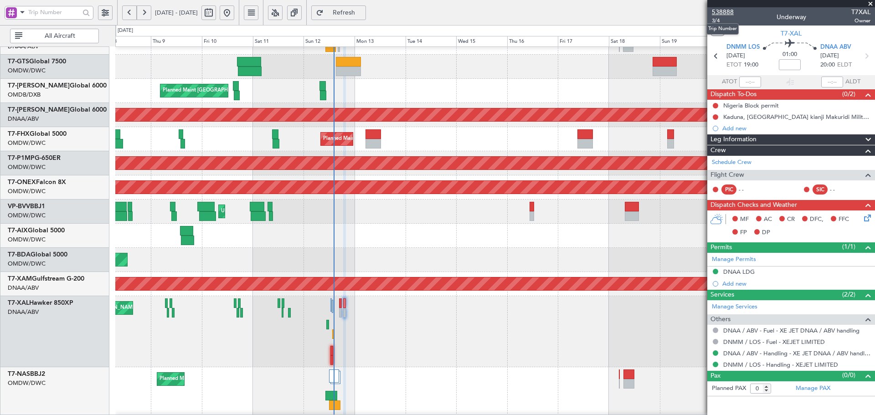
click at [725, 12] on span "538888" at bounding box center [723, 12] width 22 height 10
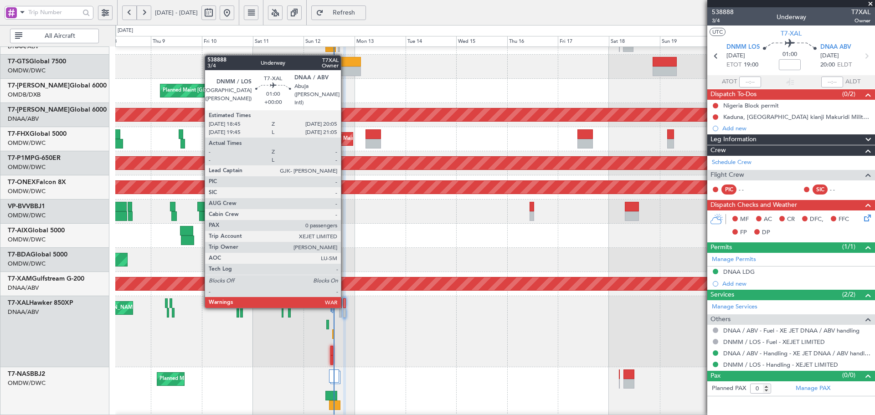
click at [345, 305] on div at bounding box center [344, 303] width 3 height 10
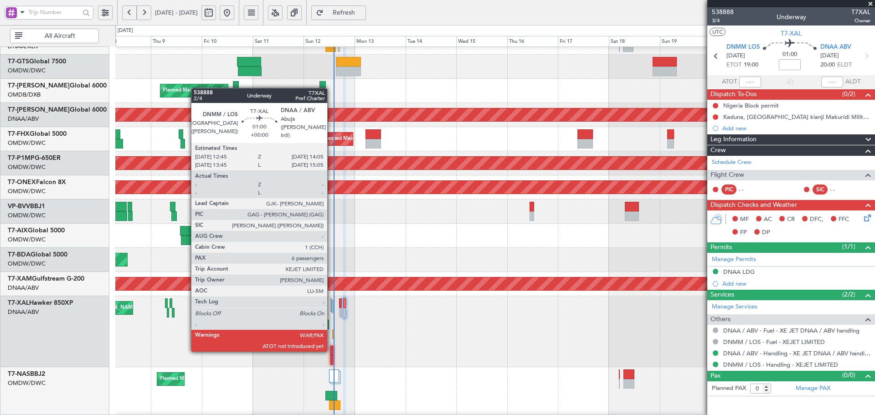
click at [331, 350] on div at bounding box center [331, 351] width 3 height 10
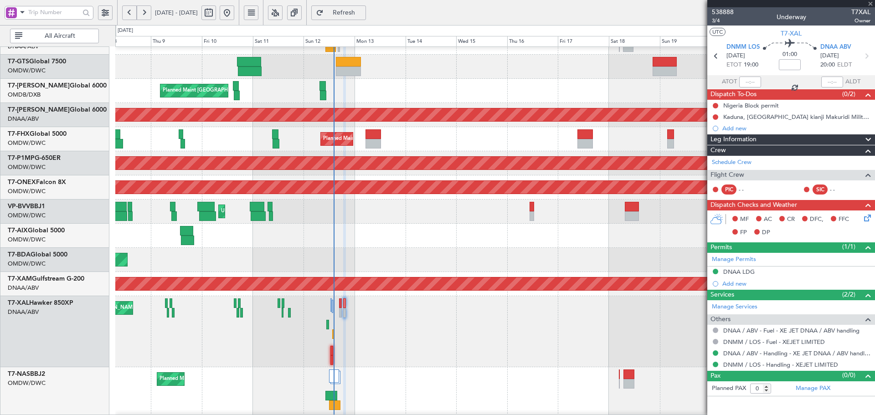
type input "6"
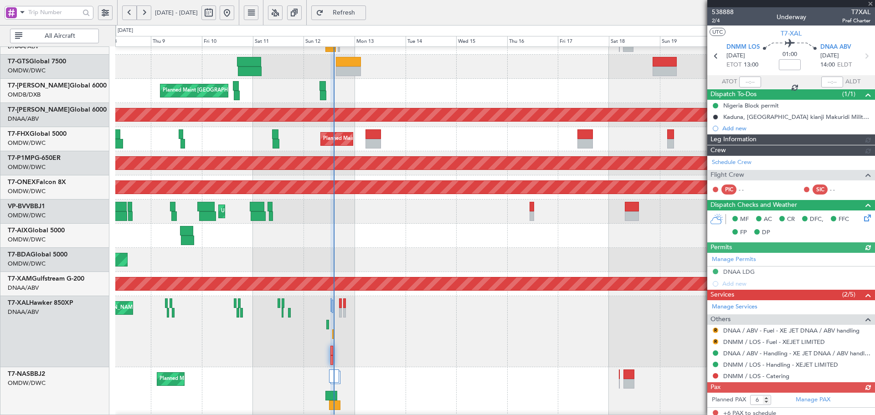
type input "Dherander Fithani (DHF)"
type input "7543"
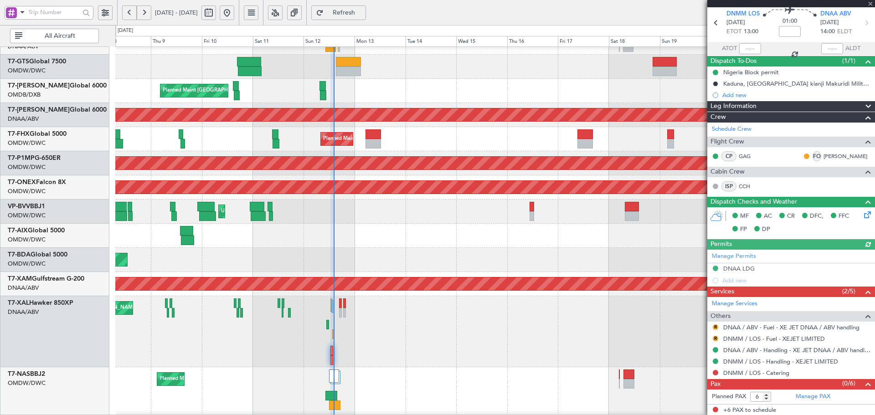
scroll to position [34, 0]
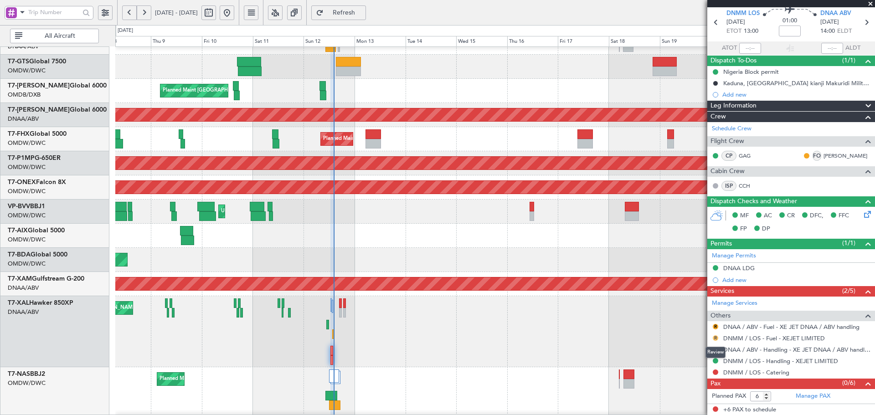
click at [715, 337] on button "R" at bounding box center [715, 337] width 5 height 5
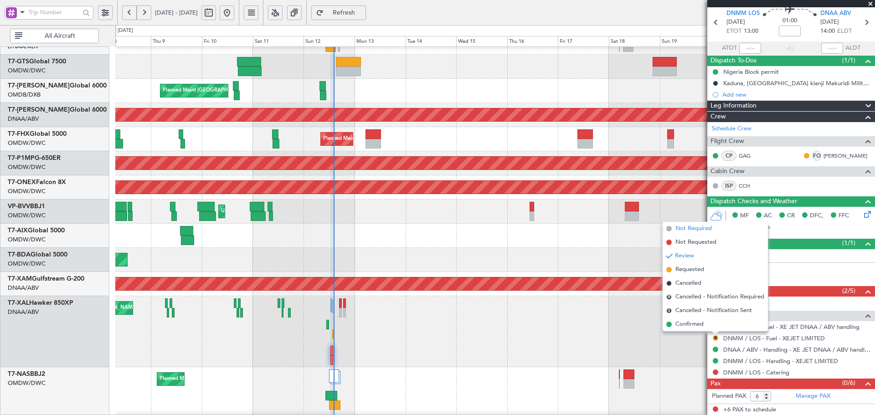
click at [674, 233] on li "Not Required" at bounding box center [715, 229] width 105 height 14
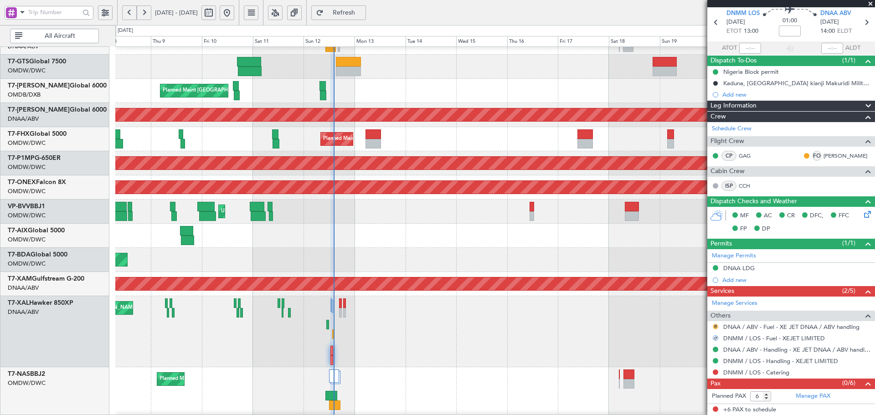
click at [716, 325] on button "R" at bounding box center [715, 326] width 5 height 5
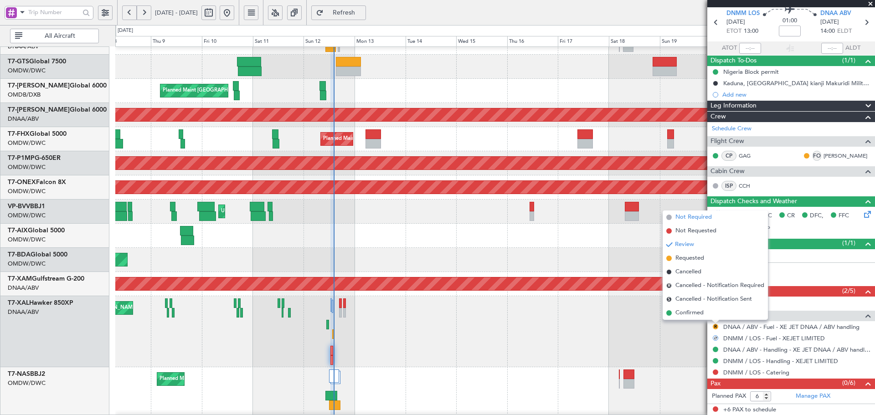
click at [683, 218] on span "Not Required" at bounding box center [693, 217] width 36 height 9
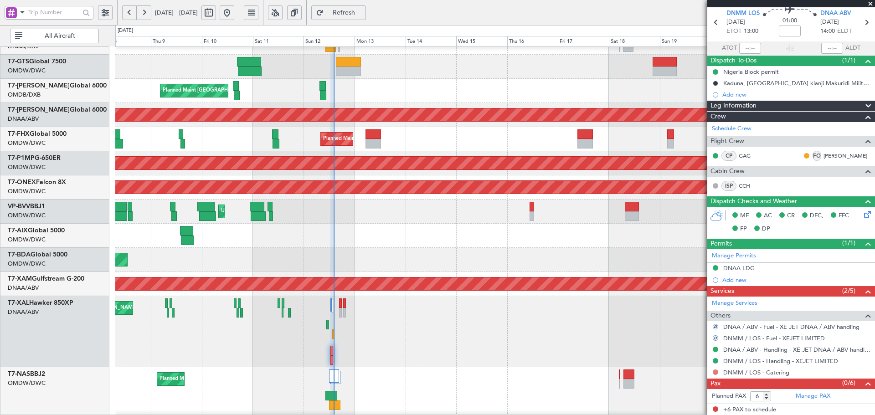
click at [715, 372] on button at bounding box center [715, 372] width 5 height 5
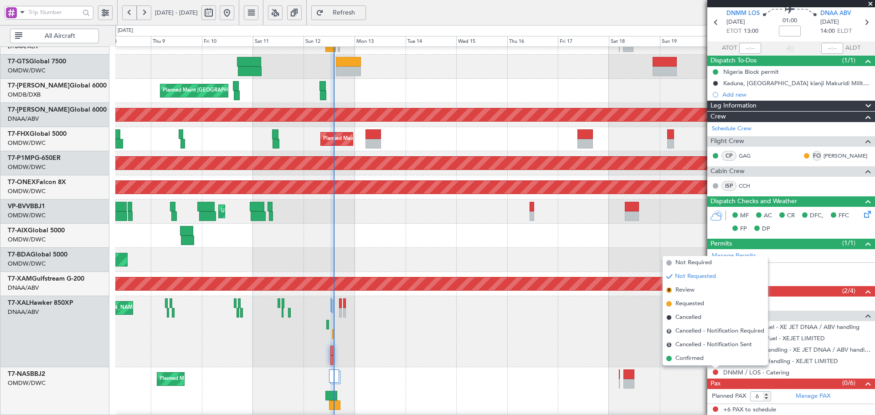
click at [696, 261] on span "Not Required" at bounding box center [693, 262] width 36 height 9
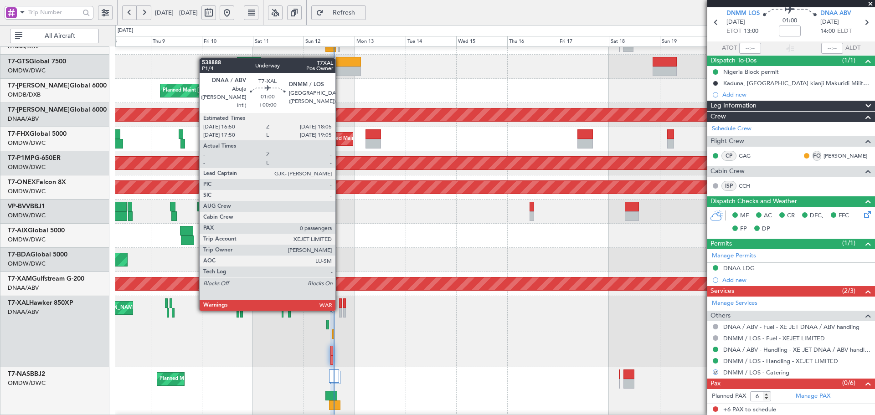
click at [339, 309] on div at bounding box center [340, 313] width 3 height 10
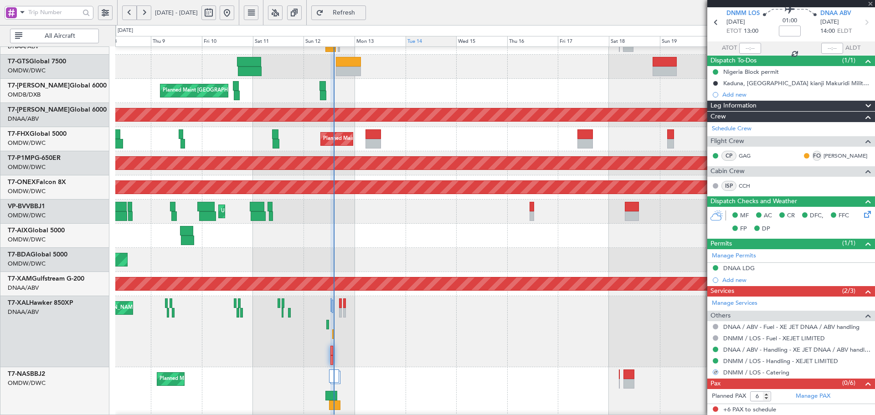
type input "0"
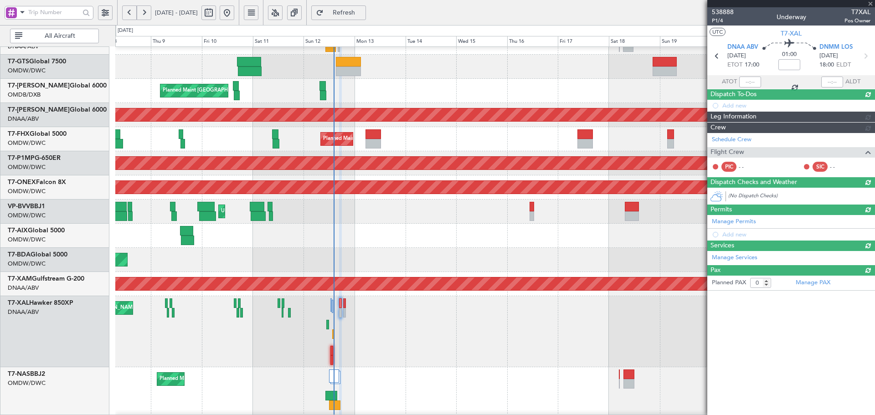
scroll to position [0, 0]
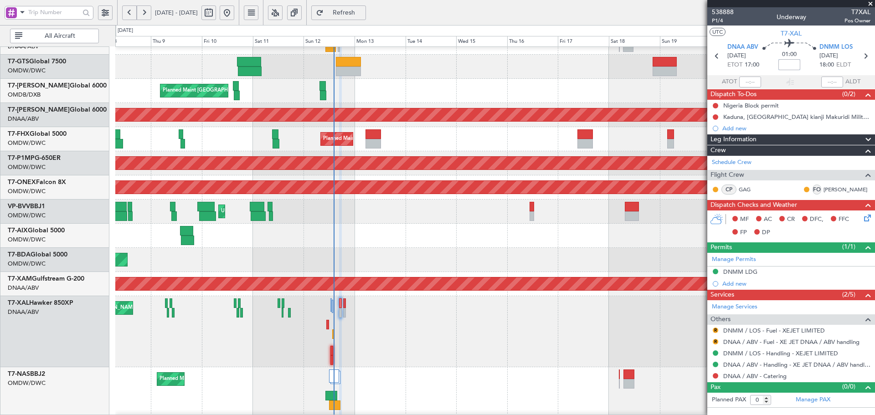
click at [786, 63] on input at bounding box center [789, 64] width 22 height 11
type input "-00:10"
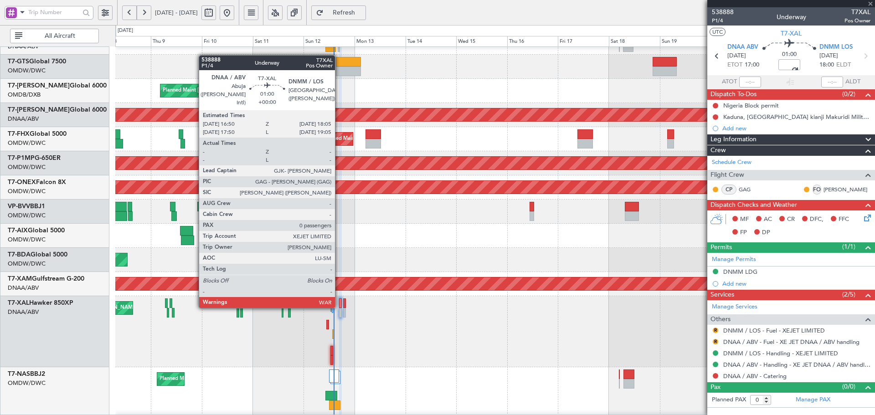
click at [339, 306] on div at bounding box center [340, 303] width 3 height 10
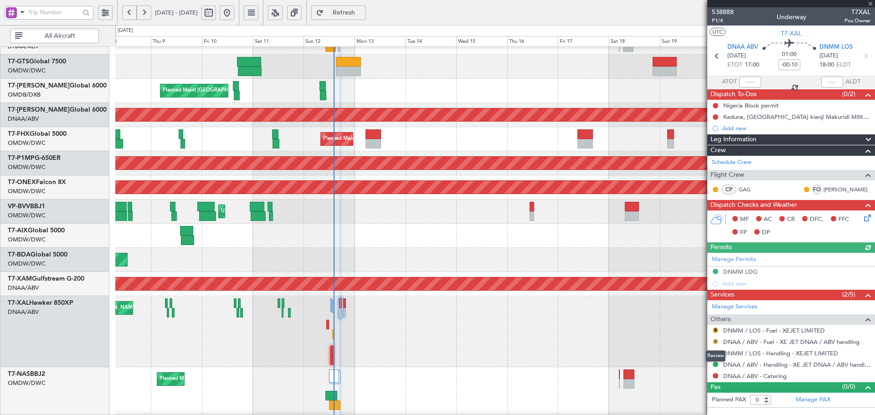
click at [715, 339] on button "R" at bounding box center [715, 341] width 5 height 5
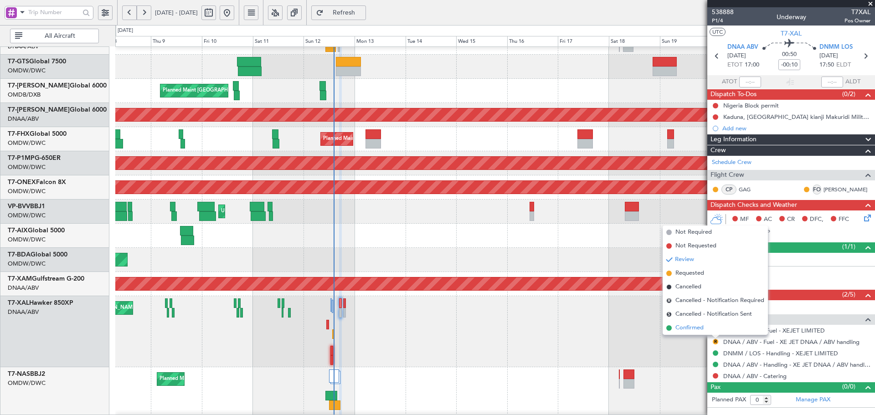
click at [683, 325] on span "Confirmed" at bounding box center [689, 328] width 28 height 9
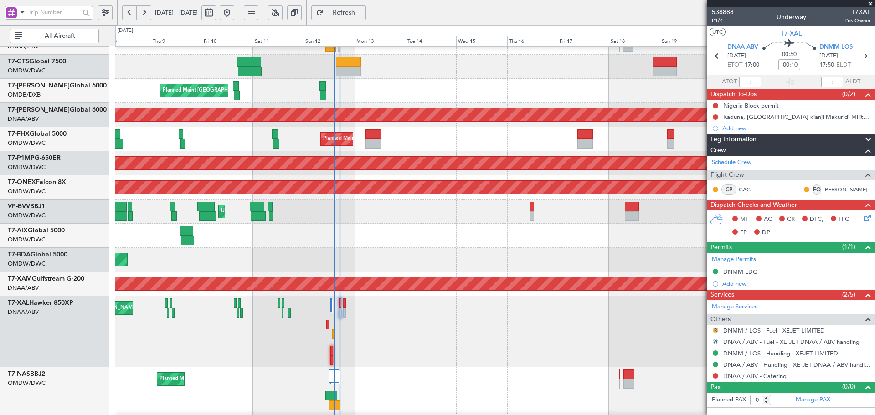
click at [714, 329] on button "R" at bounding box center [715, 330] width 5 height 5
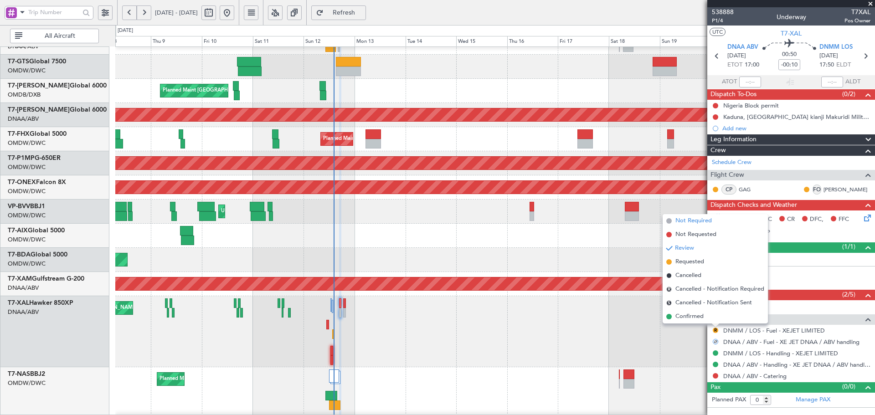
click at [681, 221] on span "Not Required" at bounding box center [693, 220] width 36 height 9
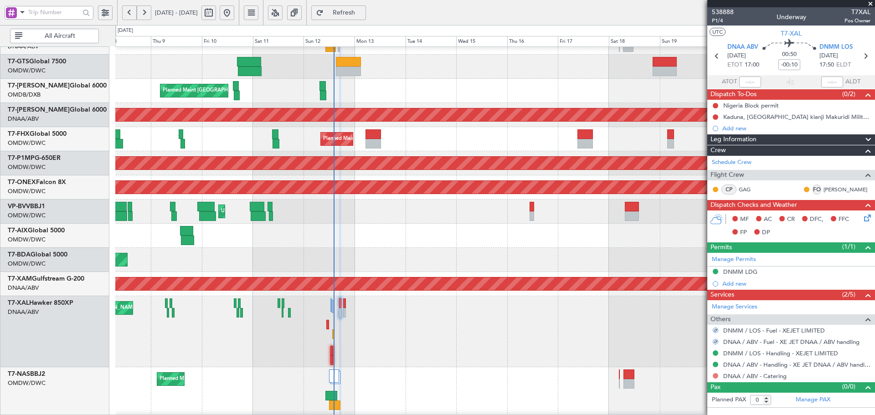
click at [716, 375] on button at bounding box center [715, 375] width 5 height 5
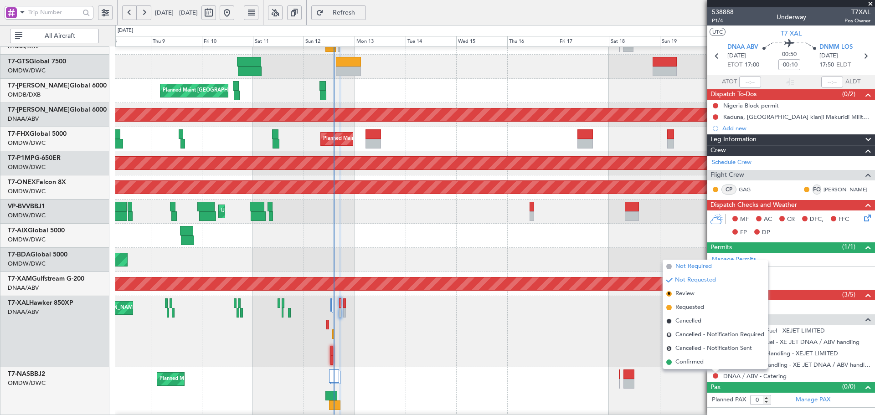
click at [689, 268] on span "Not Required" at bounding box center [693, 266] width 36 height 9
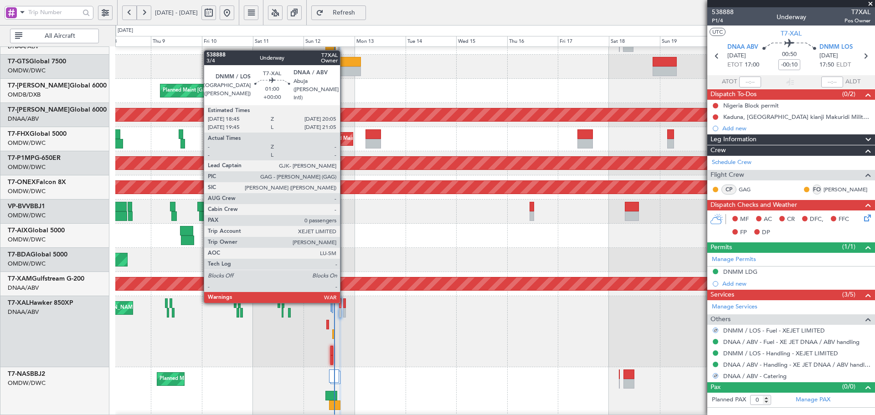
click at [344, 301] on div at bounding box center [344, 303] width 3 height 10
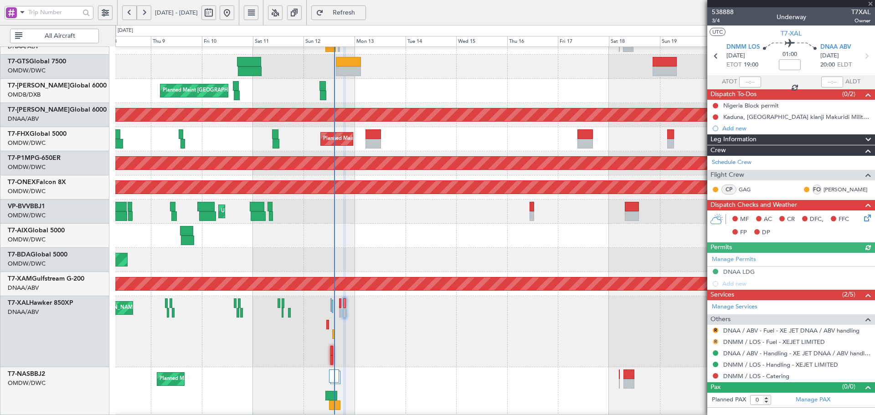
click at [714, 341] on button "R" at bounding box center [715, 341] width 5 height 5
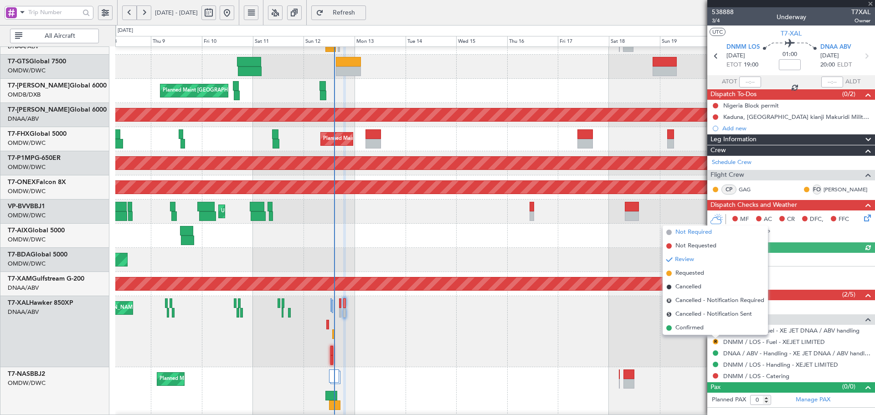
click at [682, 230] on span "Not Required" at bounding box center [693, 232] width 36 height 9
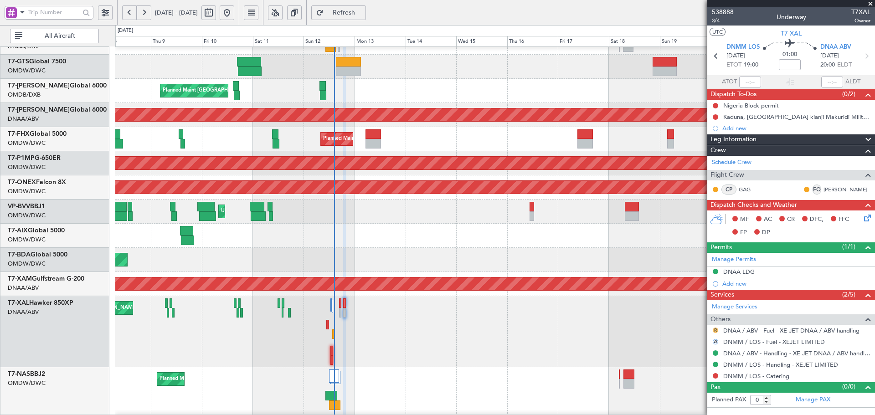
click at [714, 331] on button "R" at bounding box center [715, 330] width 5 height 5
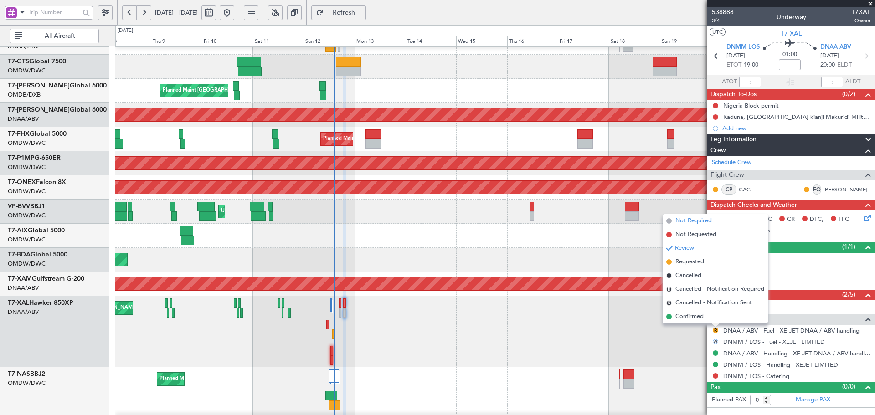
click at [695, 223] on span "Not Required" at bounding box center [693, 220] width 36 height 9
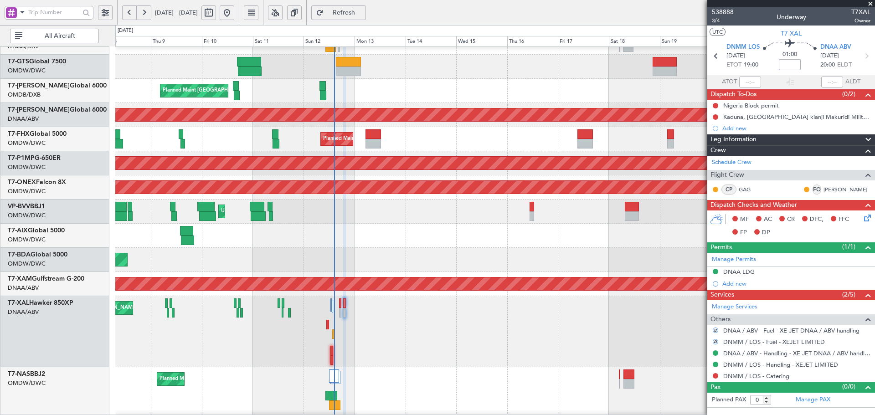
click at [793, 66] on input at bounding box center [790, 64] width 22 height 11
type input "-00:10"
click at [822, 401] on link "Manage PAX" at bounding box center [813, 400] width 35 height 9
click at [361, 15] on span "Refresh" at bounding box center [343, 13] width 37 height 6
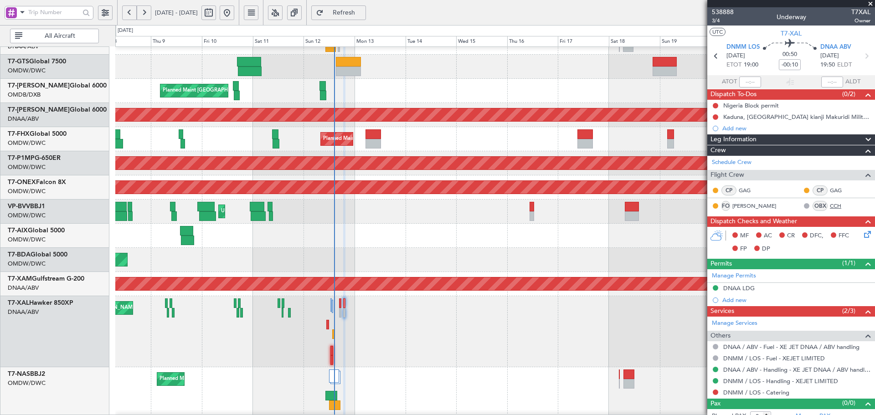
click at [830, 205] on link "CCH" at bounding box center [840, 206] width 21 height 8
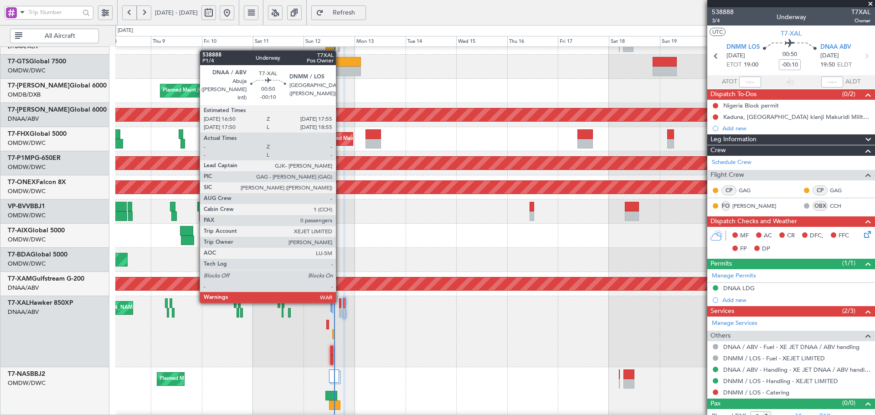
click at [340, 301] on div at bounding box center [340, 303] width 3 height 10
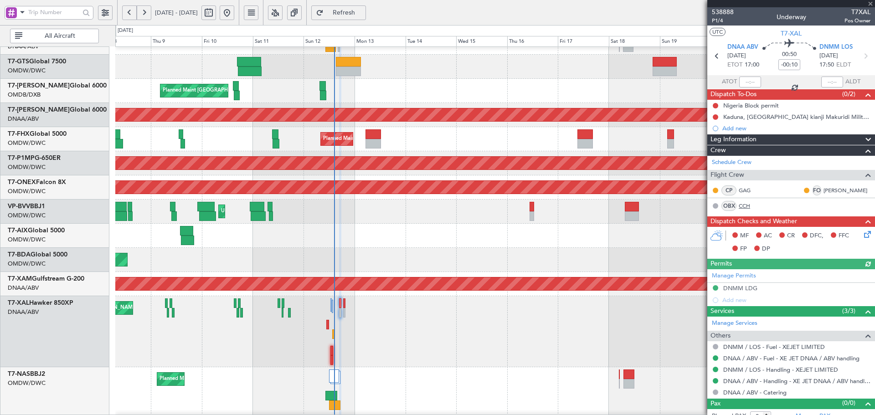
click at [744, 207] on link "CCH" at bounding box center [749, 206] width 21 height 8
click at [363, 10] on span "Refresh" at bounding box center [343, 13] width 37 height 6
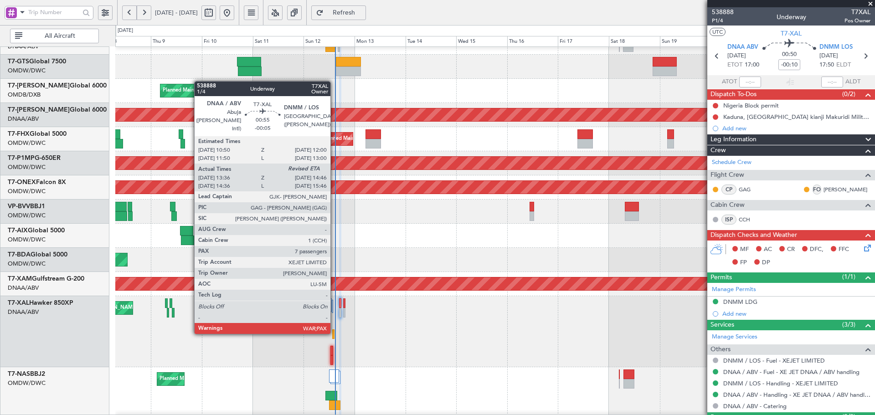
click at [334, 332] on div at bounding box center [333, 334] width 3 height 10
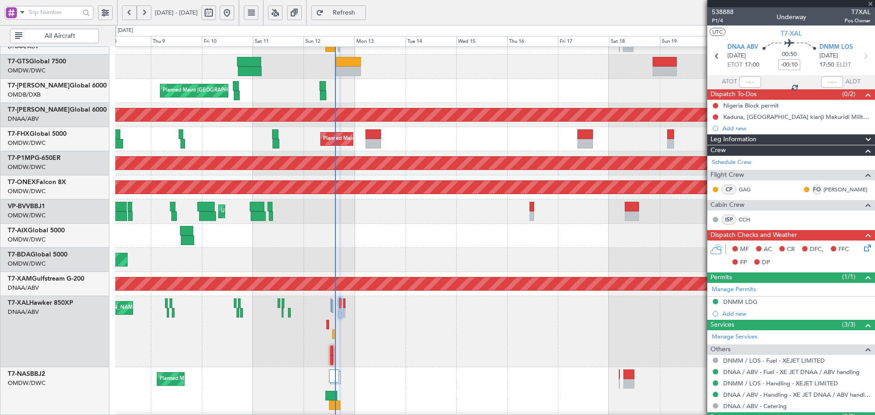
type input "-00:05"
type input "13:46"
type input "7"
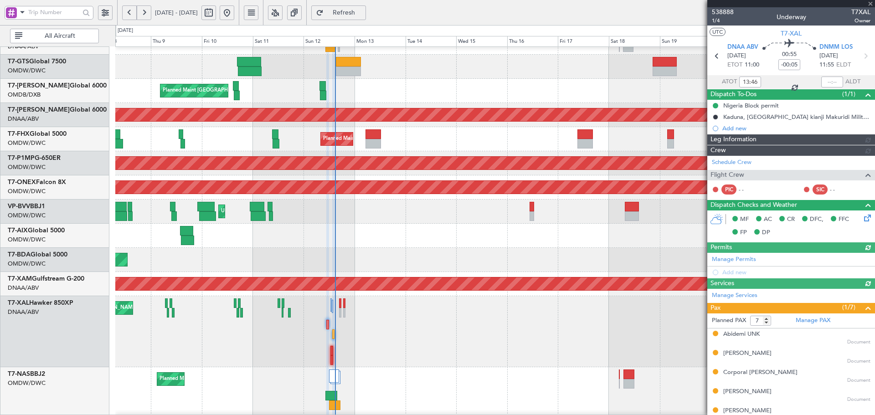
type input "Dherander Fithani (DHF)"
type input "7542"
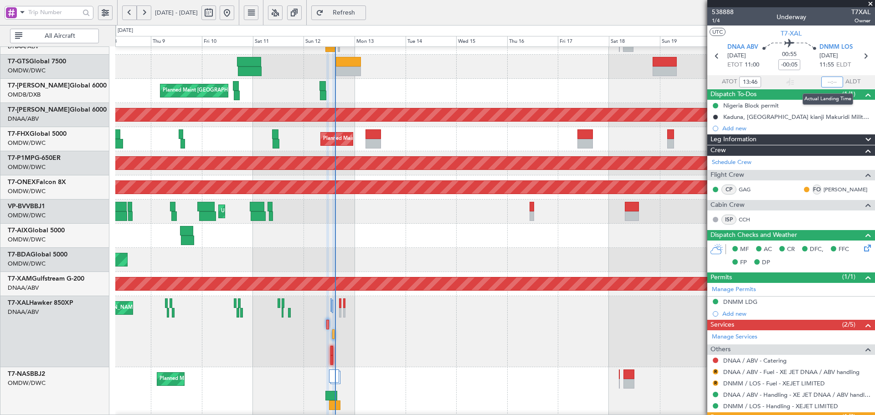
click at [831, 77] on input "text" at bounding box center [832, 82] width 22 height 11
type input "14:38"
click at [716, 384] on button "R" at bounding box center [715, 382] width 5 height 5
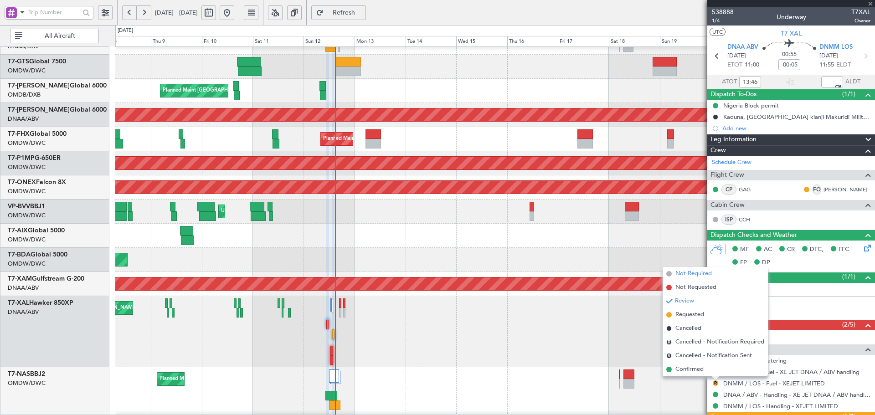
click at [685, 273] on span "Not Required" at bounding box center [693, 273] width 36 height 9
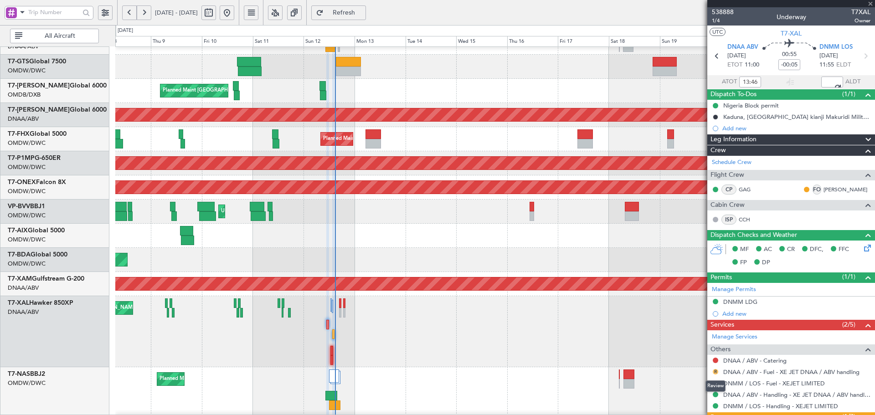
click at [714, 373] on button "R" at bounding box center [715, 371] width 5 height 5
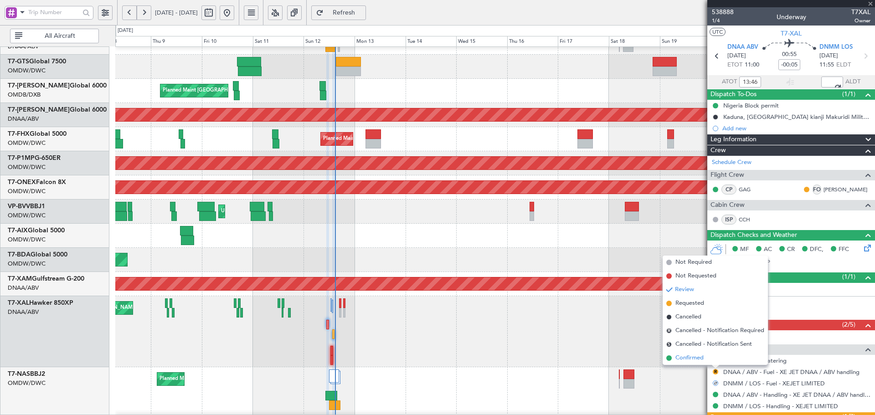
click at [683, 356] on span "Confirmed" at bounding box center [689, 358] width 28 height 9
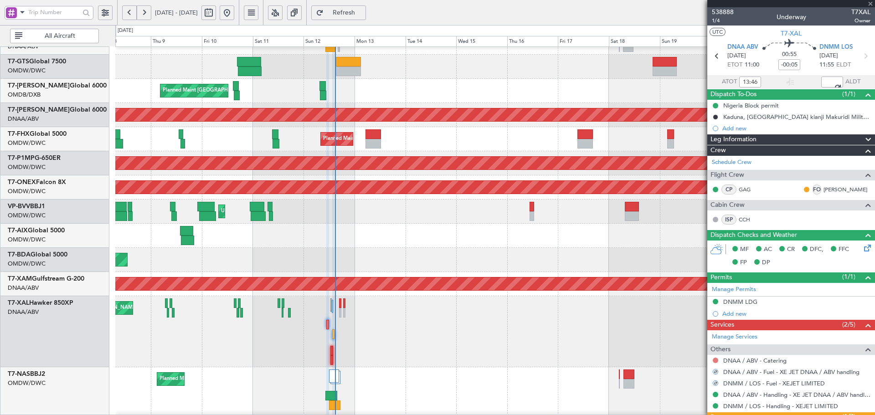
click at [715, 359] on button at bounding box center [715, 360] width 5 height 5
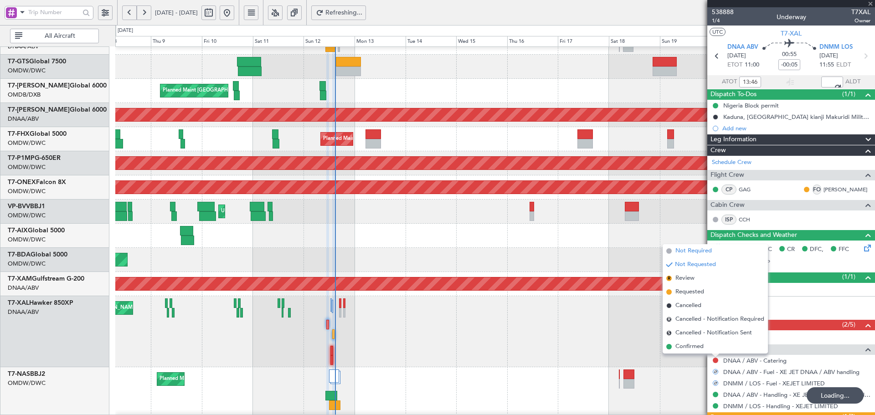
click at [687, 254] on span "Not Required" at bounding box center [693, 251] width 36 height 9
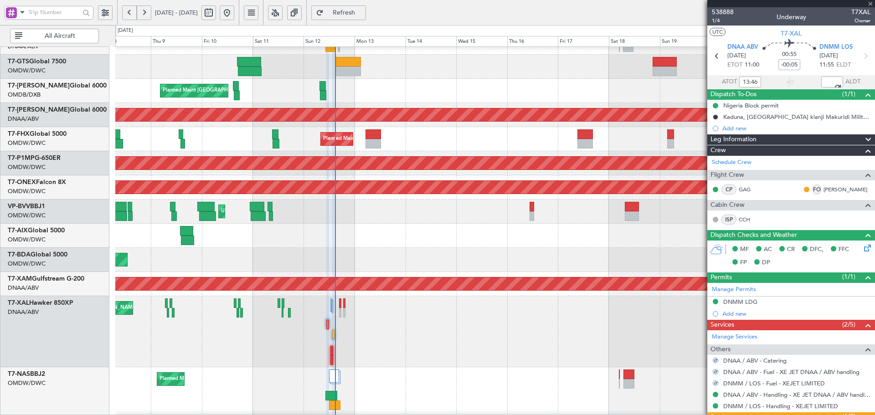
click at [561, 381] on div "Planned Maint Abuja ([PERSON_NAME] Intl)" at bounding box center [494, 402] width 759 height 71
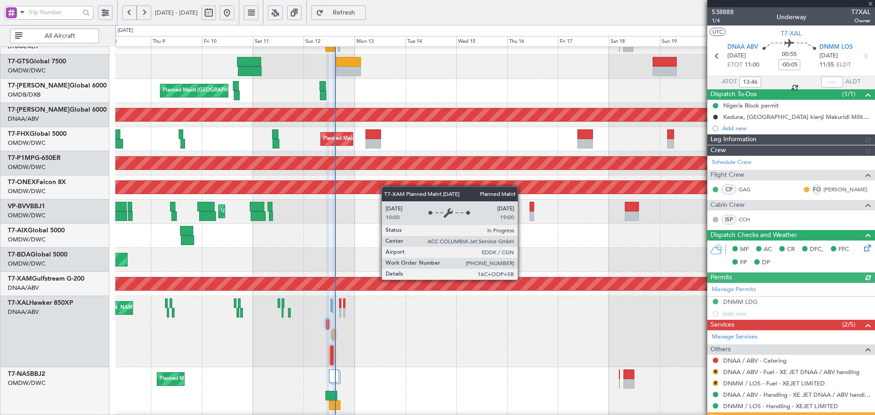
type input "Dherander Fithani (DHF)"
type input "7542"
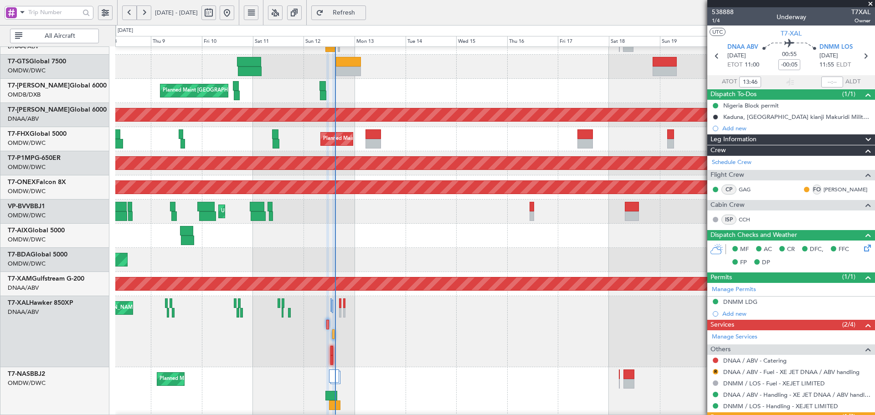
type input "14:38"
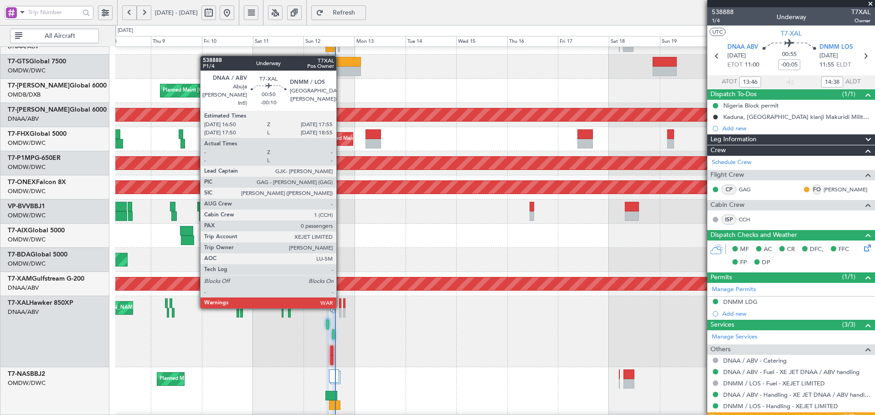
click at [340, 306] on div at bounding box center [340, 303] width 3 height 10
click at [340, 308] on div at bounding box center [340, 303] width 3 height 10
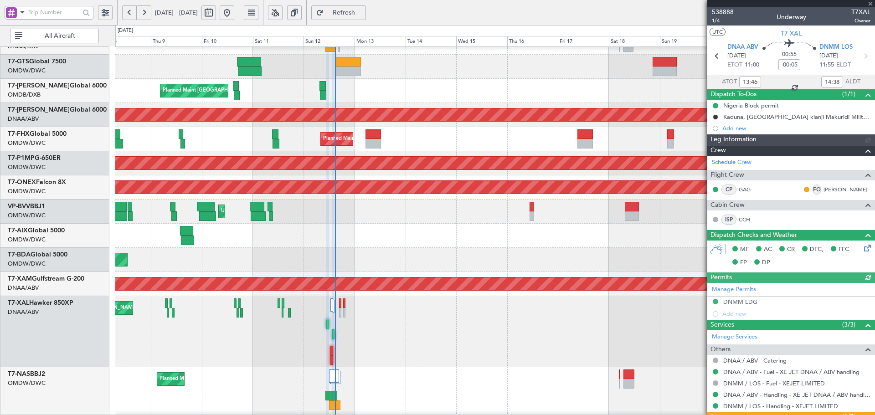
type input "Dherander Fithani (DHF)"
type input "7542"
type input "Dherander Fithani (DHF)"
type input "7542"
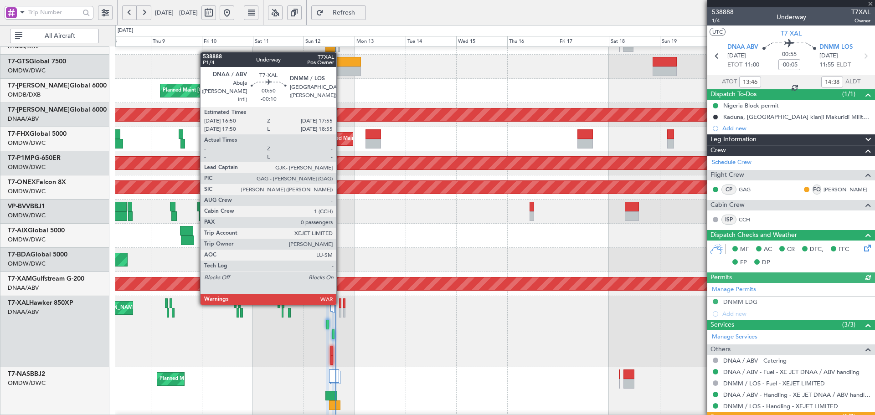
click at [340, 303] on div at bounding box center [340, 303] width 3 height 10
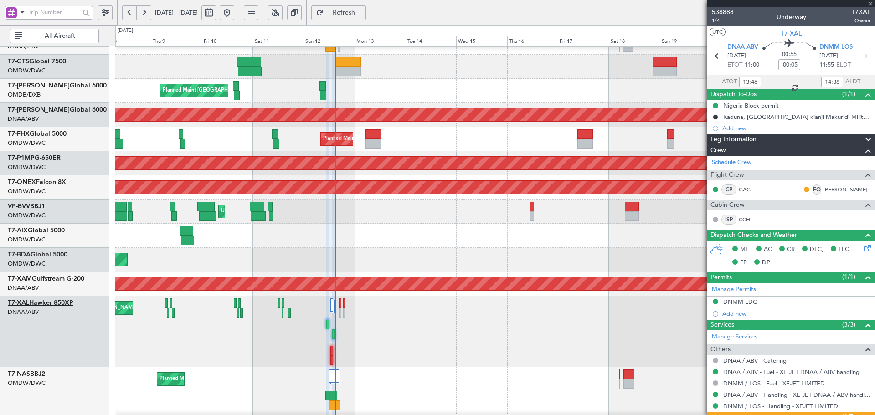
type input "-00:10"
type input "0"
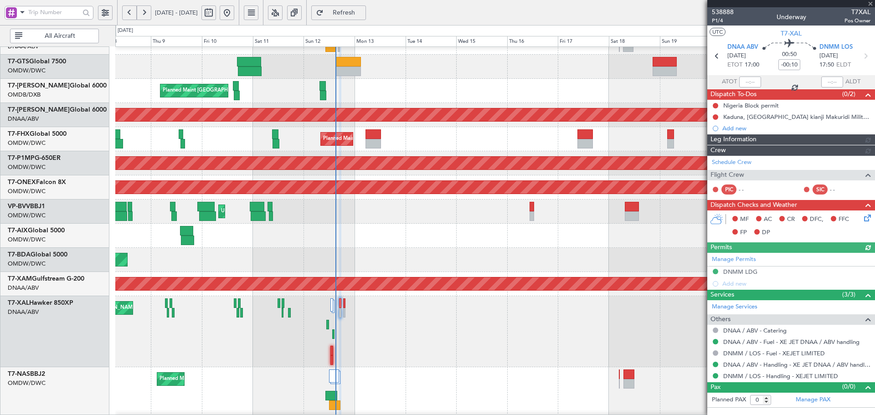
type input "[PERSON_NAME] (ANI)"
type input "7544"
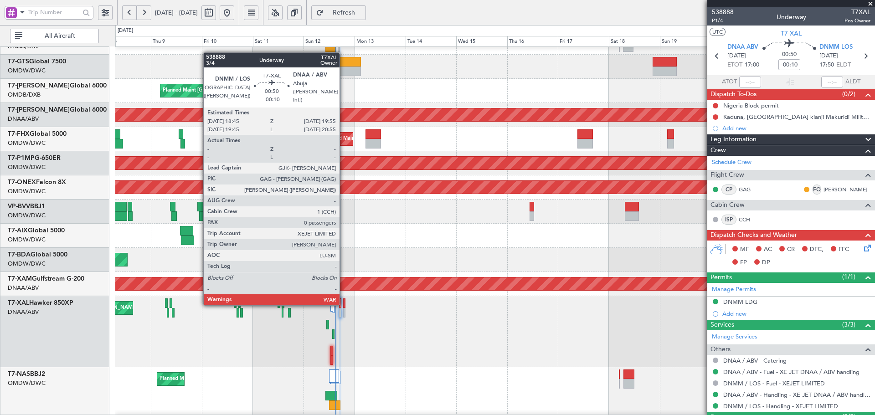
click at [344, 303] on div at bounding box center [344, 303] width 3 height 10
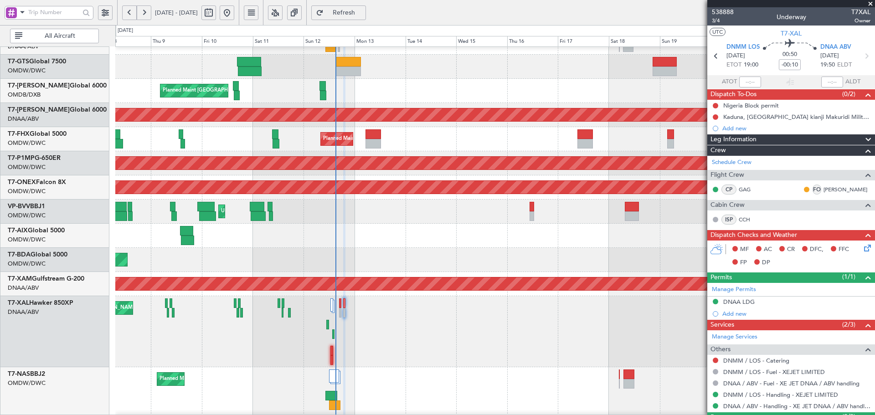
click at [464, 266] on div "Planned Maint Dubai (Al Maktoum Intl)" at bounding box center [494, 260] width 759 height 24
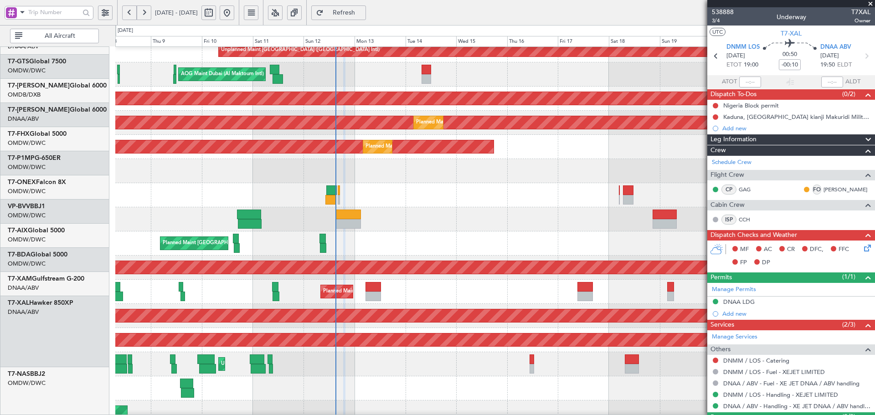
scroll to position [57, 0]
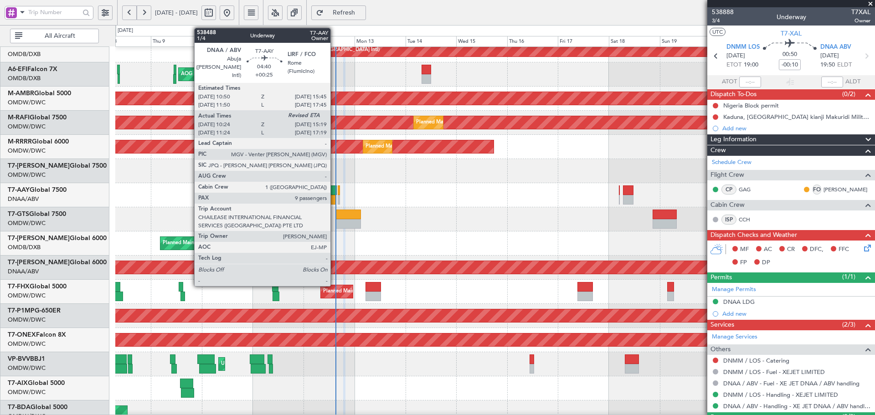
click at [334, 197] on div at bounding box center [330, 200] width 10 height 10
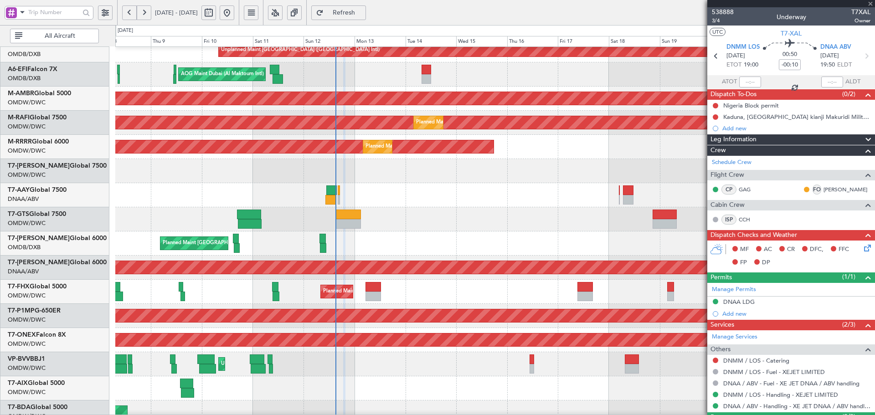
type input "+00:25"
type input "10:34"
type input "9"
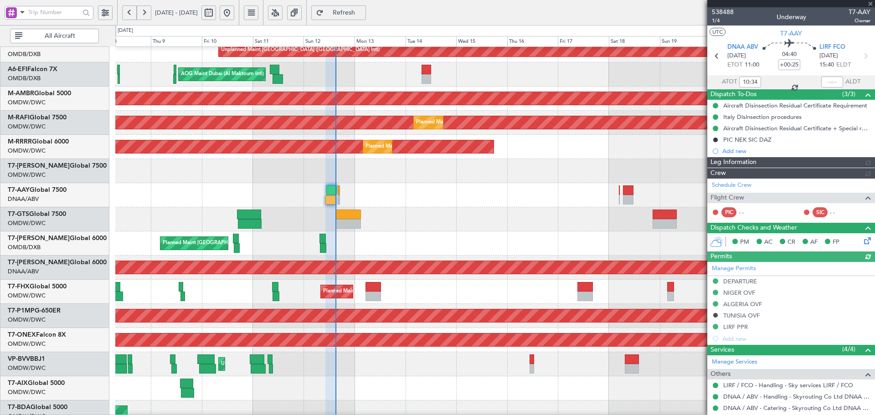
type input "Dherander Fithani (DHF)"
type input "7474"
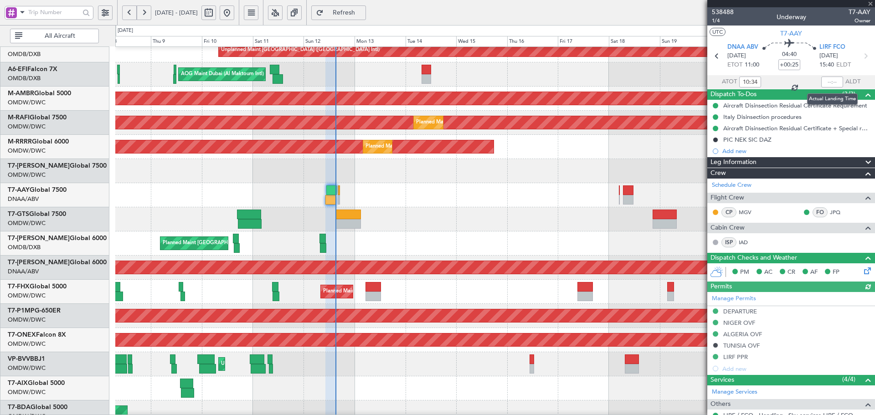
click at [827, 80] on div at bounding box center [832, 82] width 22 height 11
click at [830, 79] on input "text" at bounding box center [832, 82] width 22 height 11
click at [394, 204] on div at bounding box center [494, 195] width 759 height 24
type input "15:02"
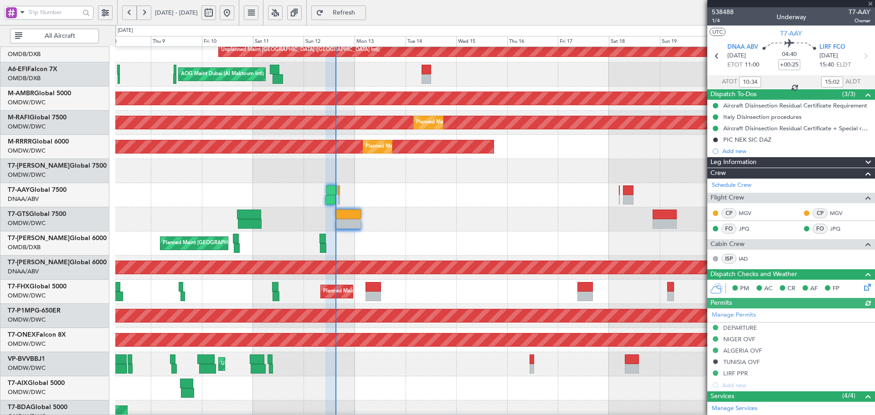
type input "Dherander Fithani (DHF)"
type input "7474"
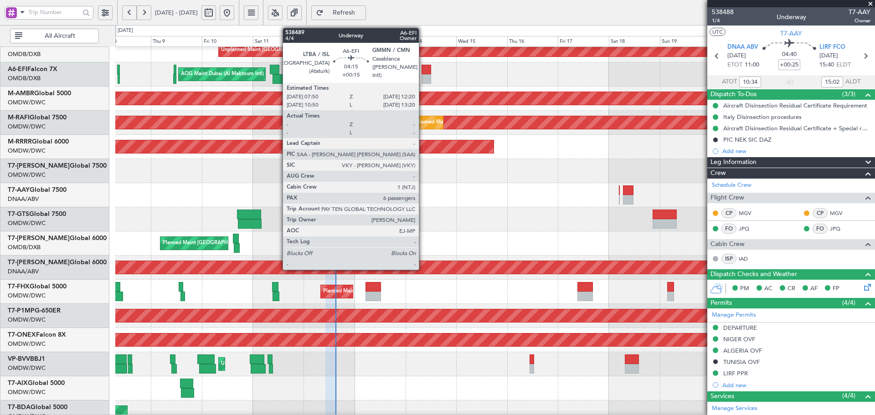
click at [423, 72] on div at bounding box center [426, 70] width 10 height 10
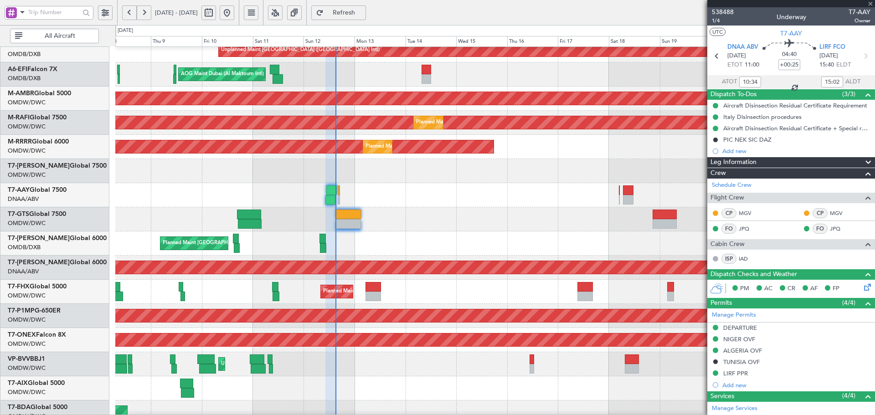
type input "+00:15"
type input "6"
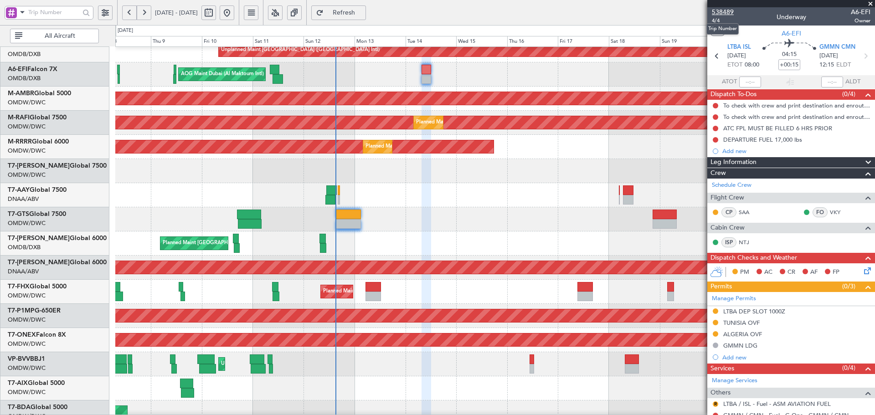
click at [727, 12] on span "538489" at bounding box center [723, 12] width 22 height 10
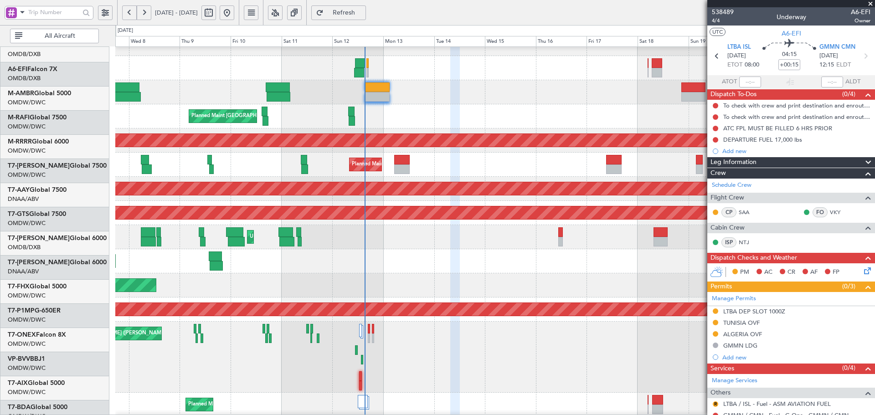
scroll to position [209, 0]
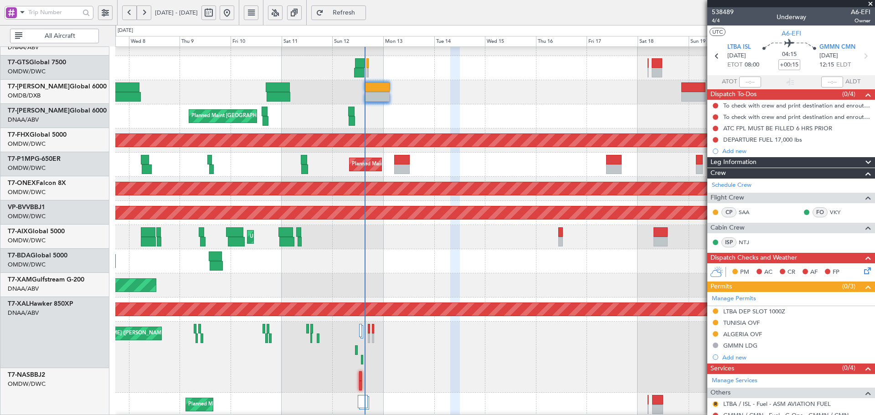
click at [386, 128] on div "AOG Maint Dubai (Al Maktoum Intl) Planned Maint [GEOGRAPHIC_DATA] (Al Maktoum I…" at bounding box center [494, 140] width 759 height 24
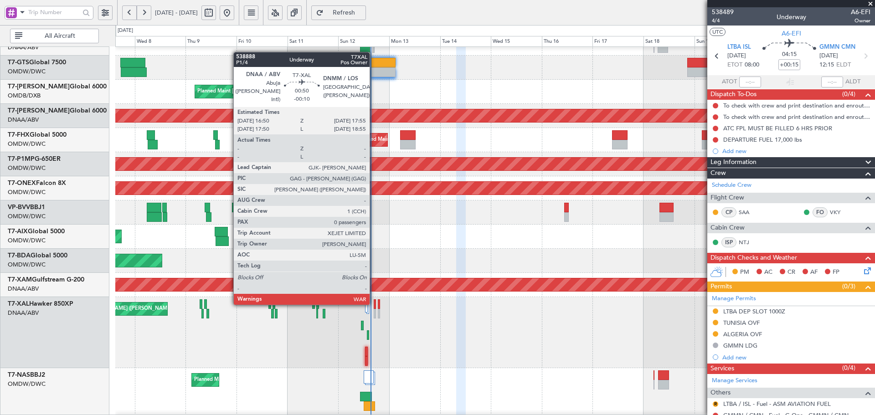
click at [374, 303] on div at bounding box center [375, 304] width 3 height 10
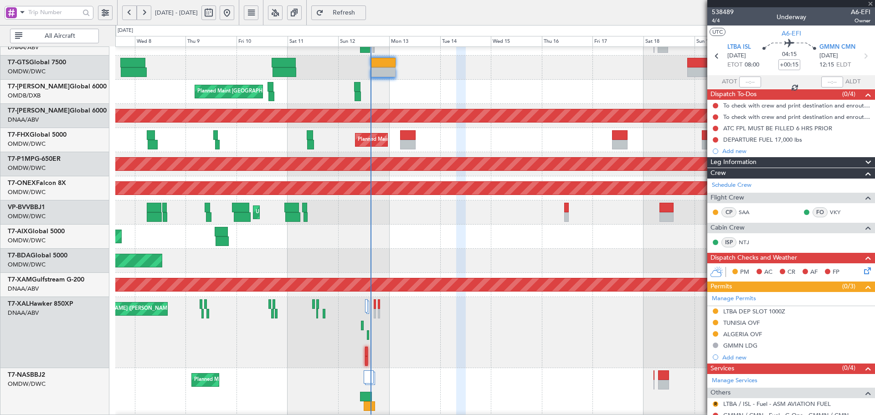
type input "-00:10"
type input "0"
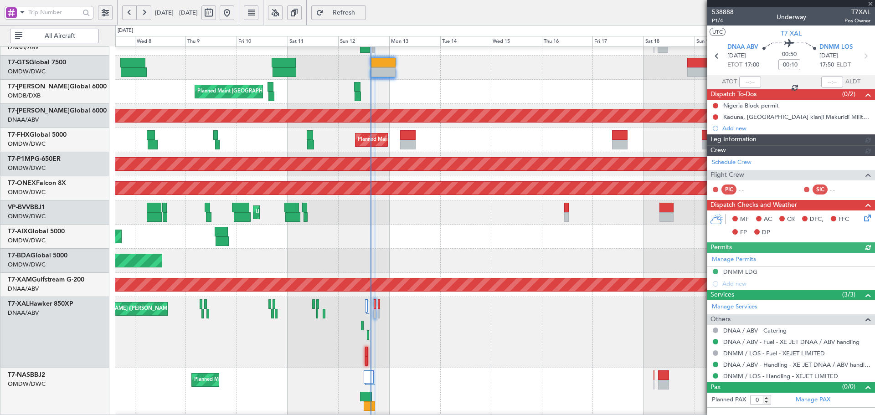
type input "[PERSON_NAME] (ANI)"
type input "7544"
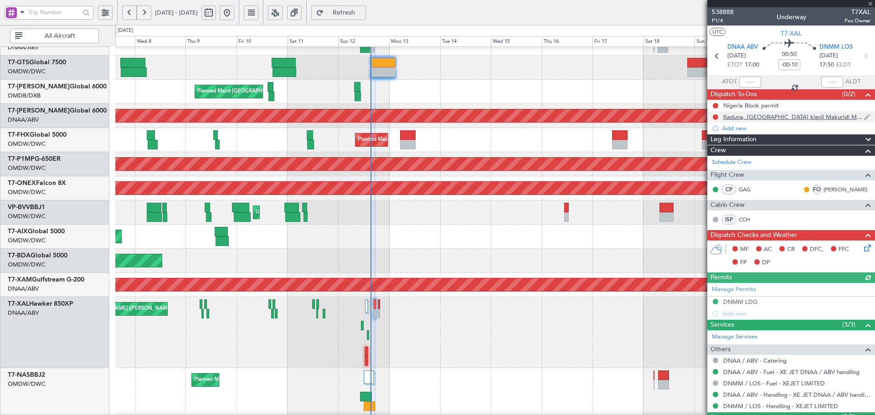
click at [716, 120] on div "Kaduna, [GEOGRAPHIC_DATA] kianji Makuridi Military Field Approval [DATE]-[DATE]" at bounding box center [791, 116] width 168 height 11
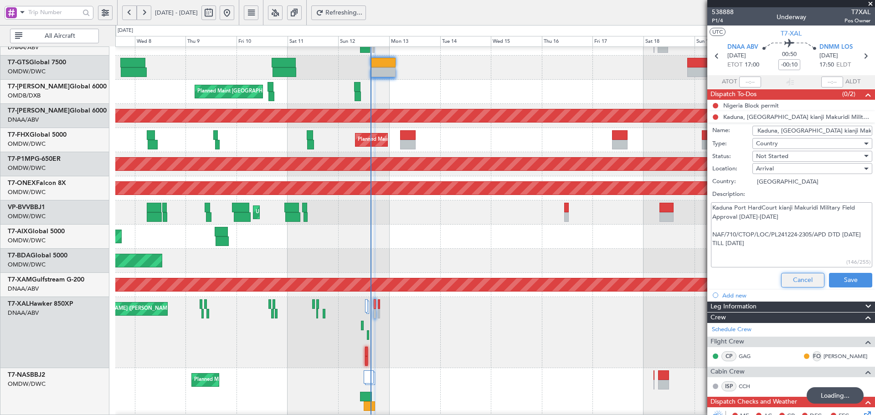
click at [785, 280] on button "Cancel" at bounding box center [802, 280] width 43 height 15
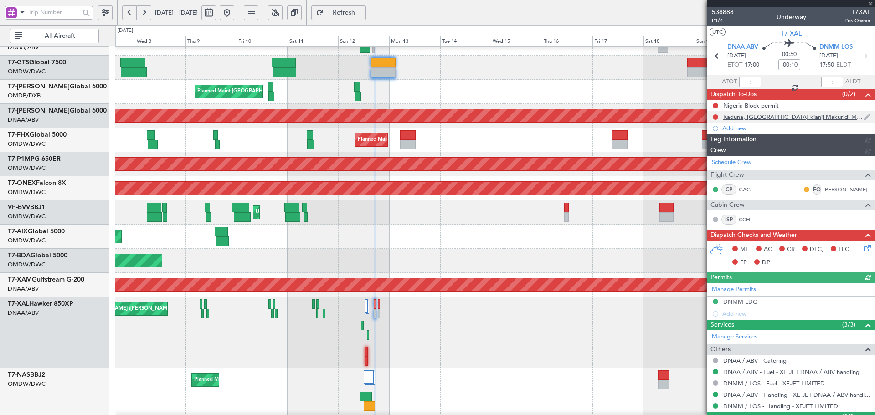
type input "[PERSON_NAME] (ANI)"
type input "7544"
click at [714, 118] on button at bounding box center [715, 116] width 5 height 5
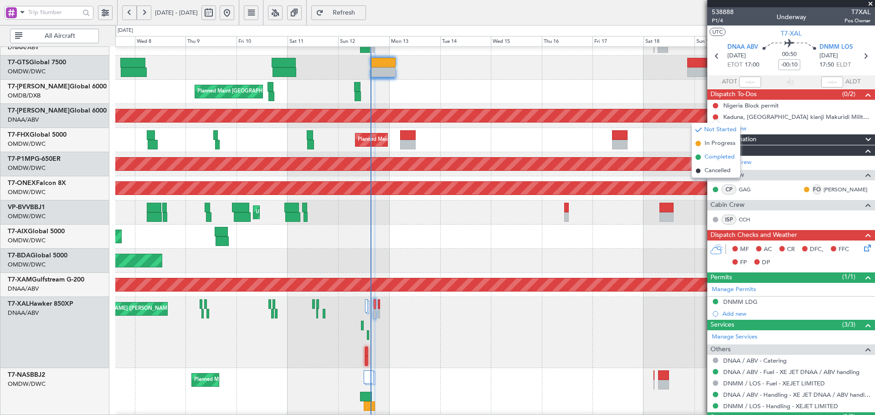
click at [705, 159] on span "Completed" at bounding box center [719, 157] width 30 height 9
click at [714, 104] on button at bounding box center [715, 105] width 5 height 5
click at [710, 144] on span "Completed" at bounding box center [719, 145] width 30 height 9
click at [862, 247] on icon at bounding box center [865, 246] width 7 height 7
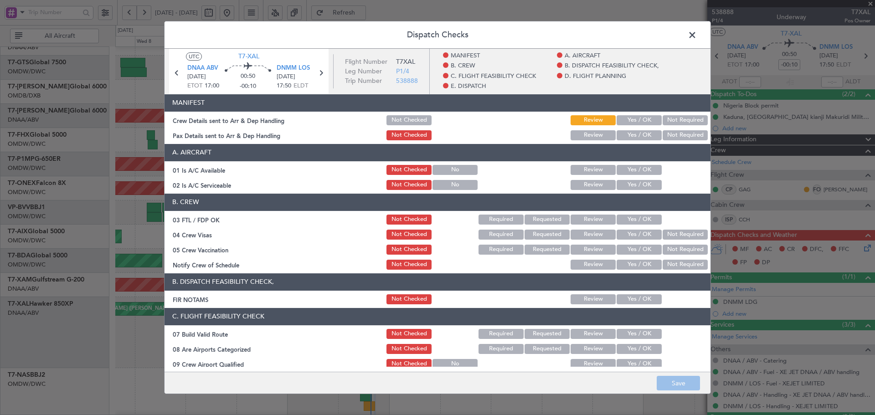
click at [636, 118] on button "Yes / OK" at bounding box center [639, 120] width 45 height 10
click at [632, 137] on button "Yes / OK" at bounding box center [639, 135] width 45 height 10
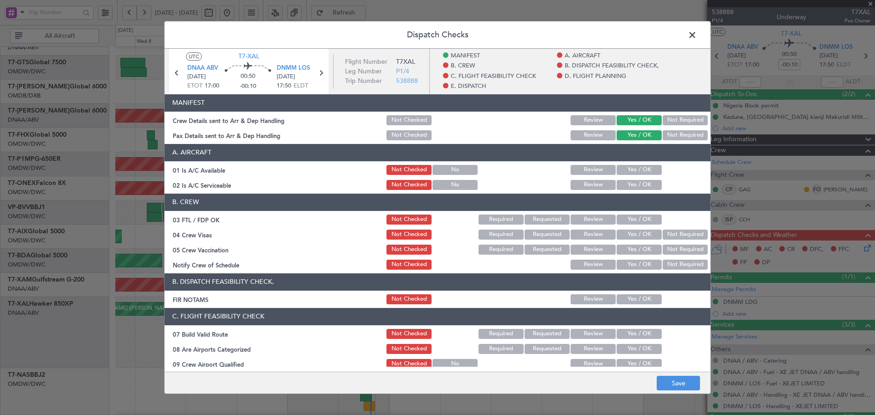
click at [632, 169] on button "Yes / OK" at bounding box center [639, 170] width 45 height 10
click at [632, 187] on button "Yes / OK" at bounding box center [639, 185] width 45 height 10
click at [629, 222] on button "Yes / OK" at bounding box center [639, 220] width 45 height 10
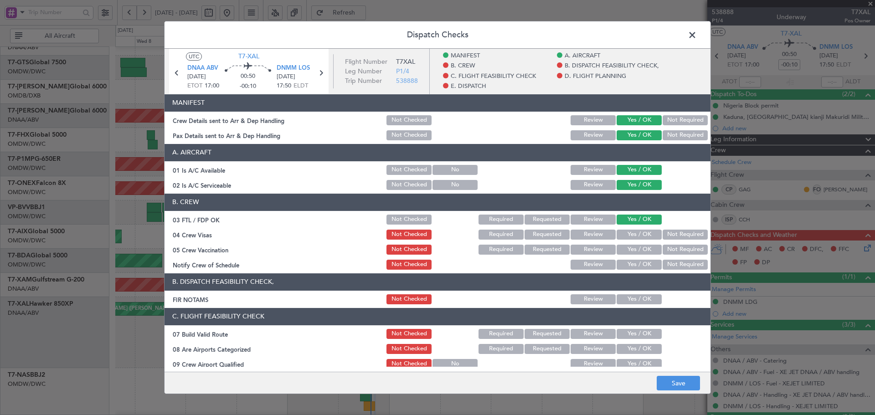
click at [627, 236] on button "Yes / OK" at bounding box center [639, 235] width 45 height 10
click at [632, 247] on button "Yes / OK" at bounding box center [639, 250] width 45 height 10
drag, startPoint x: 693, startPoint y: 263, endPoint x: 680, endPoint y: 280, distance: 21.1
click at [692, 263] on button "Not Required" at bounding box center [685, 265] width 45 height 10
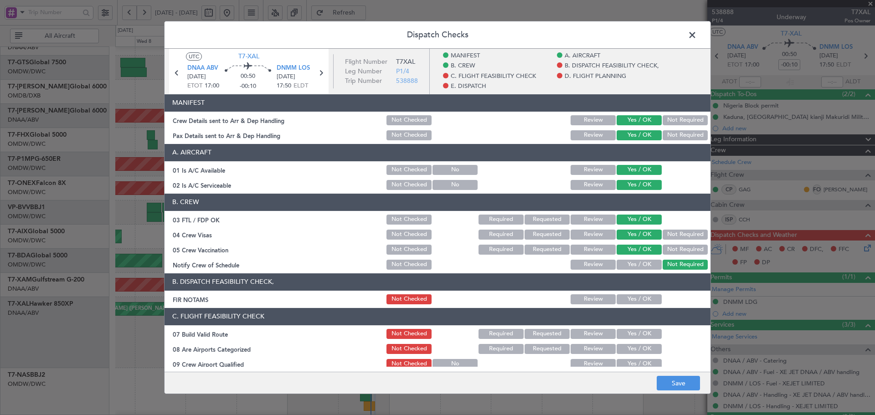
click at [639, 299] on button "Yes / OK" at bounding box center [639, 299] width 45 height 10
drag, startPoint x: 631, startPoint y: 331, endPoint x: 629, endPoint y: 358, distance: 26.5
click at [631, 332] on button "Yes / OK" at bounding box center [639, 334] width 45 height 10
click at [627, 348] on button "Yes / OK" at bounding box center [639, 349] width 45 height 10
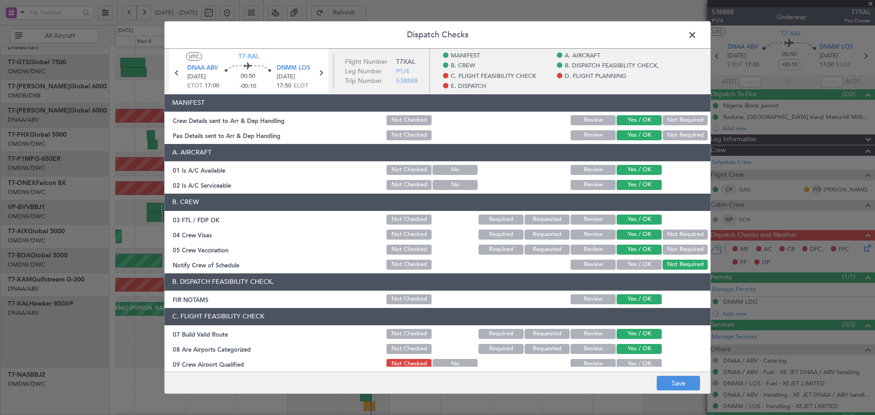
click at [630, 360] on button "Yes / OK" at bounding box center [639, 364] width 45 height 10
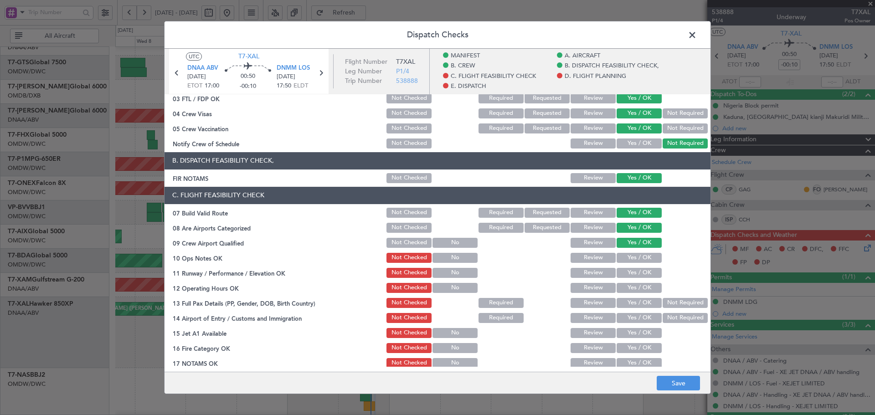
scroll to position [122, 0]
click at [634, 257] on button "Yes / OK" at bounding box center [639, 257] width 45 height 10
click at [636, 273] on button "Yes / OK" at bounding box center [639, 272] width 45 height 10
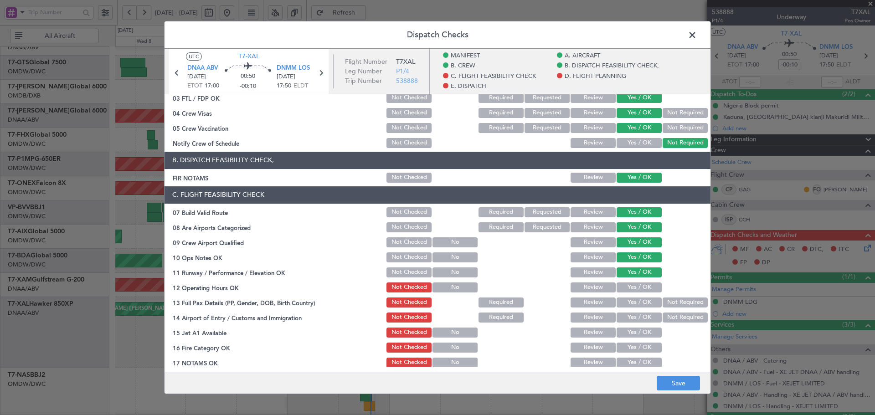
drag, startPoint x: 633, startPoint y: 287, endPoint x: 629, endPoint y: 307, distance: 19.9
click at [632, 287] on button "Yes / OK" at bounding box center [639, 288] width 45 height 10
click at [629, 302] on button "Yes / OK" at bounding box center [639, 303] width 45 height 10
click at [630, 319] on button "Yes / OK" at bounding box center [639, 318] width 45 height 10
click at [630, 333] on button "Yes / OK" at bounding box center [639, 333] width 45 height 10
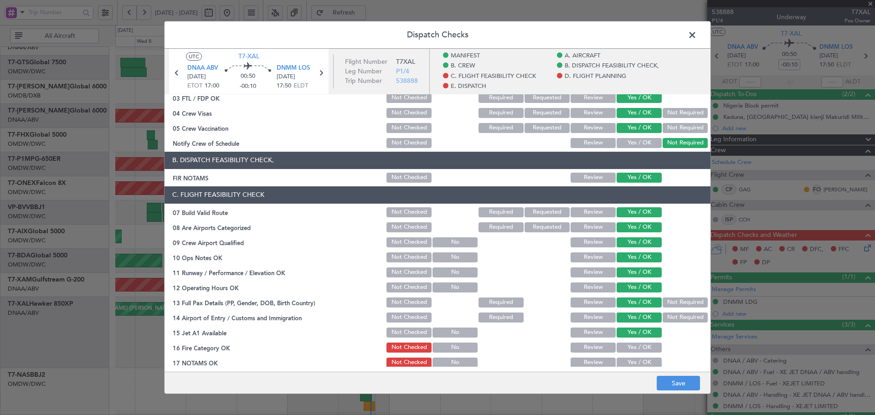
click at [631, 350] on button "Yes / OK" at bounding box center [639, 348] width 45 height 10
click at [628, 365] on button "Yes / OK" at bounding box center [639, 363] width 45 height 10
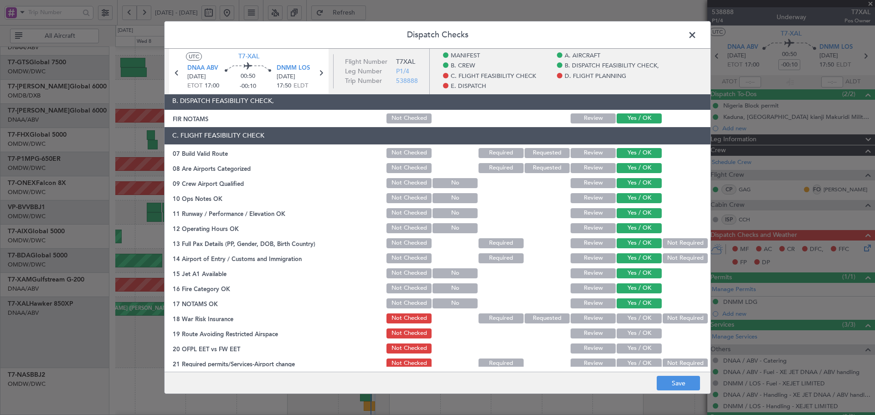
scroll to position [182, 0]
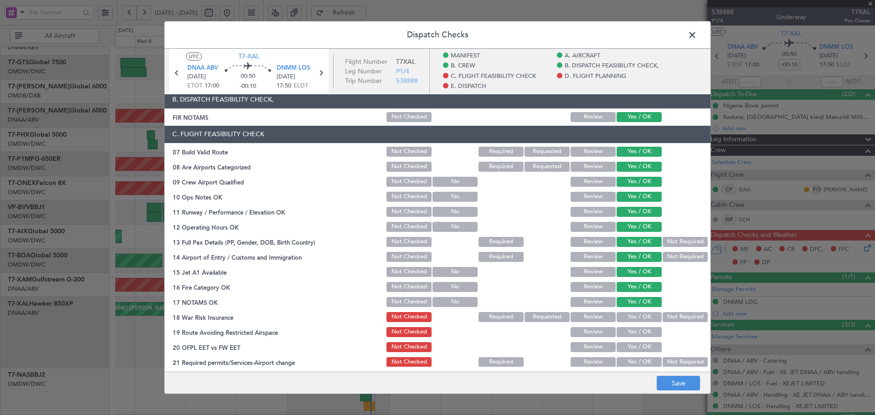
drag, startPoint x: 677, startPoint y: 320, endPoint x: 650, endPoint y: 333, distance: 29.5
click at [676, 320] on button "Not Required" at bounding box center [685, 317] width 45 height 10
click at [636, 333] on button "Yes / OK" at bounding box center [639, 332] width 45 height 10
click at [635, 346] on button "Yes / OK" at bounding box center [639, 347] width 45 height 10
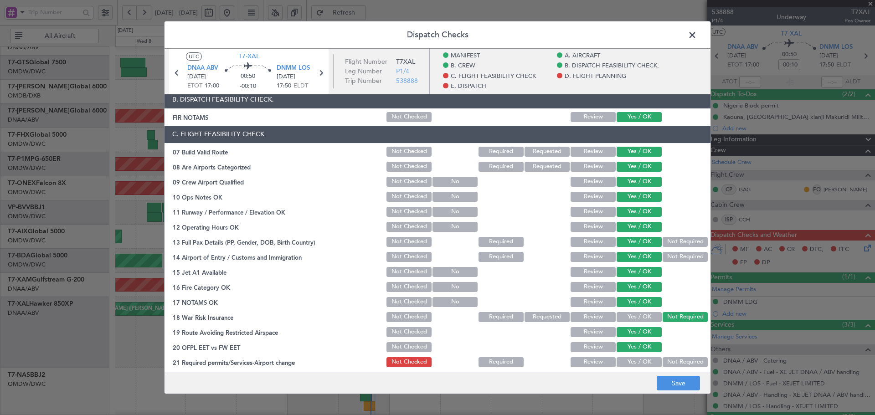
click at [629, 365] on button "Yes / OK" at bounding box center [639, 362] width 45 height 10
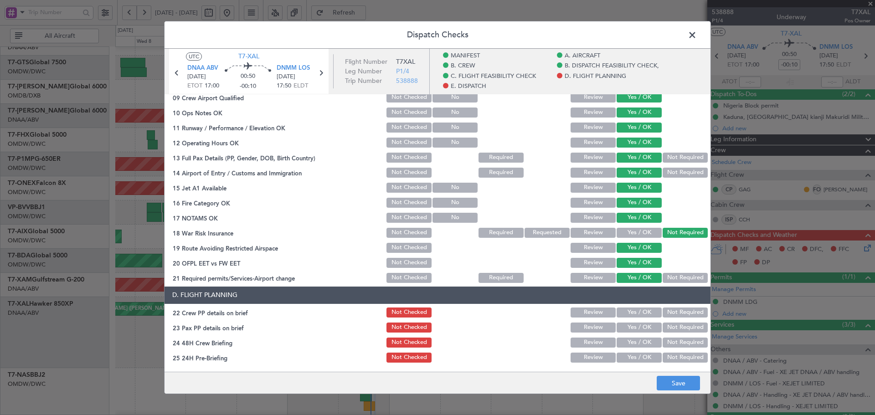
scroll to position [273, 0]
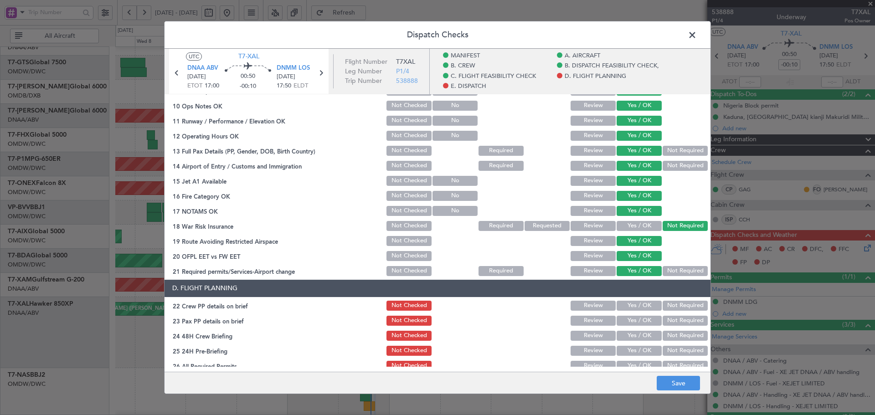
click at [631, 306] on button "Yes / OK" at bounding box center [639, 306] width 45 height 10
click at [629, 324] on button "Yes / OK" at bounding box center [639, 321] width 45 height 10
drag, startPoint x: 631, startPoint y: 331, endPoint x: 632, endPoint y: 342, distance: 11.0
click at [631, 332] on button "Yes / OK" at bounding box center [639, 336] width 45 height 10
click at [631, 351] on button "Yes / OK" at bounding box center [639, 351] width 45 height 10
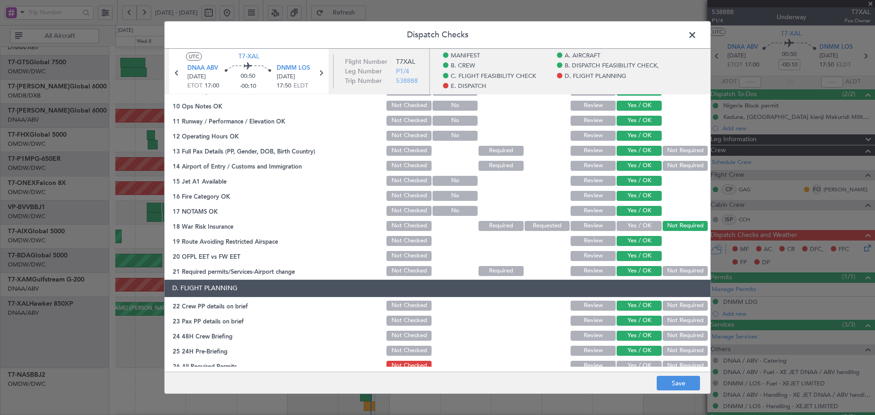
click at [629, 369] on main "UTC T7-XAL DNAA ABV [DATE] ETOT 17:00 00:50 -00:10 DNMM LOS [DATE] 17:50 ELDT F…" at bounding box center [437, 212] width 546 height 327
click at [630, 362] on button "Yes / OK" at bounding box center [639, 366] width 45 height 10
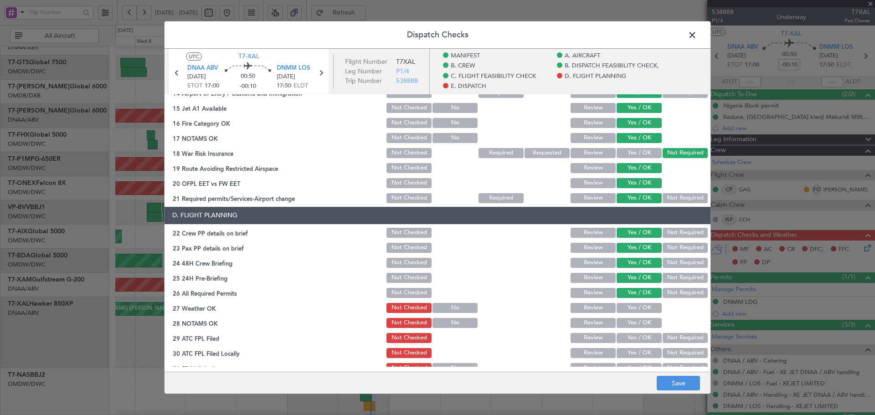
scroll to position [365, 0]
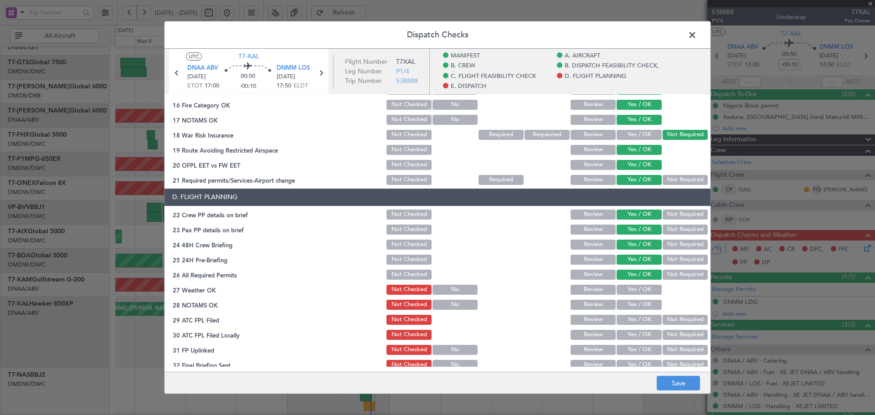
click at [630, 296] on section "D. FLIGHT PLANNING 22 Crew PP details on brief Not Checked Review Yes / OK Not …" at bounding box center [437, 280] width 546 height 183
drag, startPoint x: 630, startPoint y: 293, endPoint x: 629, endPoint y: 301, distance: 7.4
click at [630, 293] on button "Yes / OK" at bounding box center [639, 290] width 45 height 10
click at [628, 307] on button "Yes / OK" at bounding box center [639, 305] width 45 height 10
drag, startPoint x: 627, startPoint y: 318, endPoint x: 628, endPoint y: 329, distance: 11.0
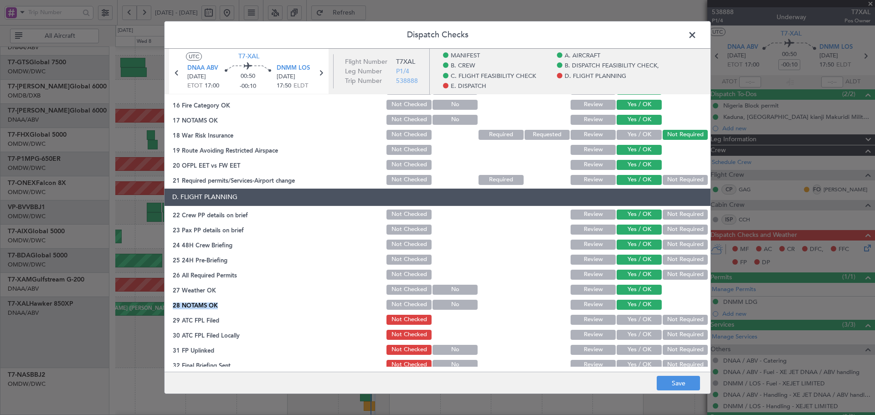
click at [627, 319] on button "Yes / OK" at bounding box center [639, 320] width 45 height 10
click at [628, 329] on div "Yes / OK" at bounding box center [638, 335] width 46 height 13
click at [624, 337] on button "Yes / OK" at bounding box center [639, 335] width 45 height 10
drag, startPoint x: 623, startPoint y: 347, endPoint x: 623, endPoint y: 354, distance: 7.3
click at [623, 348] on button "Yes / OK" at bounding box center [639, 350] width 45 height 10
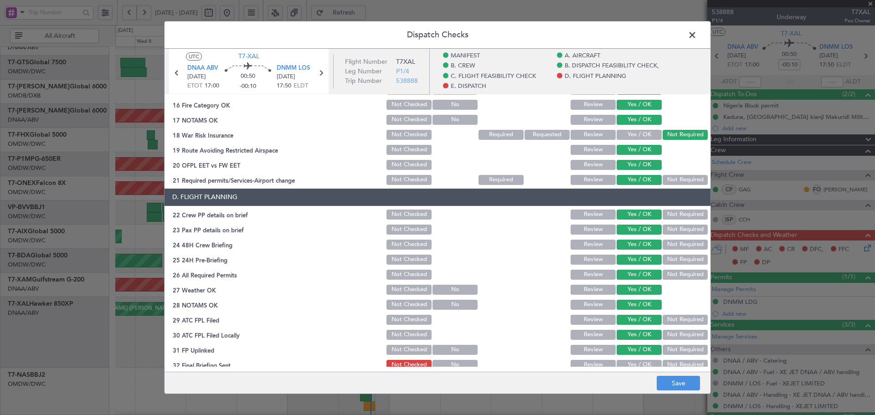
click at [623, 365] on button "Yes / OK" at bounding box center [639, 365] width 45 height 10
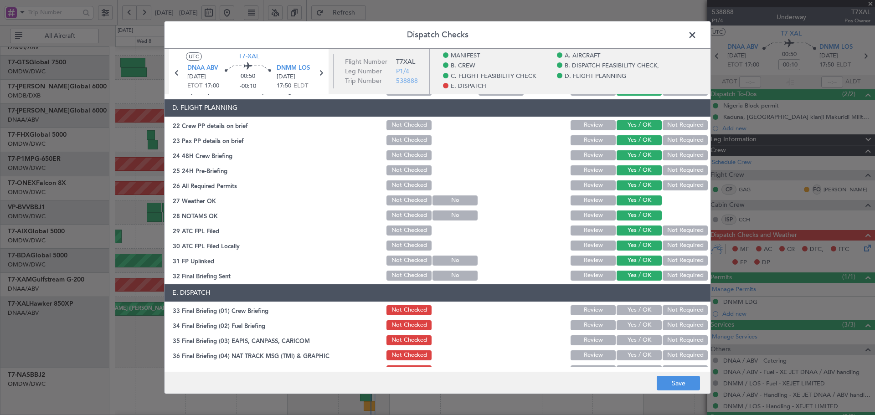
scroll to position [456, 0]
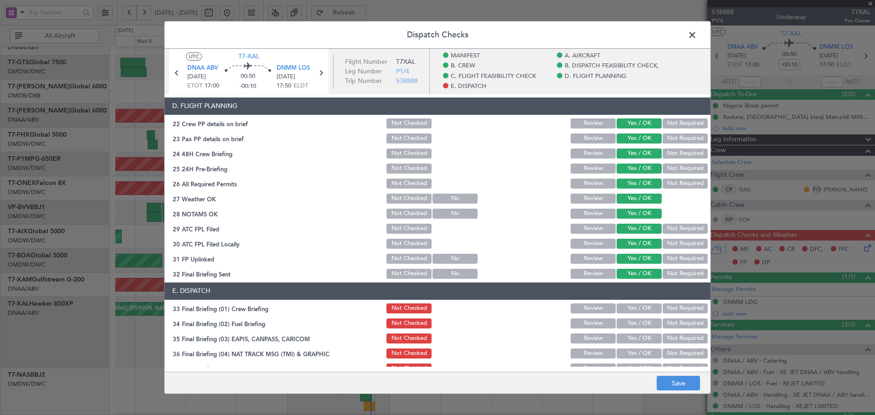
click at [627, 301] on section "E. DISPATCH 33 Final Briefing (01) Crew Briefing Not Checked Review Yes / OK No…" at bounding box center [437, 382] width 546 height 198
click at [626, 312] on button "Yes / OK" at bounding box center [639, 308] width 45 height 10
click at [624, 326] on button "Yes / OK" at bounding box center [639, 324] width 45 height 10
click at [663, 337] on button "Not Required" at bounding box center [685, 339] width 45 height 10
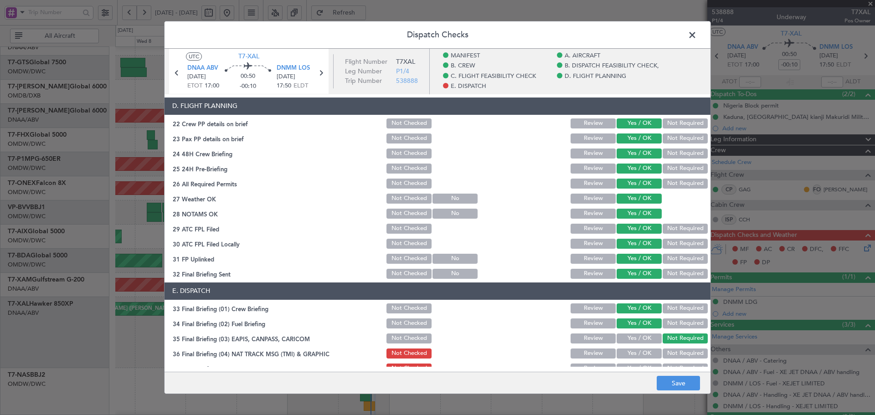
click at [663, 352] on button "Not Required" at bounding box center [685, 354] width 45 height 10
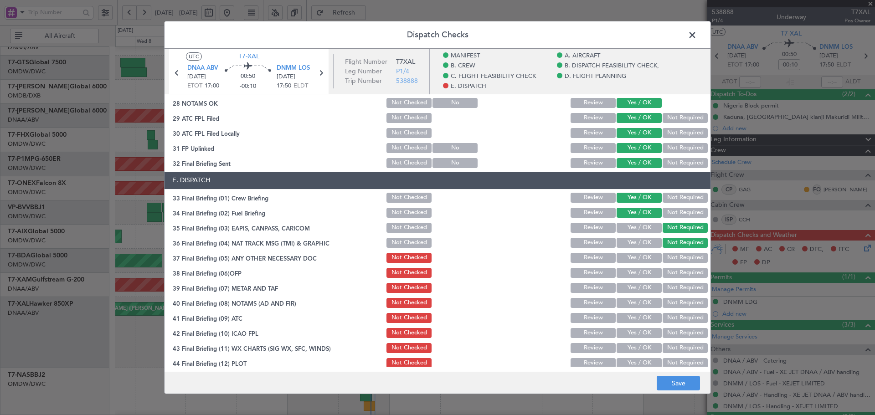
scroll to position [571, 0]
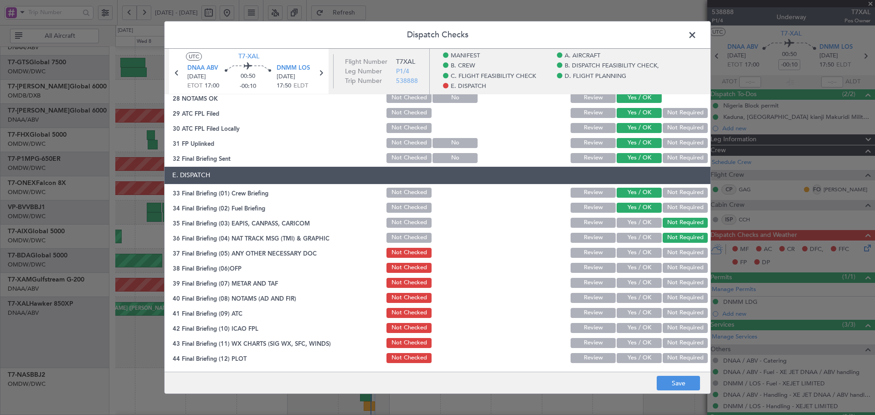
click at [673, 251] on button "Not Required" at bounding box center [685, 253] width 45 height 10
click at [637, 266] on button "Yes / OK" at bounding box center [639, 268] width 45 height 10
click at [631, 281] on button "Yes / OK" at bounding box center [639, 283] width 45 height 10
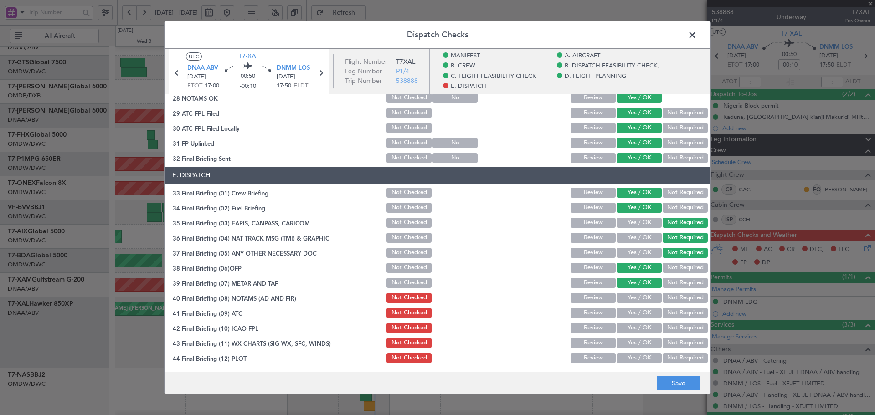
click at [636, 299] on button "Yes / OK" at bounding box center [639, 298] width 45 height 10
click at [635, 307] on div "Yes / OK" at bounding box center [638, 313] width 46 height 13
click at [637, 312] on button "Yes / OK" at bounding box center [639, 313] width 45 height 10
click at [635, 332] on button "Yes / OK" at bounding box center [639, 328] width 45 height 10
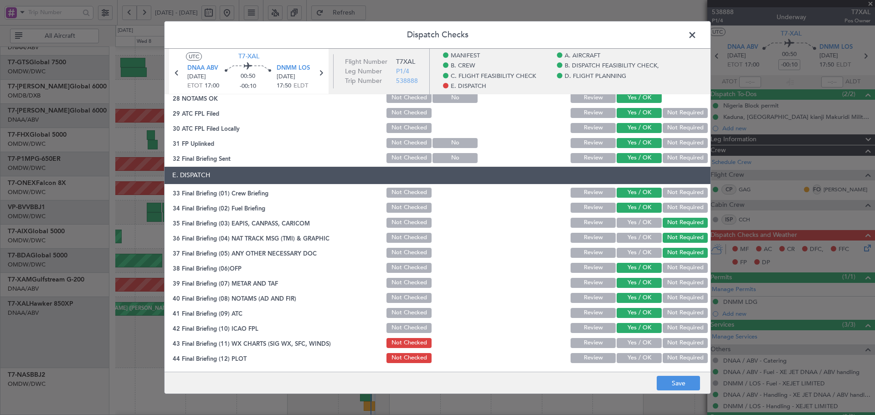
click at [633, 345] on button "Yes / OK" at bounding box center [639, 343] width 45 height 10
click at [635, 357] on button "Yes / OK" at bounding box center [639, 358] width 45 height 10
click at [678, 378] on button "Save" at bounding box center [678, 383] width 43 height 15
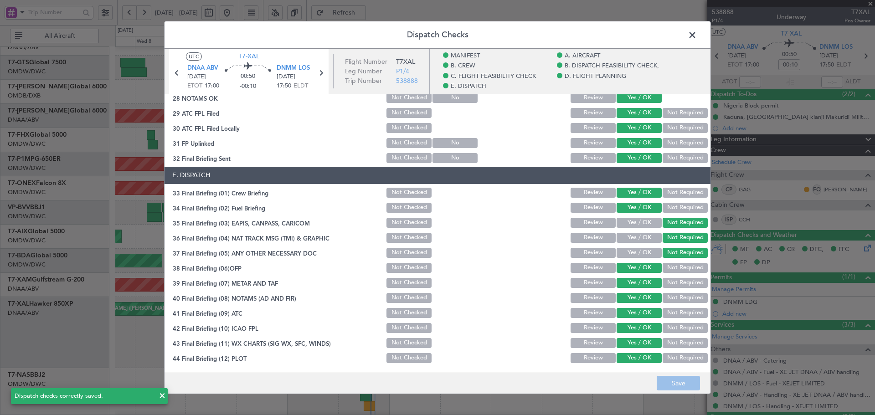
click at [697, 38] on span at bounding box center [697, 37] width 0 height 18
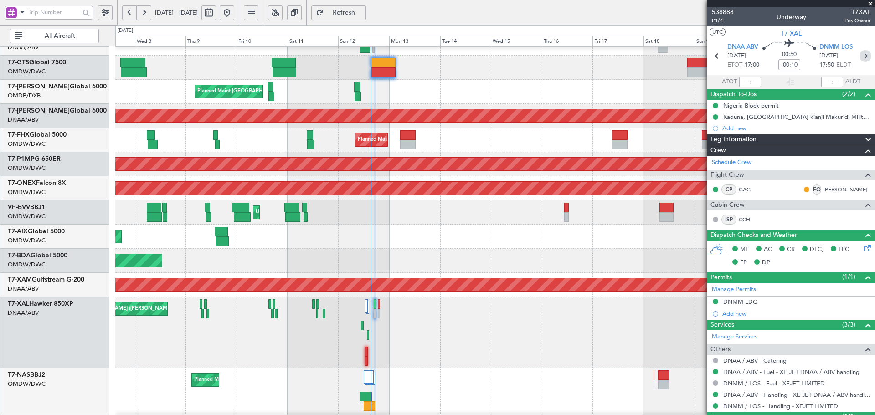
click at [862, 50] on icon at bounding box center [865, 56] width 12 height 12
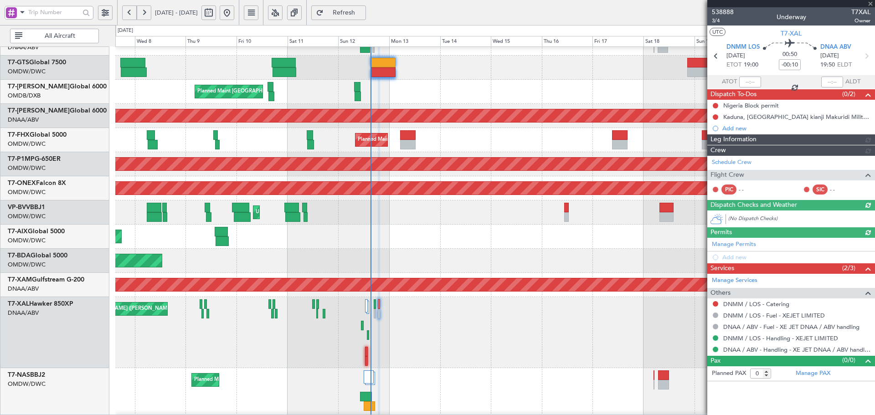
type input "[PERSON_NAME] (ANI)"
type input "7545"
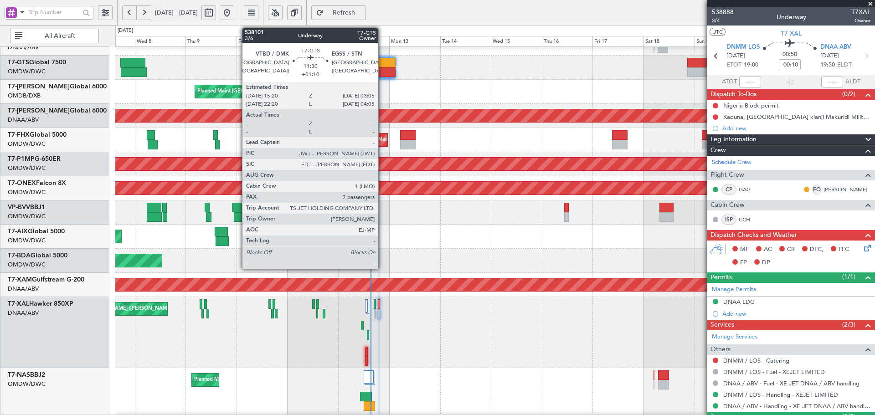
click at [383, 66] on div at bounding box center [382, 63] width 25 height 10
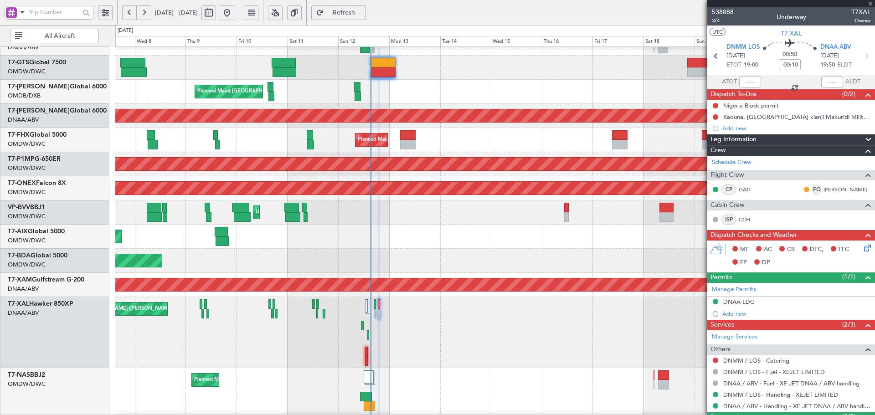
type input "+01:10"
type input "7"
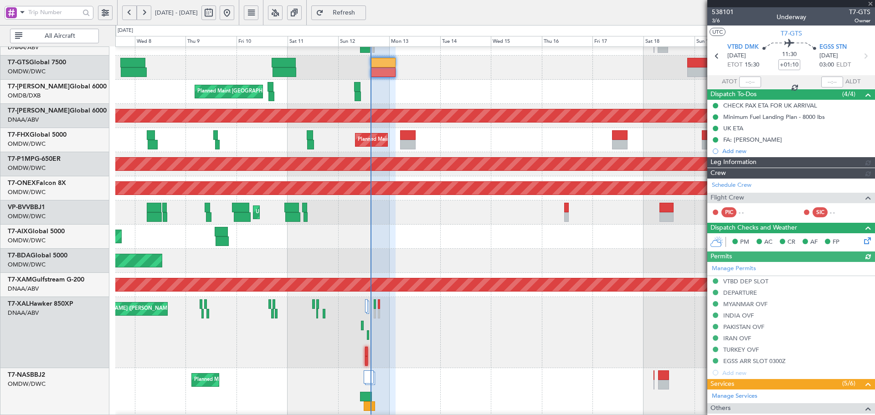
type input "Dherander Fithani (DHF)"
type input "7427"
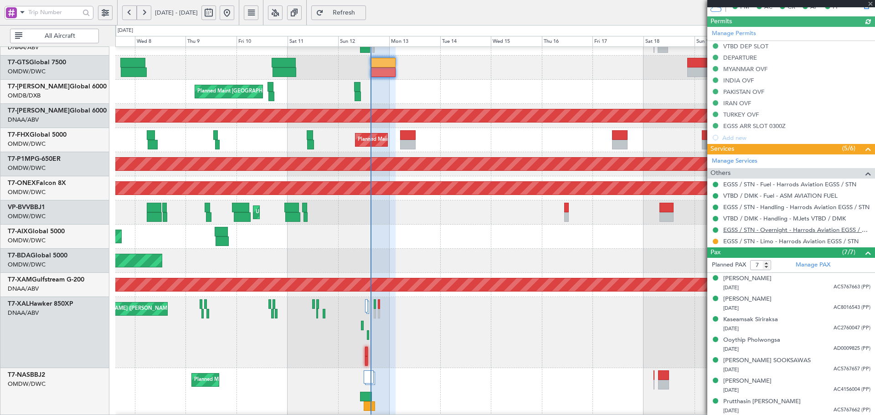
scroll to position [266, 0]
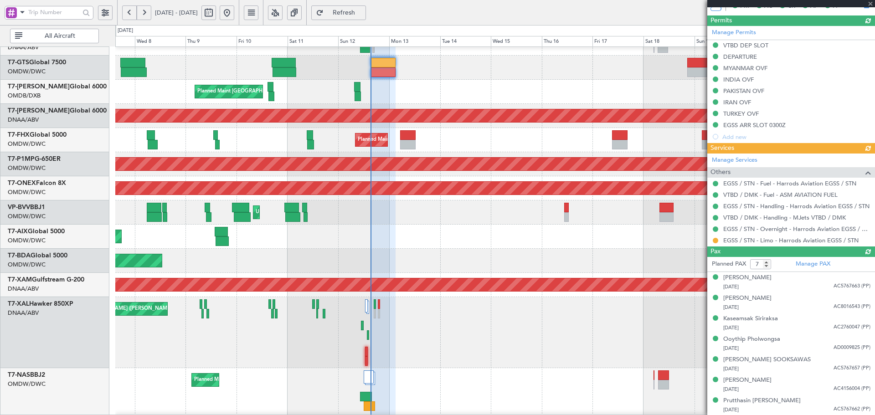
type input "Dherander Fithani (DHF)"
type input "7427"
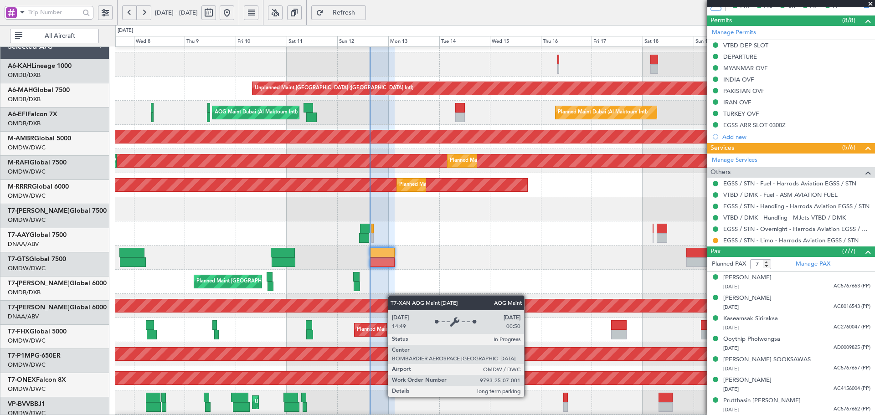
click at [392, 307] on div "AOG Maint Dubai (Al Maktoum Intl) Planned Maint [GEOGRAPHIC_DATA] (Al Maktoum I…" at bounding box center [494, 306] width 759 height 24
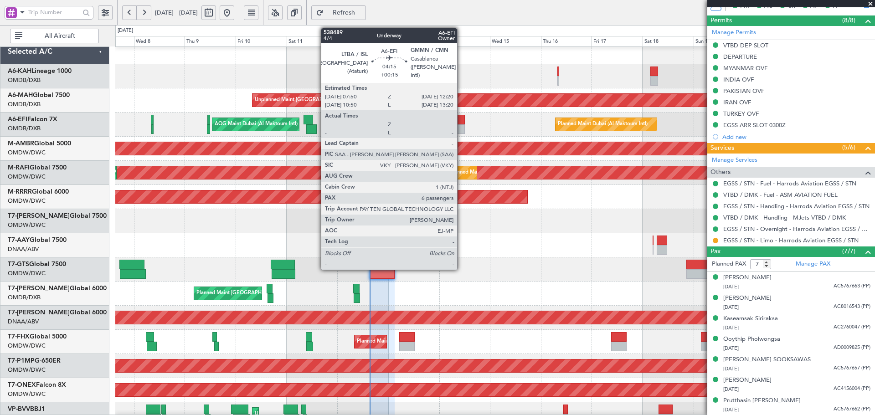
click at [461, 124] on div at bounding box center [460, 120] width 10 height 10
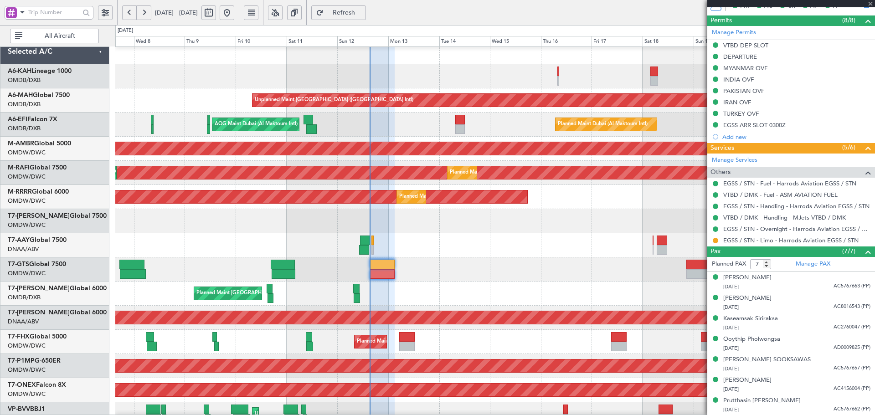
type input "+00:15"
type input "6"
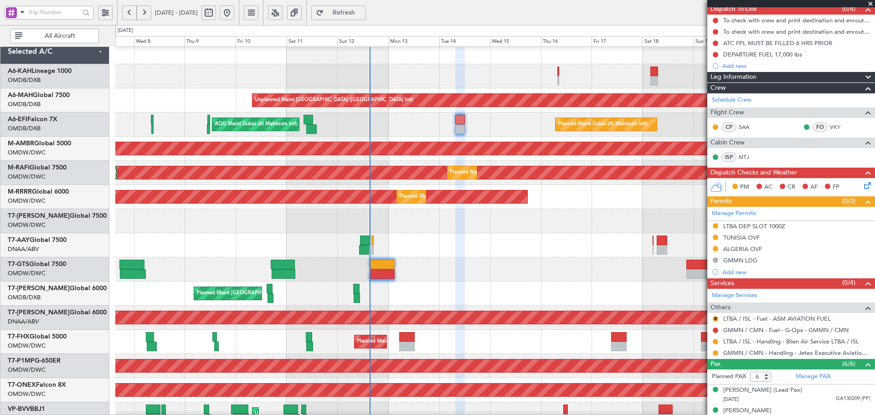
scroll to position [91, 0]
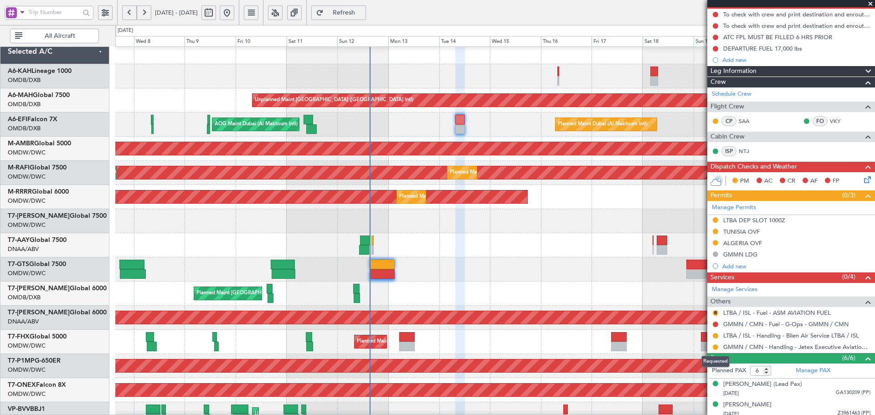
click at [714, 346] on button at bounding box center [715, 346] width 5 height 5
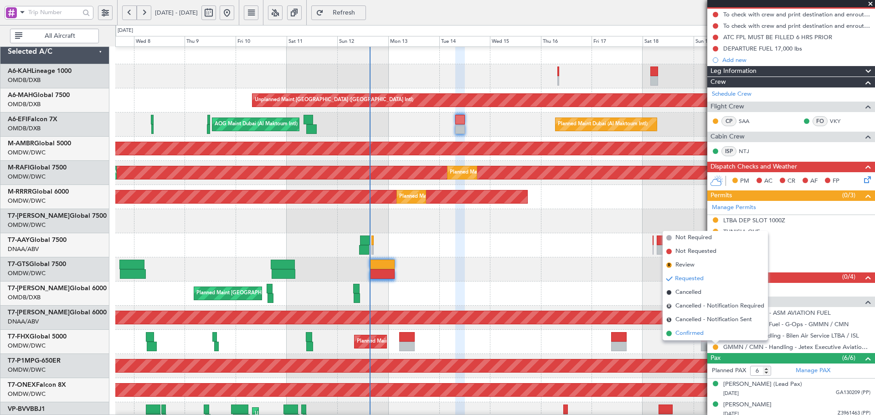
click at [686, 336] on span "Confirmed" at bounding box center [689, 333] width 28 height 9
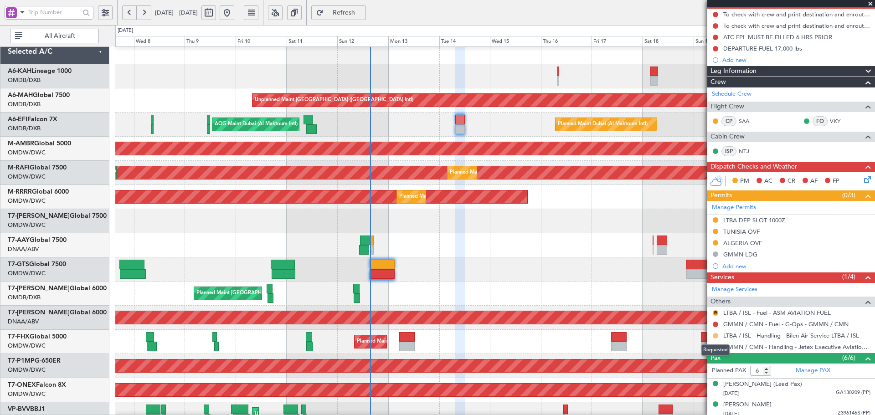
click at [717, 337] on button at bounding box center [715, 335] width 5 height 5
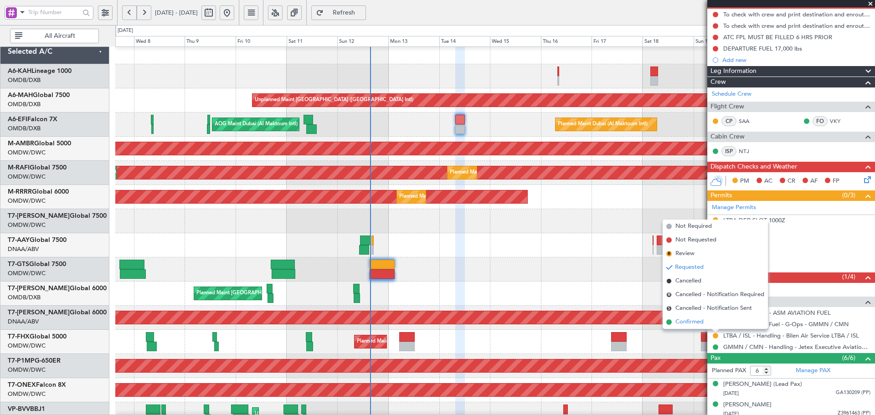
click at [691, 322] on span "Confirmed" at bounding box center [689, 322] width 28 height 9
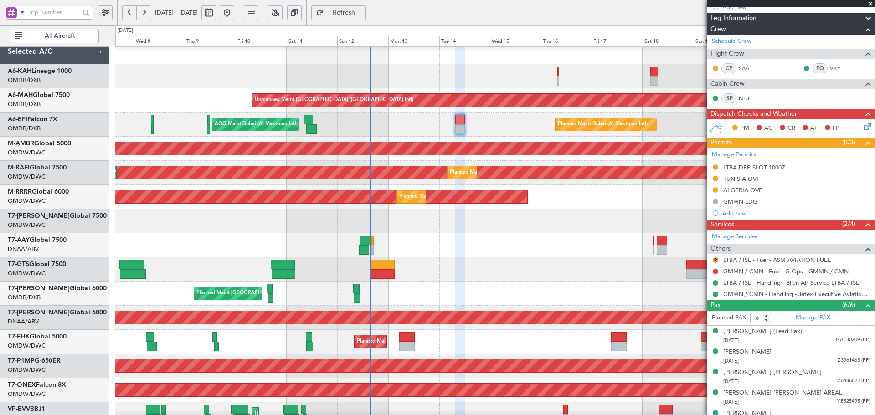
scroll to position [152, 0]
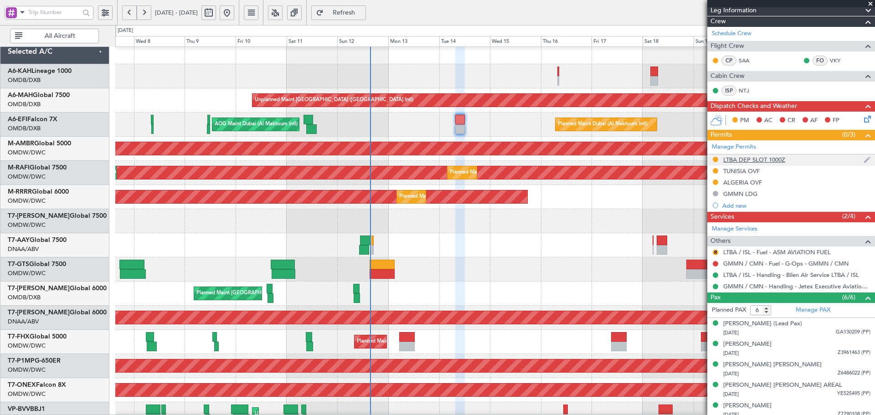
click at [775, 159] on div "LTBA DEP SLOT 1000Z" at bounding box center [754, 160] width 62 height 8
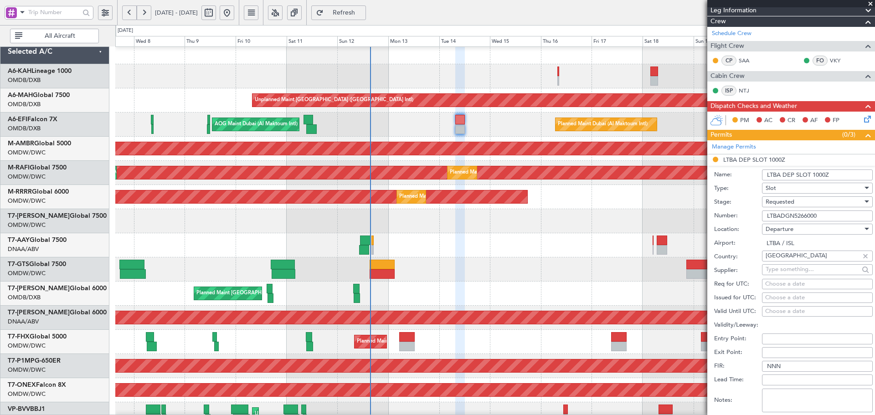
click at [774, 285] on div "Choose a date" at bounding box center [817, 284] width 104 height 9
select select "10"
select select "2025"
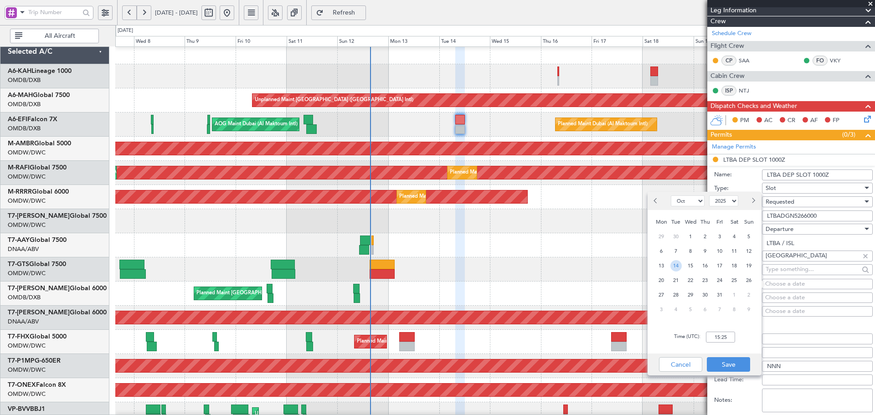
click at [676, 266] on span "14" at bounding box center [675, 265] width 11 height 11
click at [722, 338] on input "00:00" at bounding box center [720, 337] width 29 height 11
type input "08:00"
click at [728, 363] on button "Save" at bounding box center [728, 364] width 43 height 15
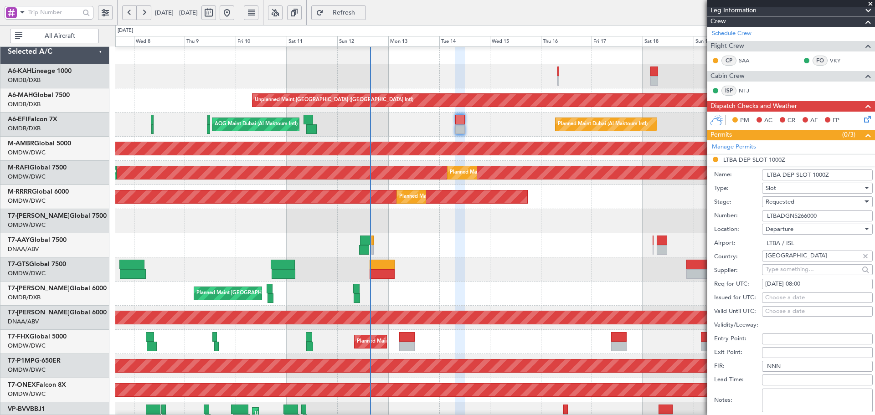
click at [793, 294] on div "Choose a date" at bounding box center [817, 297] width 104 height 9
select select "10"
select select "2025"
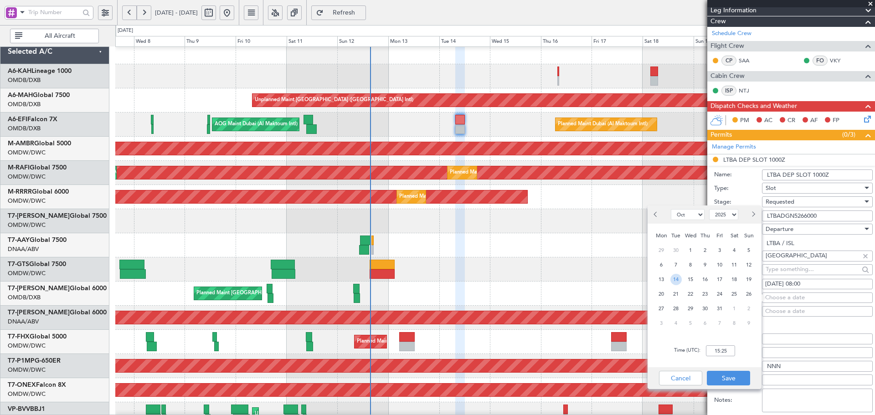
click at [675, 280] on span "14" at bounding box center [675, 279] width 11 height 11
click at [717, 352] on input "00:00" at bounding box center [720, 350] width 29 height 11
type input "08:00"
click at [735, 372] on button "Save" at bounding box center [728, 378] width 43 height 15
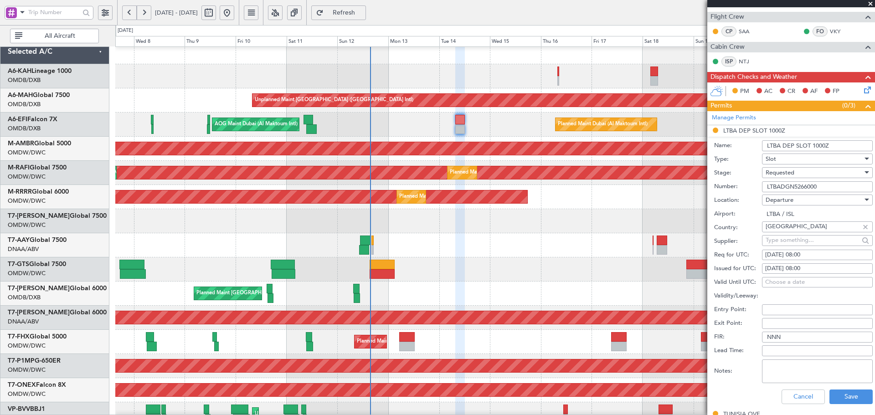
scroll to position [182, 0]
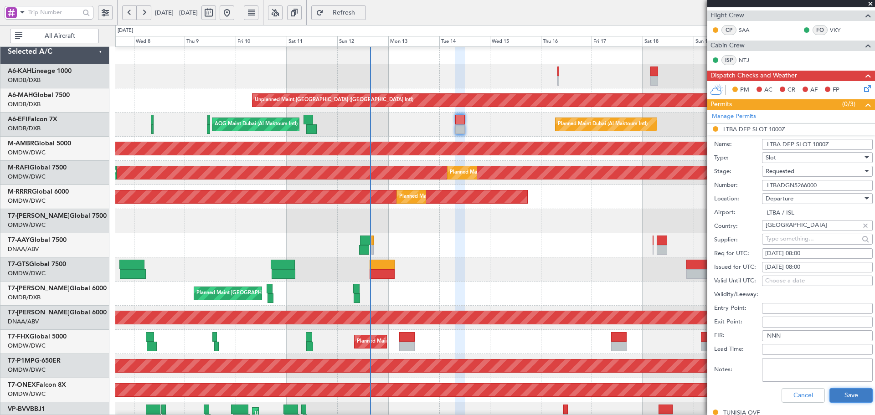
click at [843, 393] on button "Save" at bounding box center [850, 395] width 43 height 15
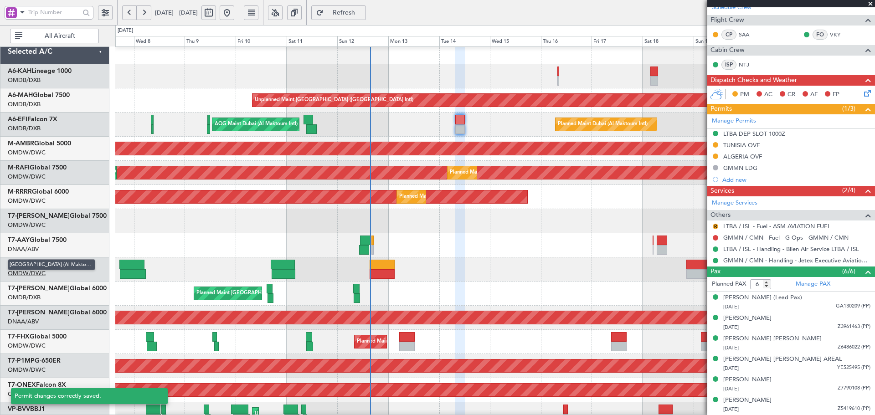
scroll to position [177, 0]
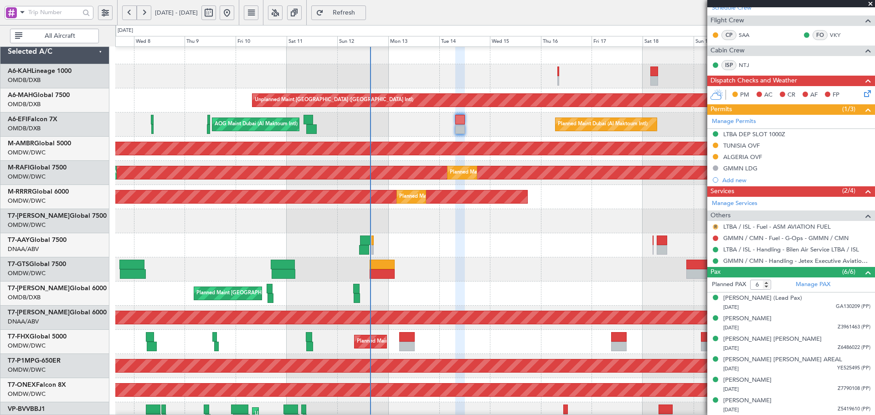
click at [714, 226] on button "R" at bounding box center [715, 226] width 5 height 5
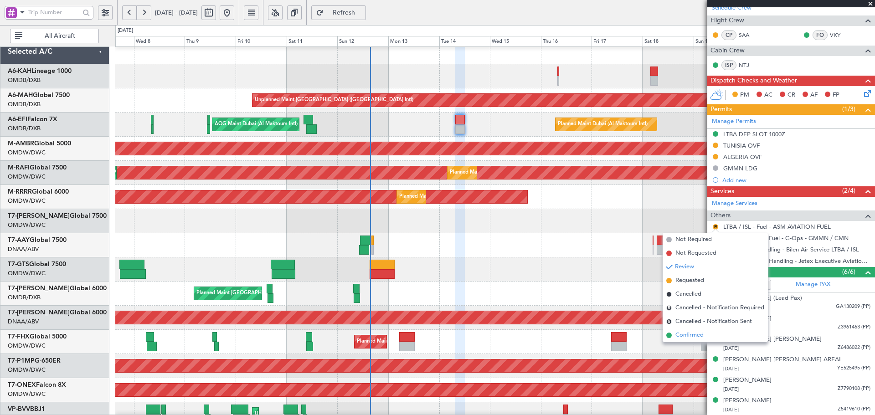
click at [675, 331] on li "Confirmed" at bounding box center [715, 336] width 105 height 14
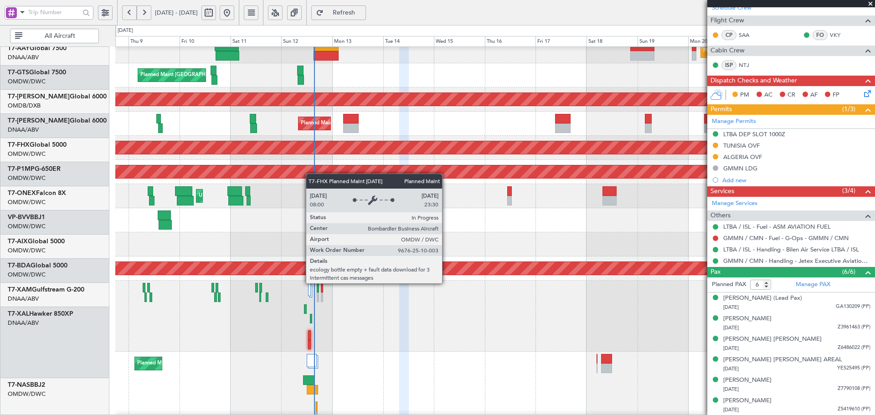
scroll to position [233, 0]
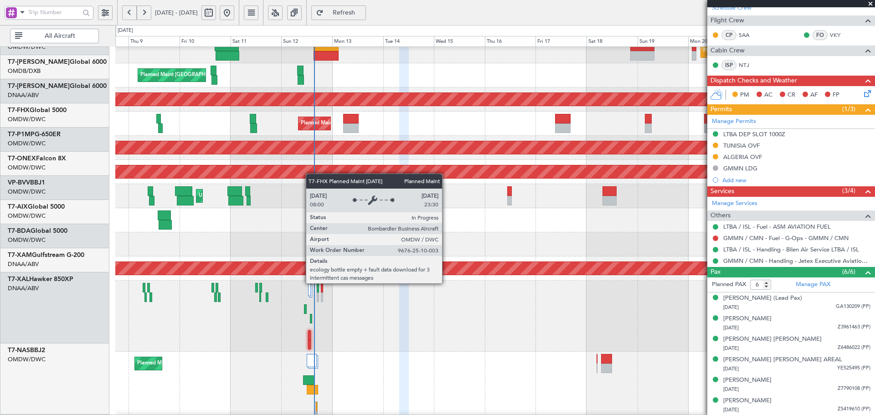
click at [312, 127] on div "Planned Maint Dubai (Al Maktoum Intl) Unplanned Maint [GEOGRAPHIC_DATA] (Al Mak…" at bounding box center [494, 124] width 759 height 24
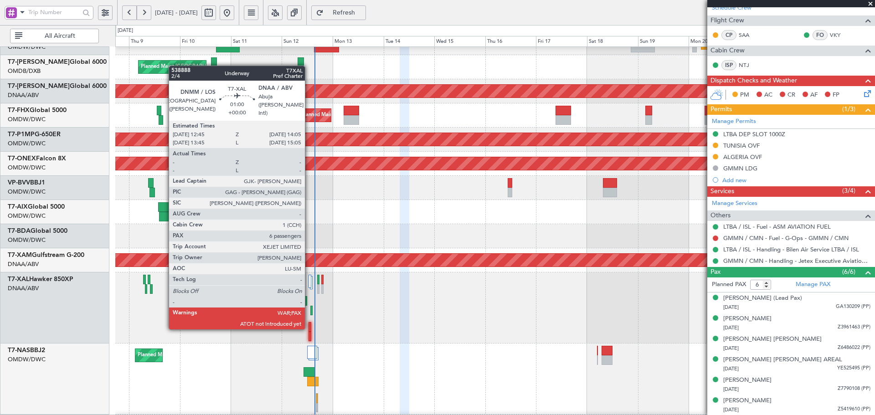
click at [309, 327] on div at bounding box center [309, 327] width 3 height 10
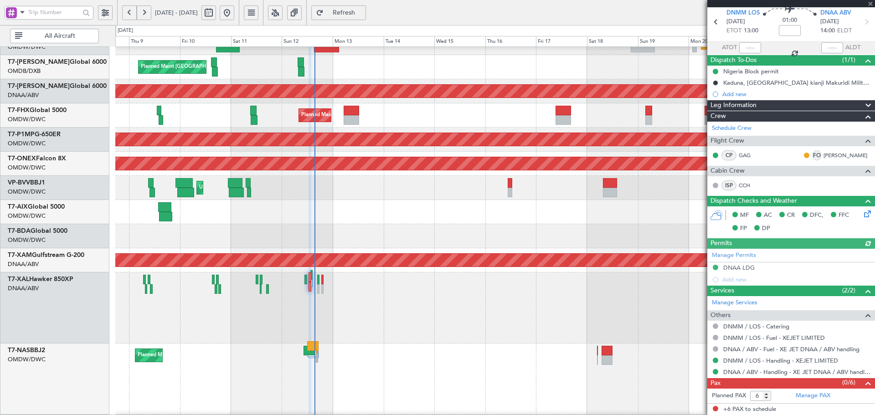
type input "Dherander Fithani (DHF)"
type input "7543"
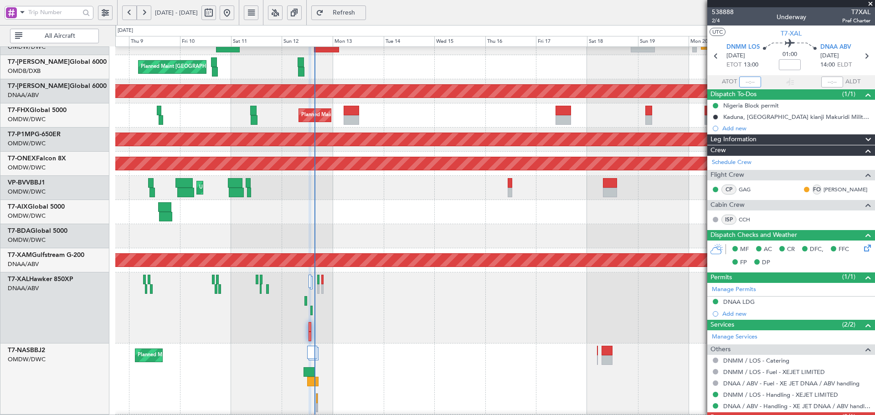
click at [747, 79] on input "text" at bounding box center [750, 82] width 22 height 11
type input "15:23"
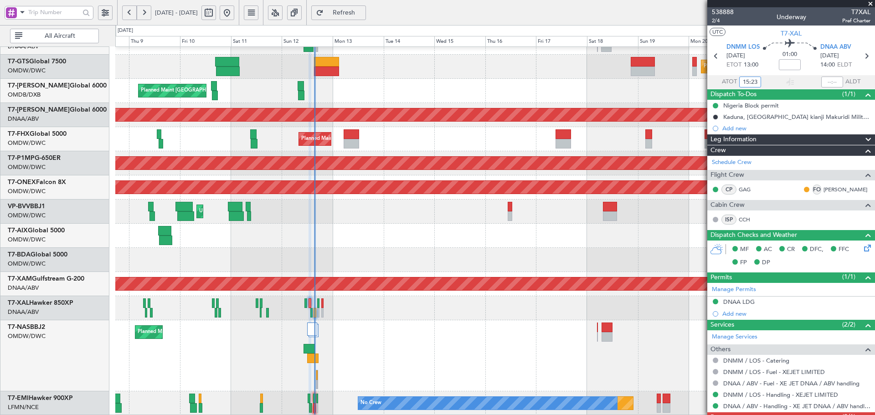
scroll to position [34, 0]
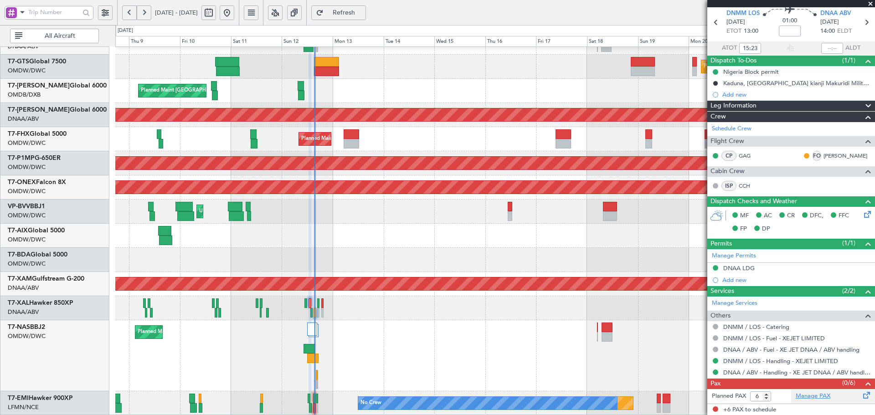
click at [820, 392] on link "Manage PAX" at bounding box center [813, 396] width 35 height 9
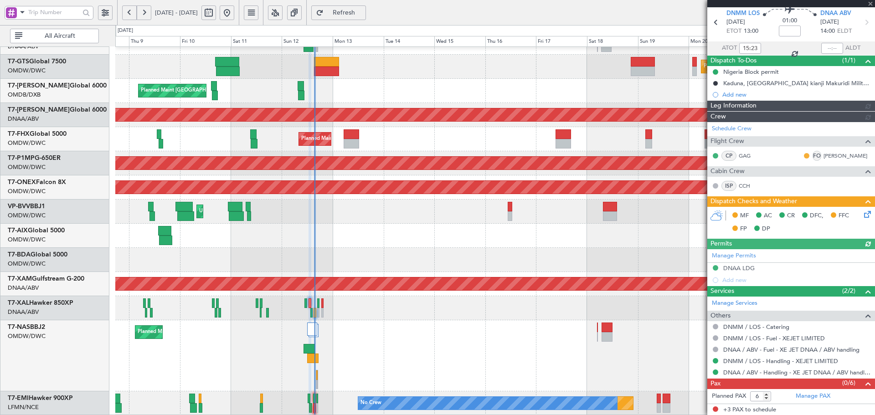
type input "Dherander Fithani (DHF)"
type input "7543"
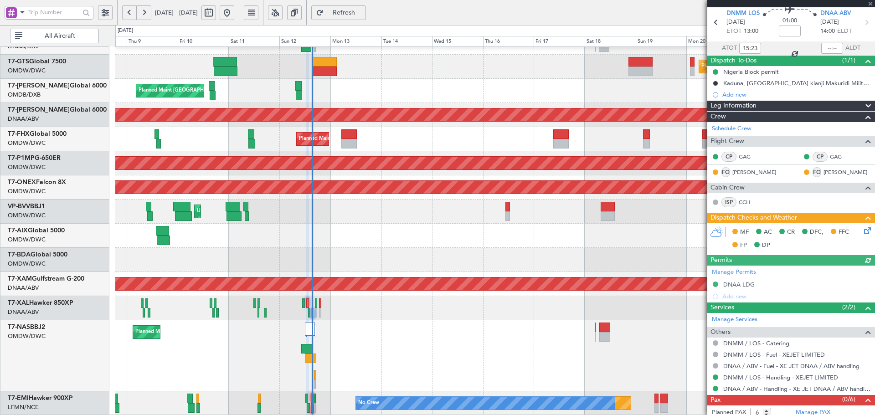
click at [344, 203] on div "Planned Maint [GEOGRAPHIC_DATA] (Seletar) Planned Maint [GEOGRAPHIC_DATA] ([GEO…" at bounding box center [494, 126] width 759 height 578
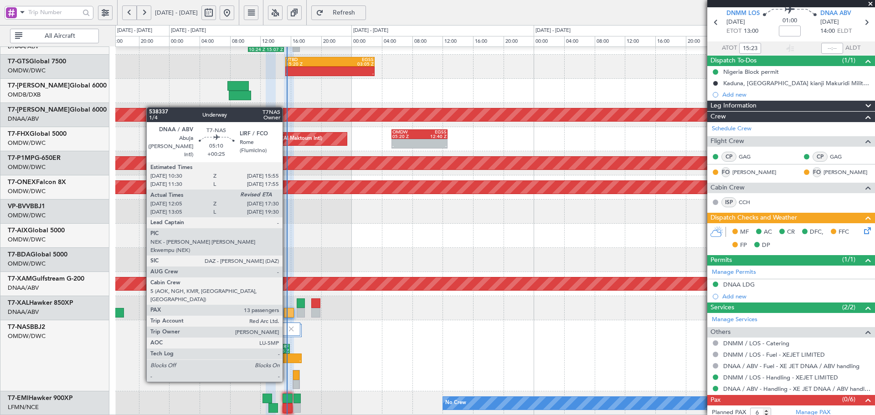
click at [287, 355] on div at bounding box center [291, 356] width 20 height 5
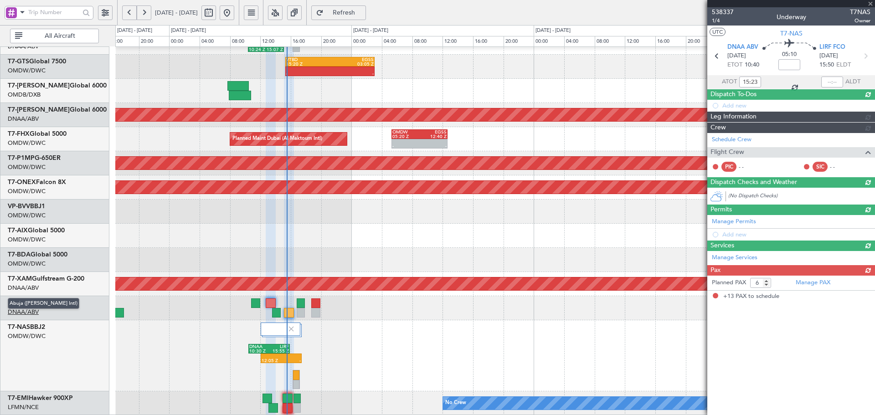
type input "+00:25"
type input "12:15"
type input "13"
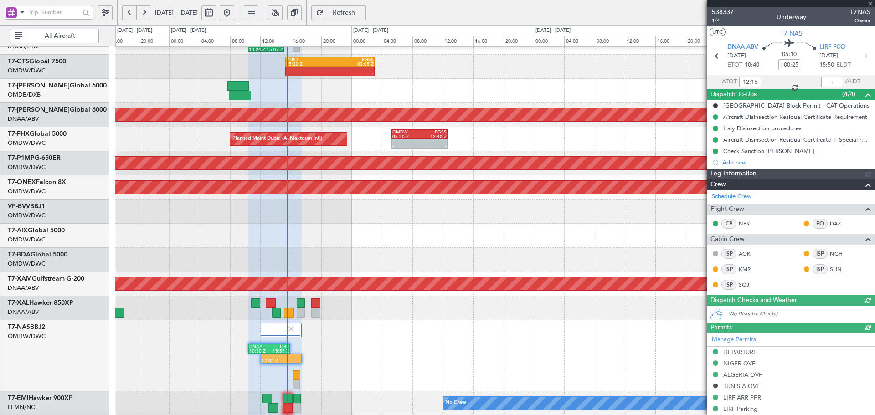
type input "Dherander Fithani (DHF)"
type input "7444"
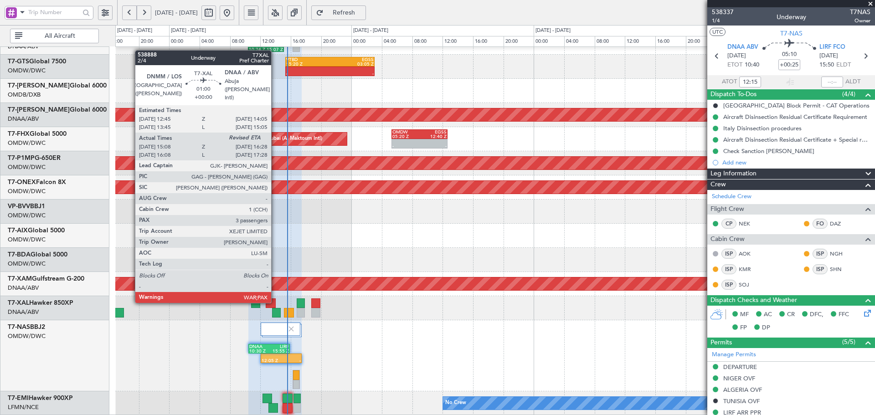
click at [275, 301] on div at bounding box center [271, 303] width 10 height 10
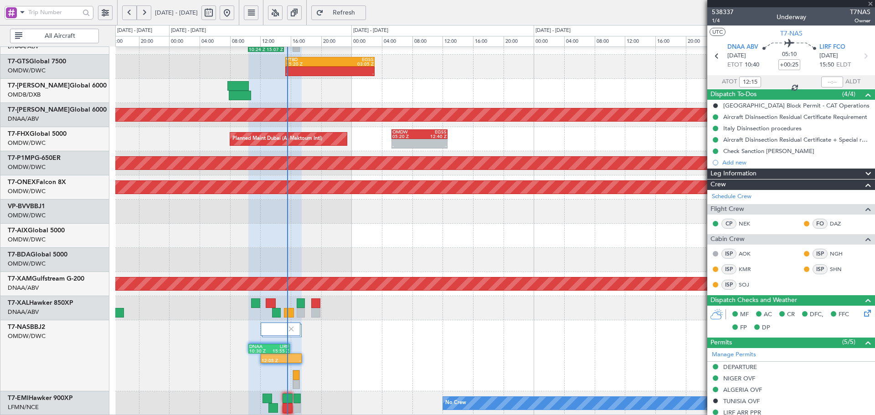
type input "15:23"
type input "6"
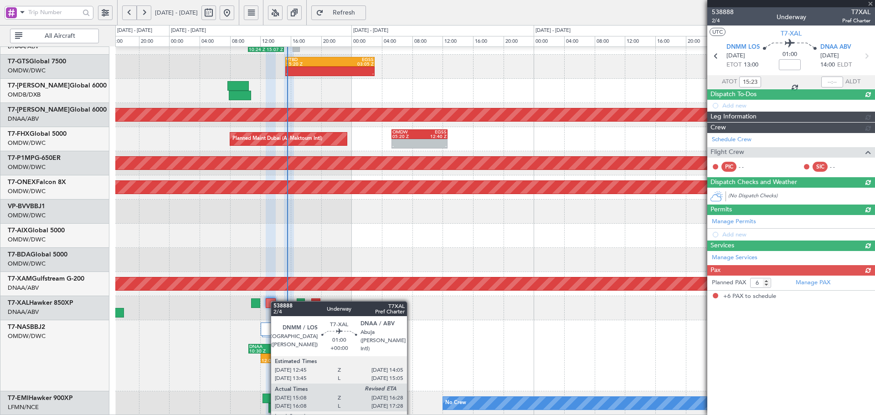
click at [275, 301] on div at bounding box center [271, 303] width 10 height 10
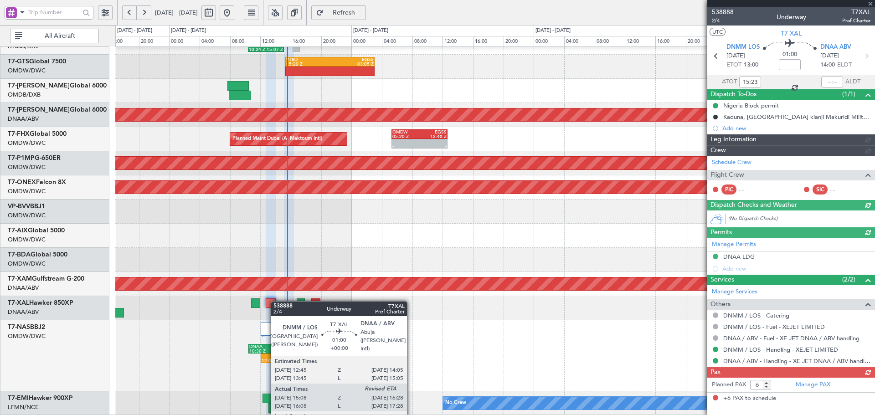
click at [275, 301] on div at bounding box center [271, 303] width 10 height 10
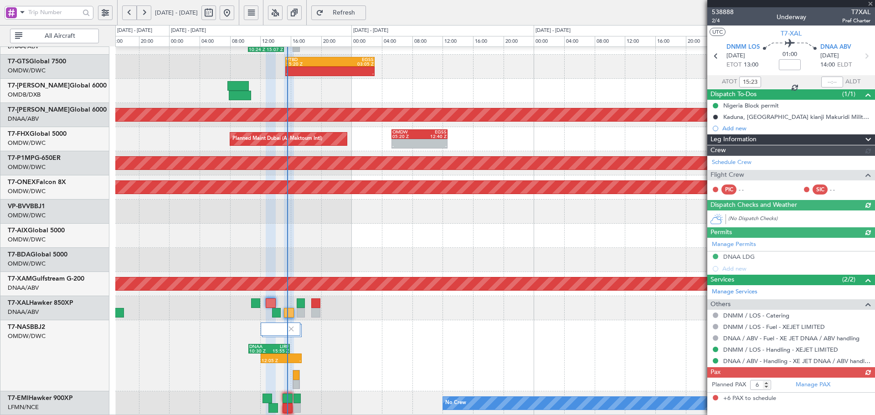
type input "Dherander Fithani (DHF)"
type input "7543"
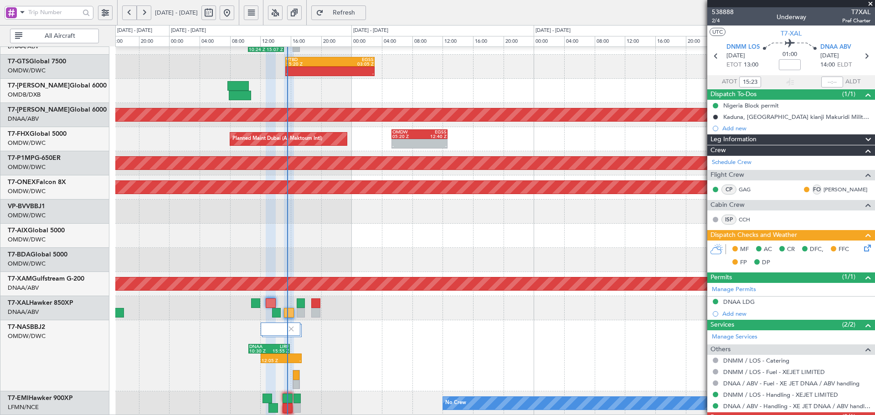
click at [363, 11] on span "Refresh" at bounding box center [343, 13] width 37 height 6
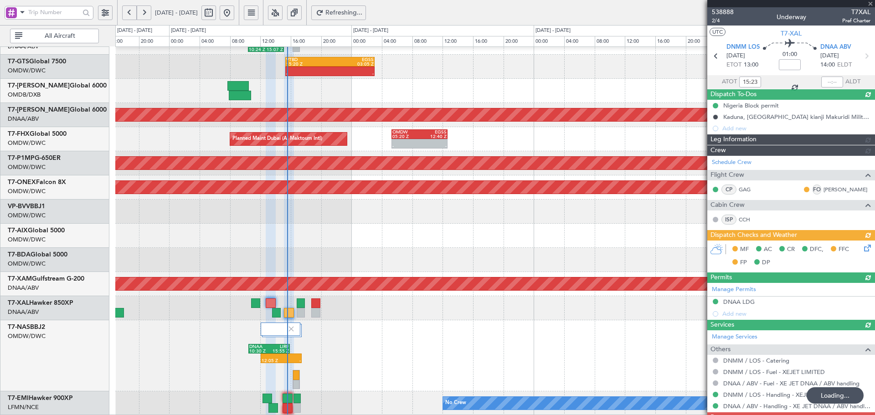
type input "3"
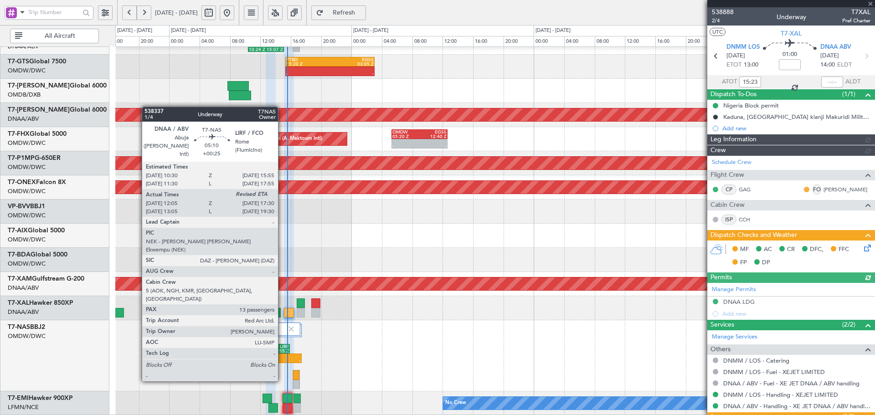
type input "Dherander Fithani (DHF)"
type input "7543"
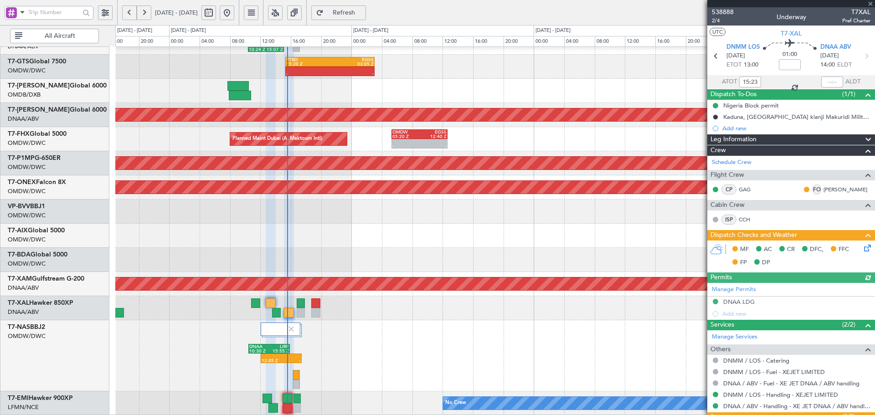
click at [862, 248] on icon at bounding box center [865, 246] width 7 height 7
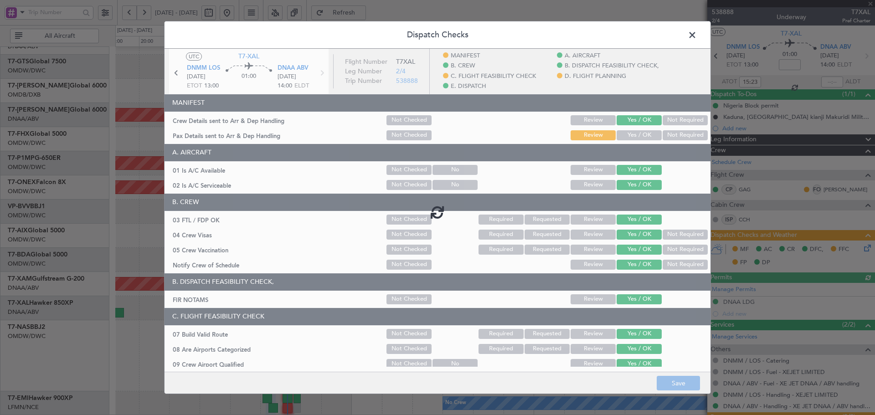
click at [626, 135] on div at bounding box center [437, 212] width 546 height 327
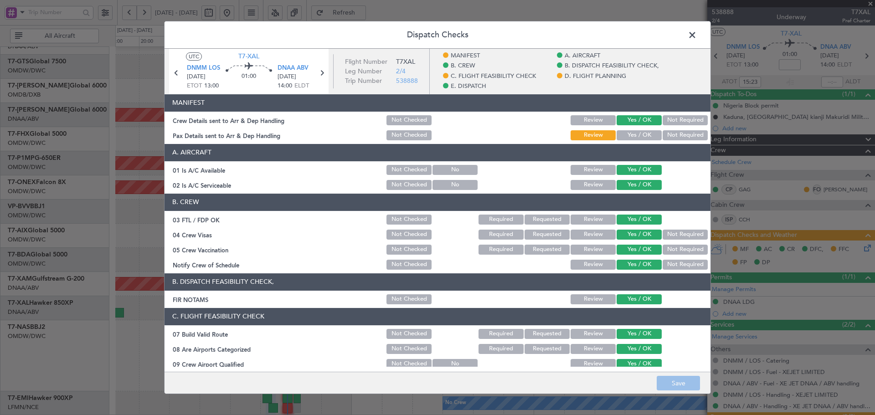
click at [636, 134] on button "Yes / OK" at bounding box center [639, 135] width 45 height 10
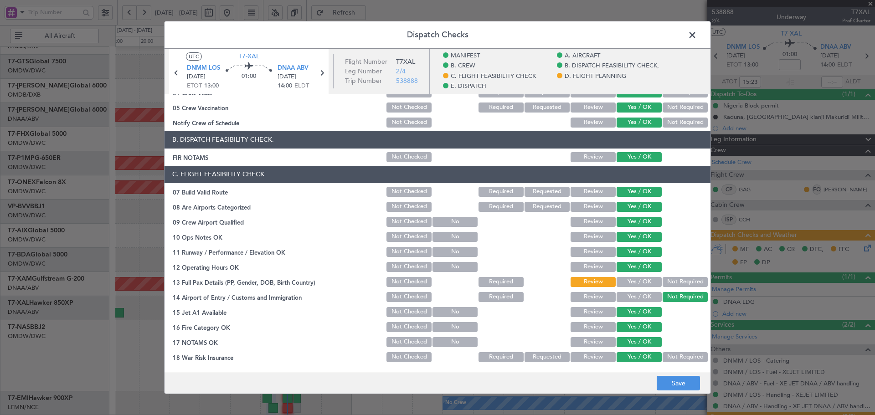
scroll to position [152, 0]
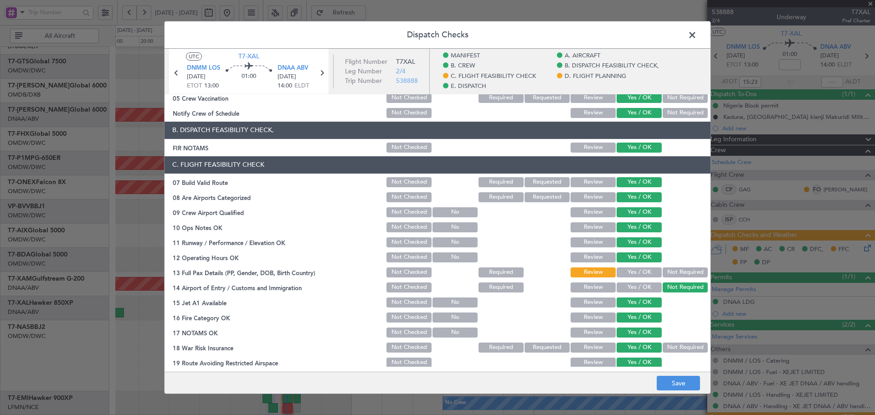
click at [634, 270] on button "Yes / OK" at bounding box center [639, 272] width 45 height 10
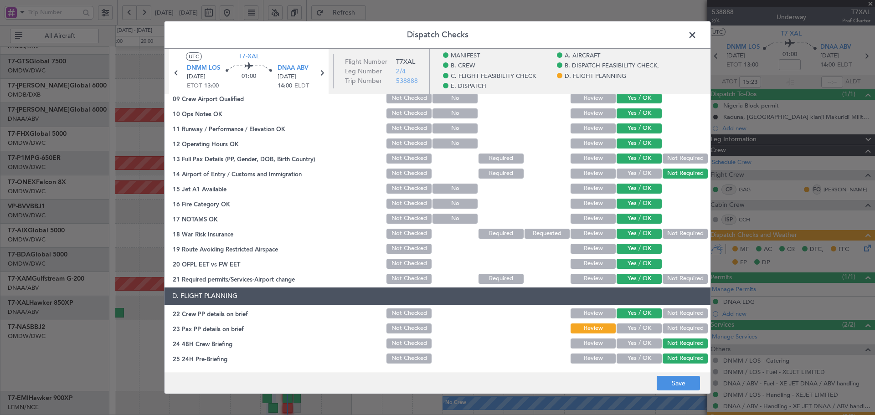
scroll to position [334, 0]
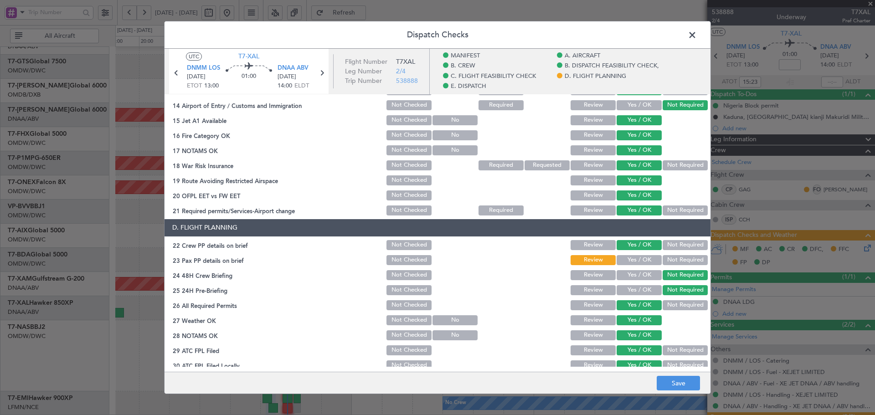
click at [631, 264] on button "Yes / OK" at bounding box center [639, 260] width 45 height 10
click at [669, 386] on button "Save" at bounding box center [678, 383] width 43 height 15
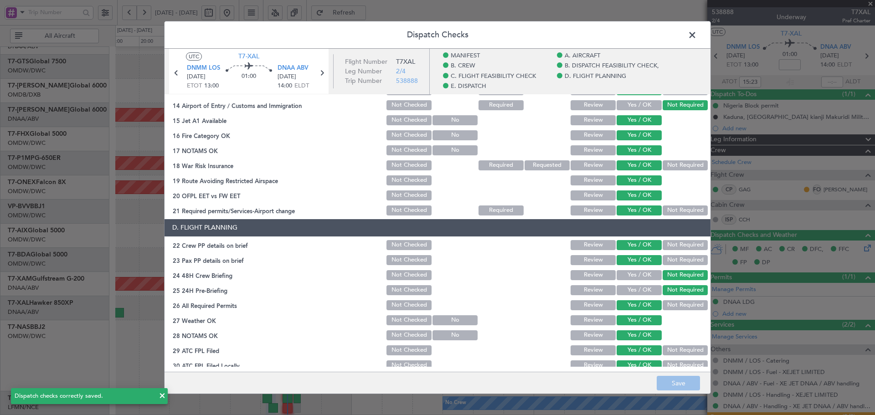
click at [697, 36] on span at bounding box center [697, 37] width 0 height 18
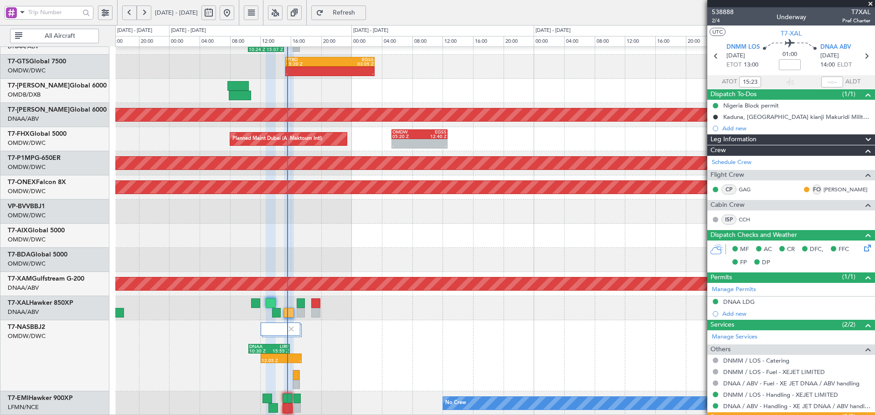
click at [363, 14] on span "Refresh" at bounding box center [343, 13] width 37 height 6
type input "Dherander Fithani (DHF)"
type input "7543"
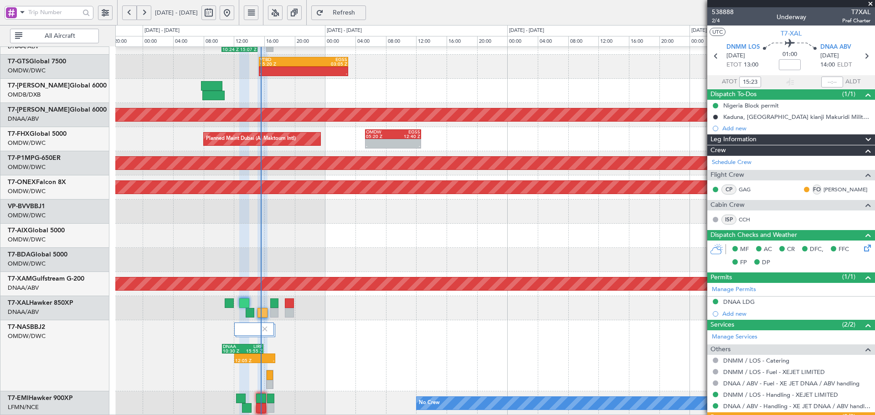
click at [329, 242] on div "10:24 Z 15:07 Z DNAA 10:50 Z LIRF 15:45 Z - - VTBD 15:20 Z EGSS 03:05 Z 17:05 Z…" at bounding box center [494, 126] width 759 height 578
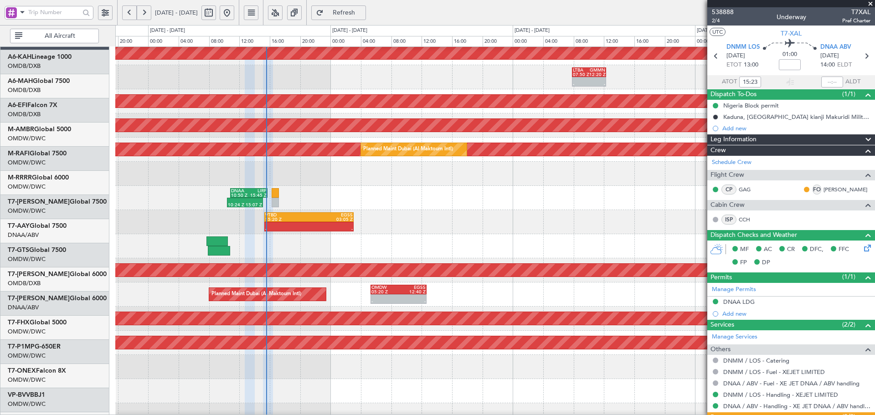
scroll to position [155, 0]
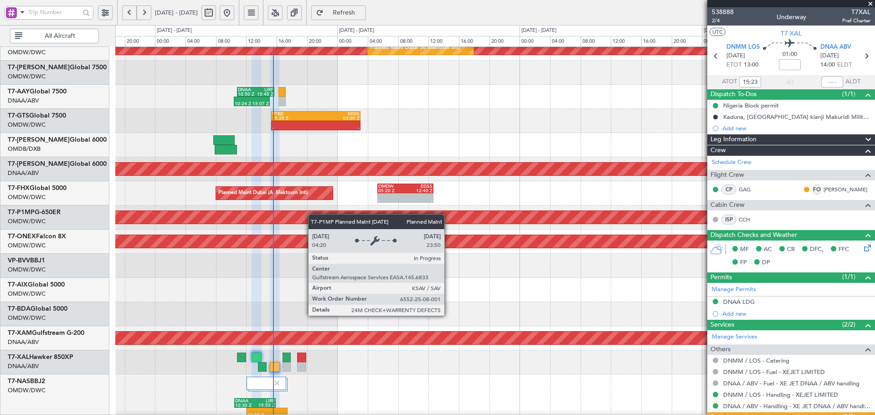
click at [313, 214] on div "Planned Maint Savannah (Savannah/hilton Head Intl)" at bounding box center [495, 217] width 2277 height 13
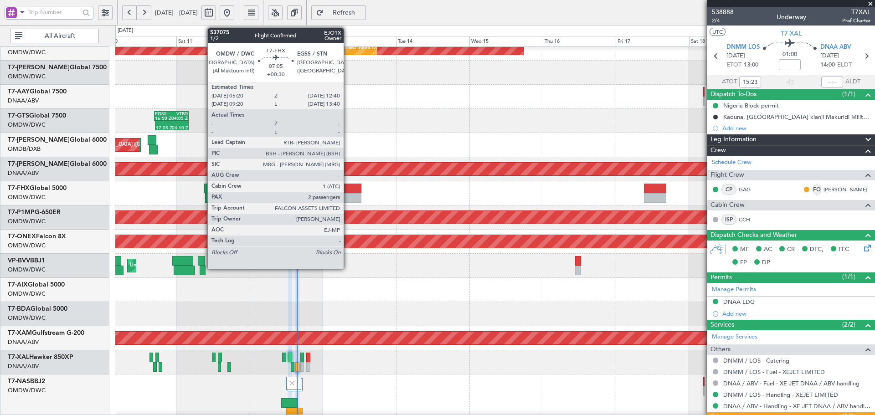
click at [348, 191] on div at bounding box center [350, 189] width 23 height 10
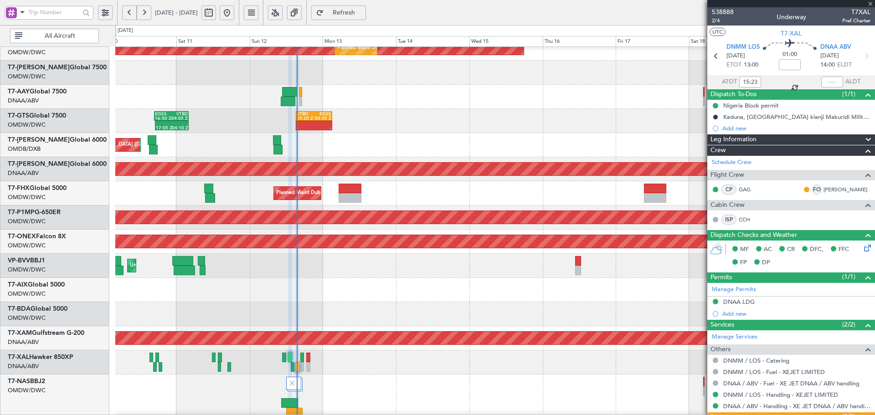
type input "+00:30"
type input "2"
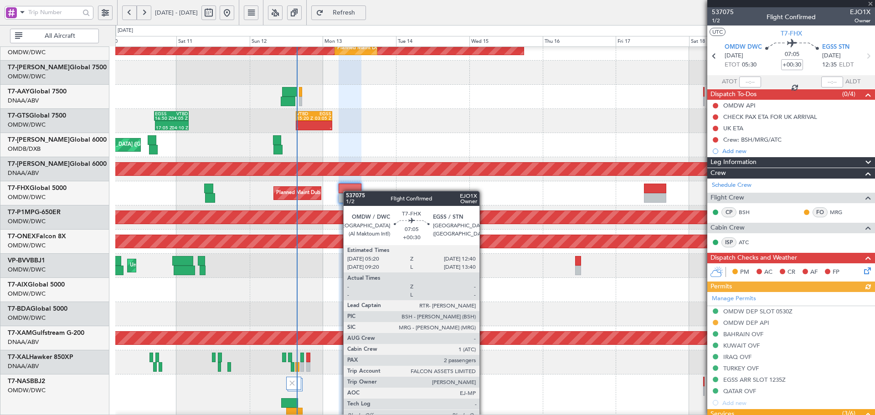
click at [348, 191] on div at bounding box center [350, 189] width 23 height 10
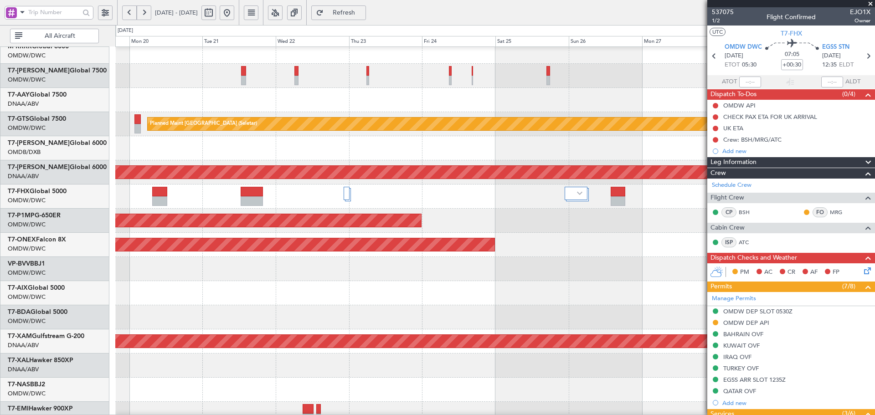
click at [0, 143] on html "[DATE] - [DATE] Refresh Quick Links All Aircraft Planned Maint [GEOGRAPHIC_DATA…" at bounding box center [437, 207] width 875 height 415
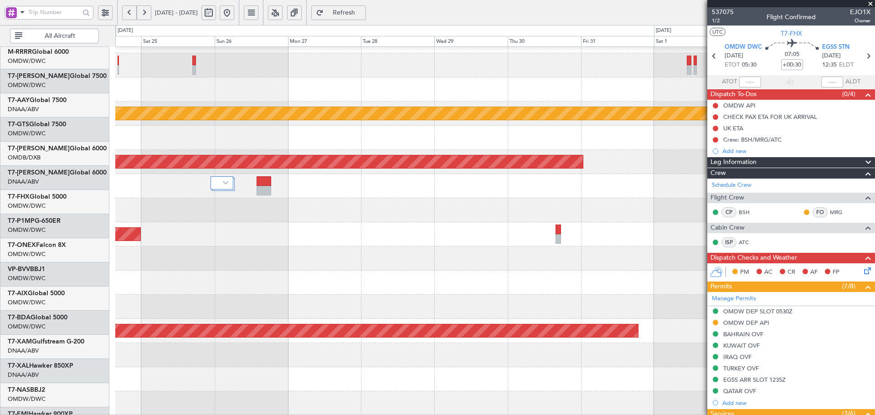
scroll to position [163, 0]
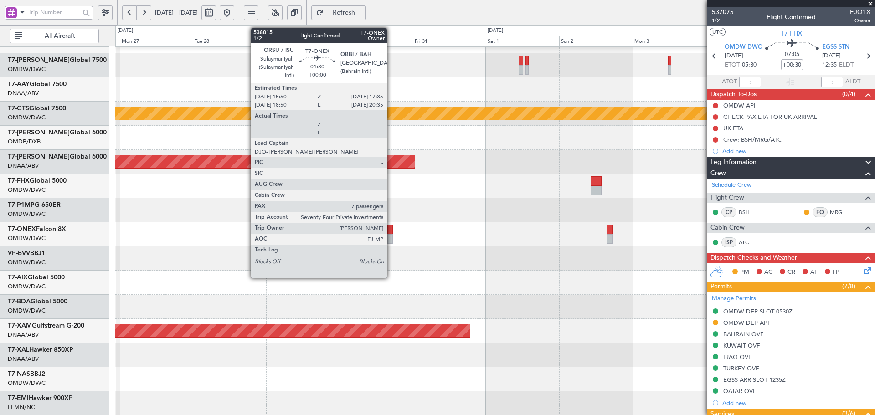
click at [391, 231] on div at bounding box center [389, 230] width 5 height 10
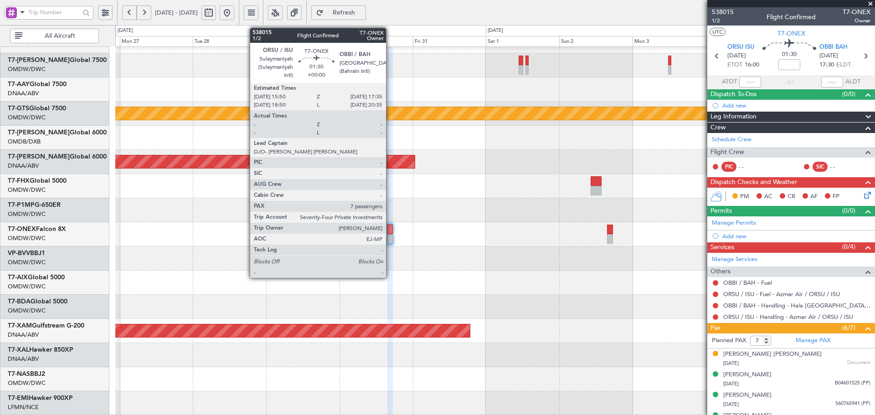
click at [390, 228] on div at bounding box center [389, 230] width 5 height 10
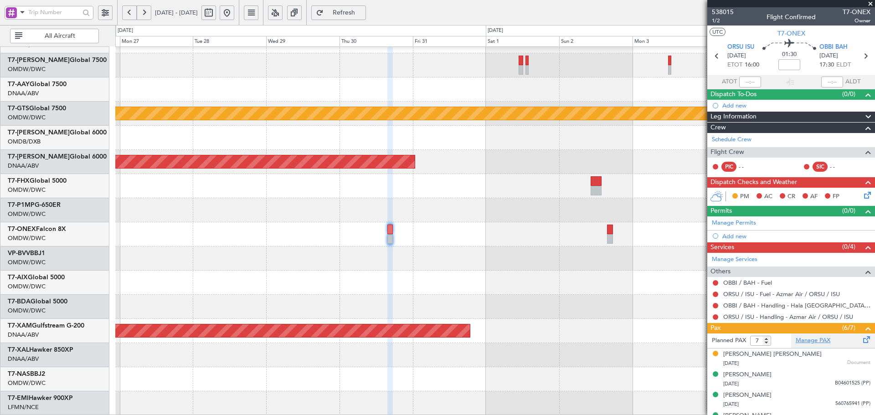
click at [816, 338] on link "Manage PAX" at bounding box center [813, 340] width 35 height 9
type input "9"
